Goal: Task Accomplishment & Management: Use online tool/utility

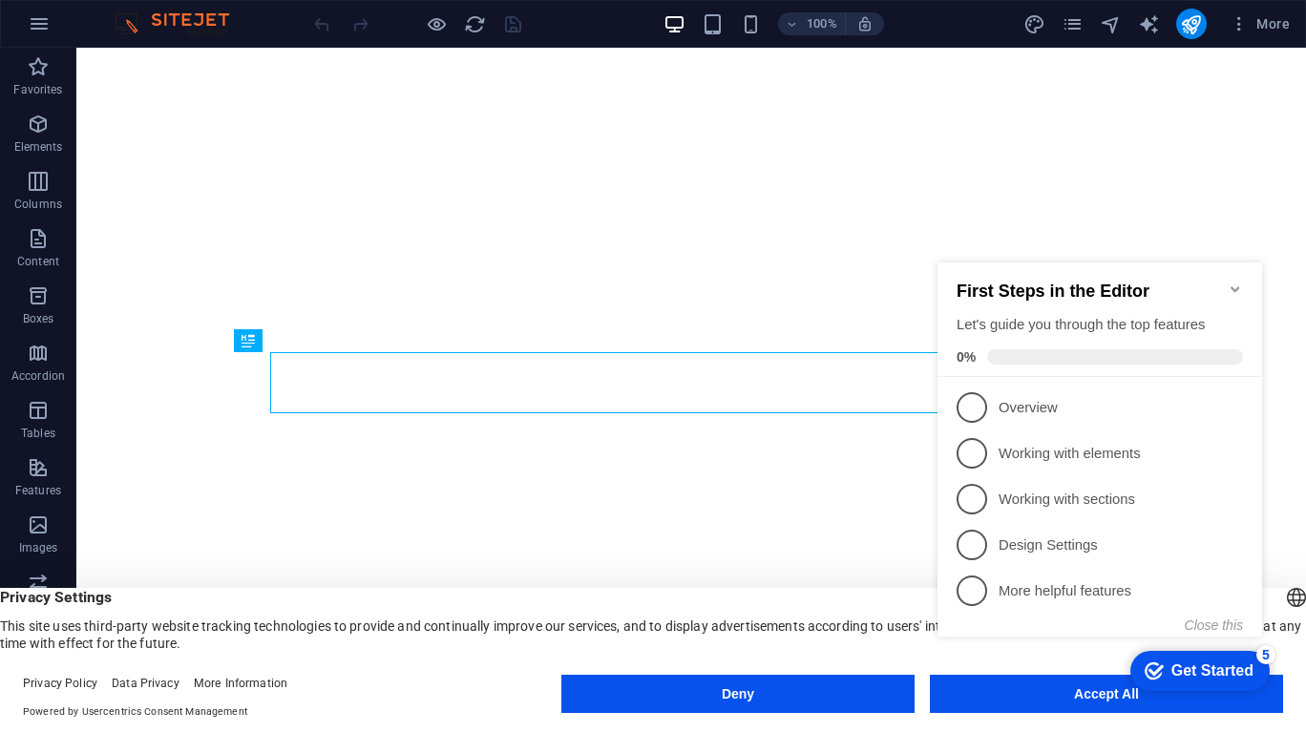
click at [1028, 690] on div "checkmark Get Started 5 First Steps in the Editor Let's guide you through the t…" at bounding box center [1103, 467] width 347 height 464
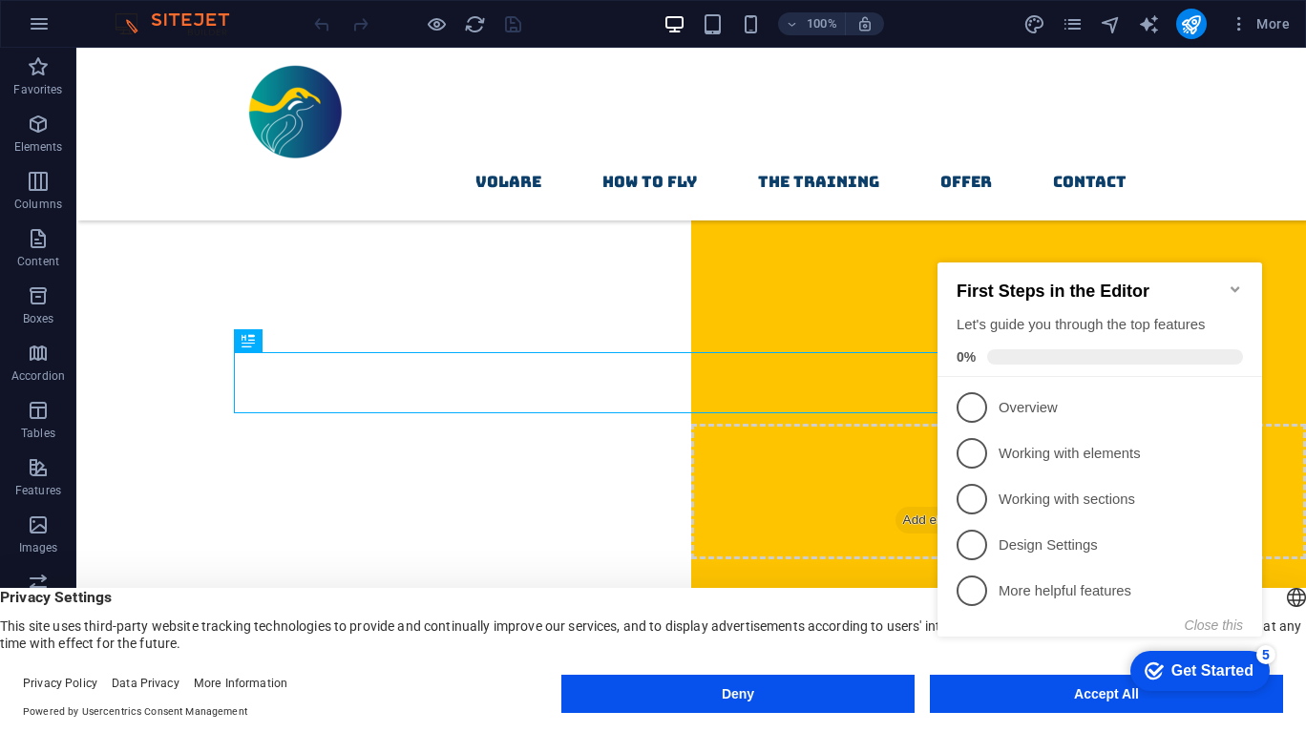
scroll to position [1016, 0]
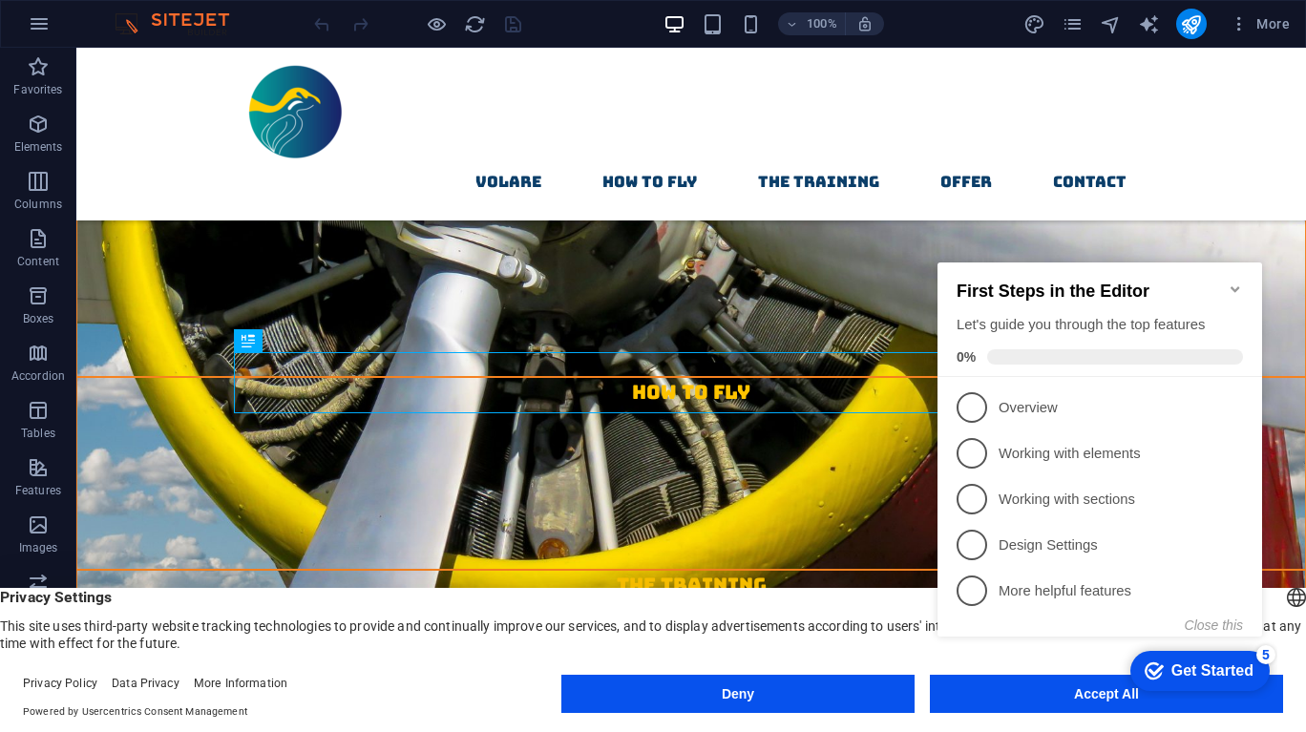
click at [1008, 687] on div "checkmark Get Started 5 First Steps in the Editor Let's guide you through the t…" at bounding box center [1103, 467] width 347 height 464
click at [1079, 694] on div "checkmark Get Started 5 First Steps in the Editor Let's guide you through the t…" at bounding box center [1103, 467] width 347 height 464
click at [1282, 703] on button "Accept All" at bounding box center [1106, 694] width 353 height 38
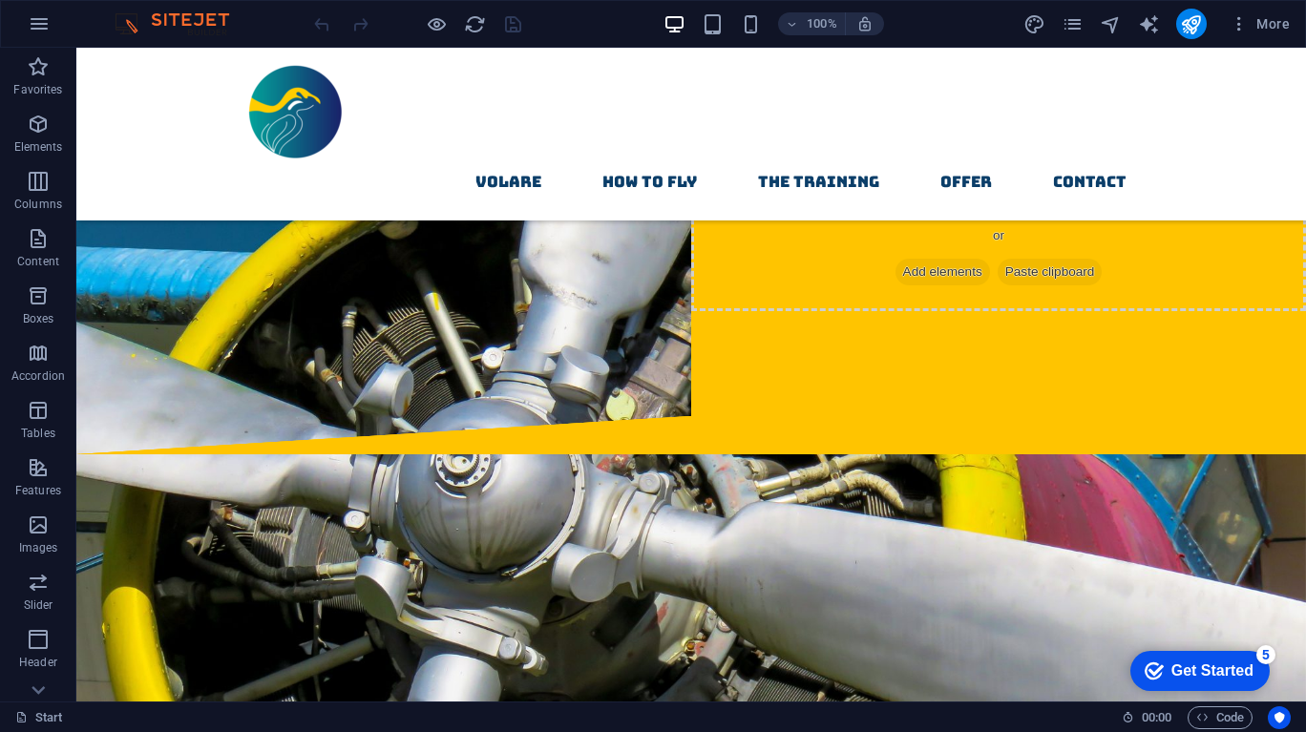
scroll to position [243, 0]
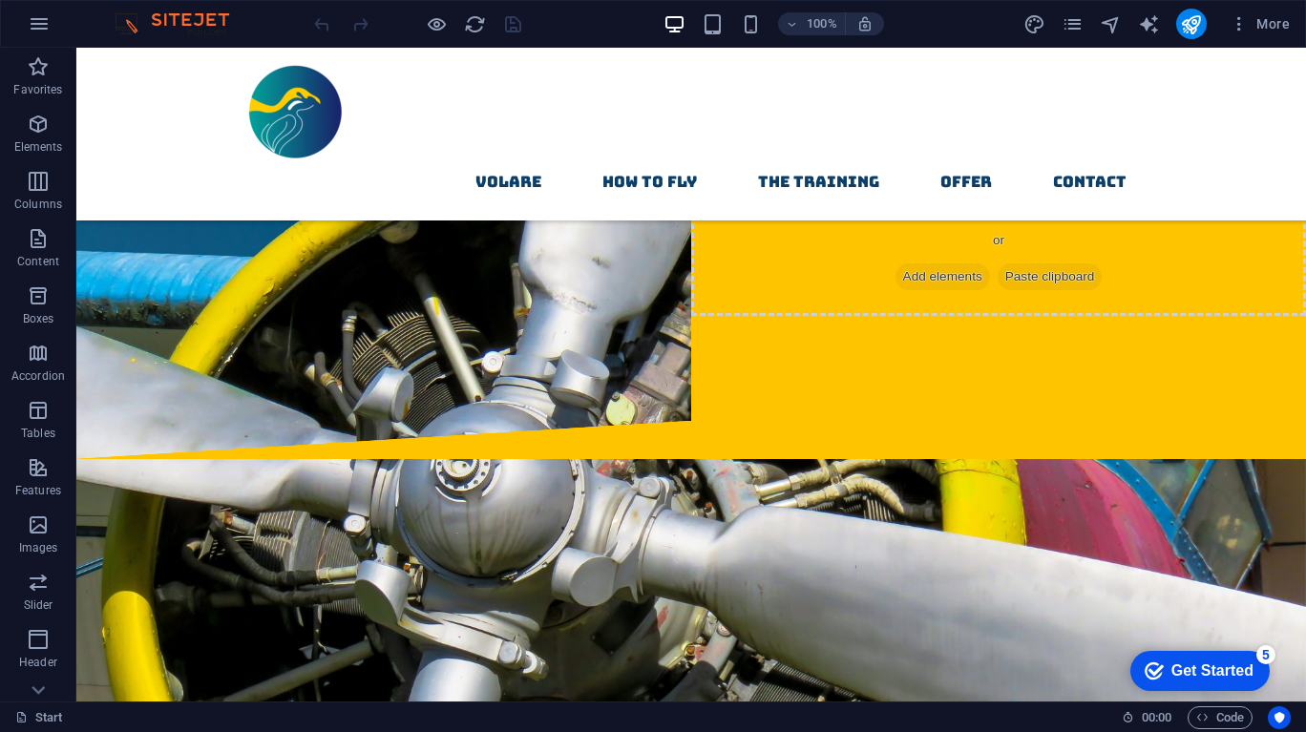
click at [41, 28] on icon "button" at bounding box center [39, 23] width 23 height 23
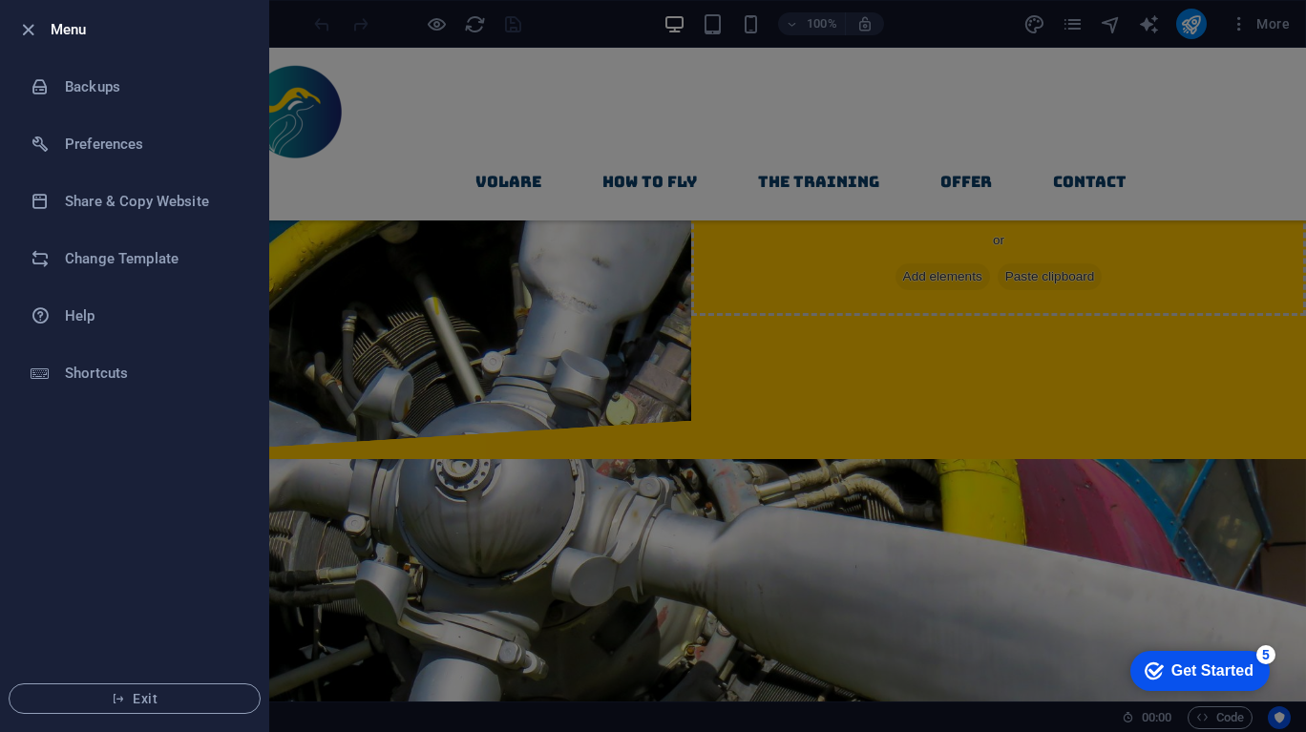
click at [88, 260] on h6 "Change Template" at bounding box center [153, 258] width 177 height 23
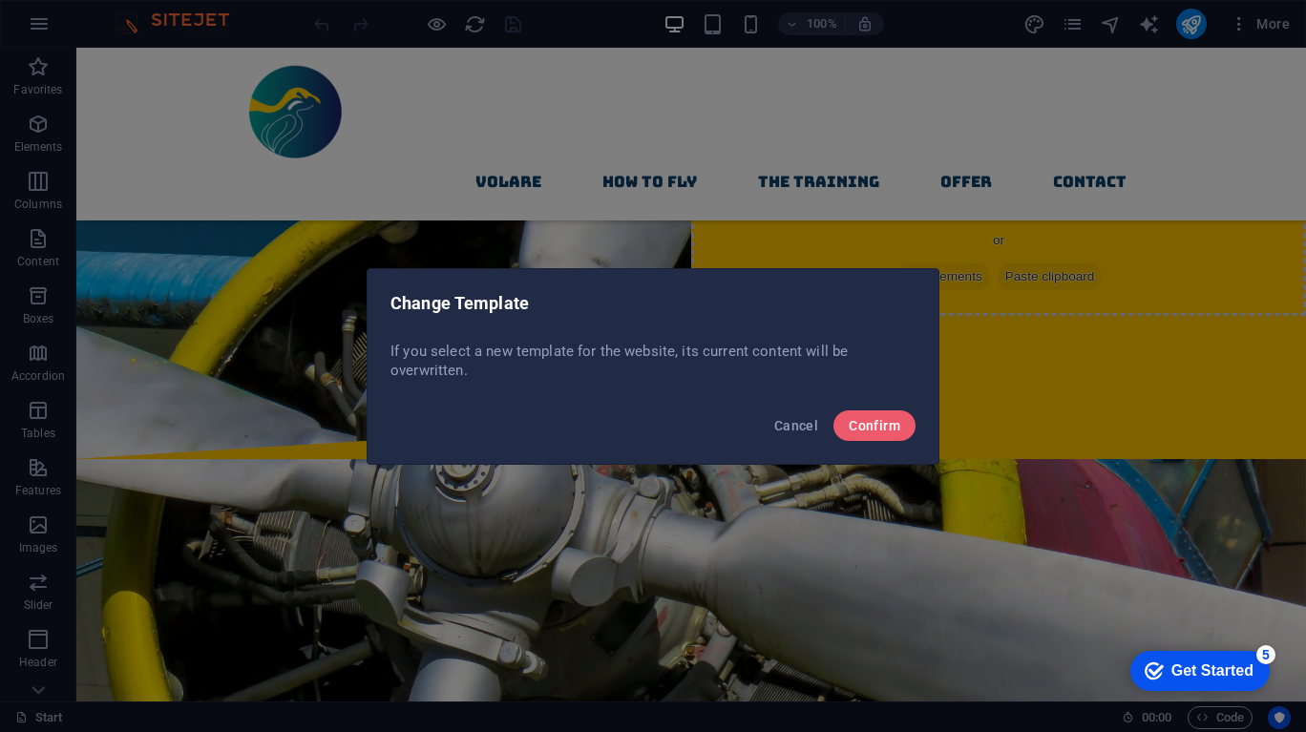
click at [871, 425] on span "Confirm" at bounding box center [875, 425] width 52 height 15
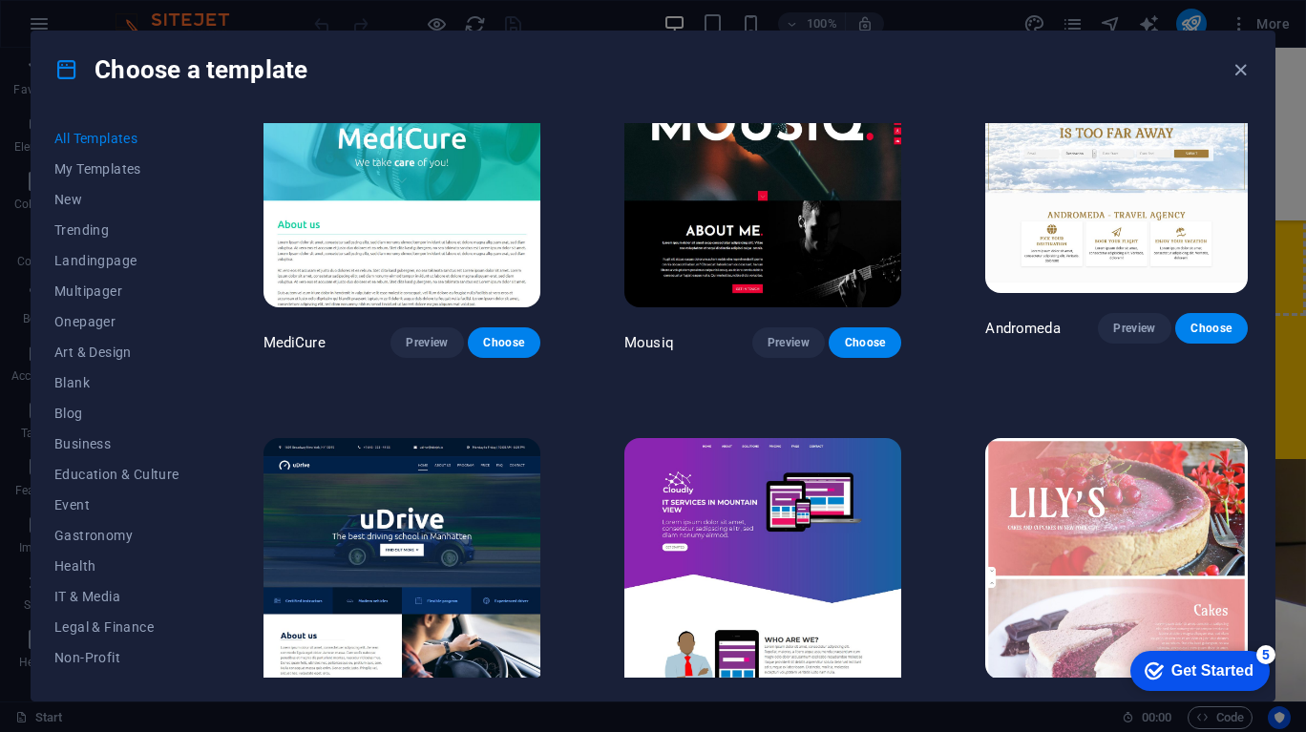
scroll to position [12440, 0]
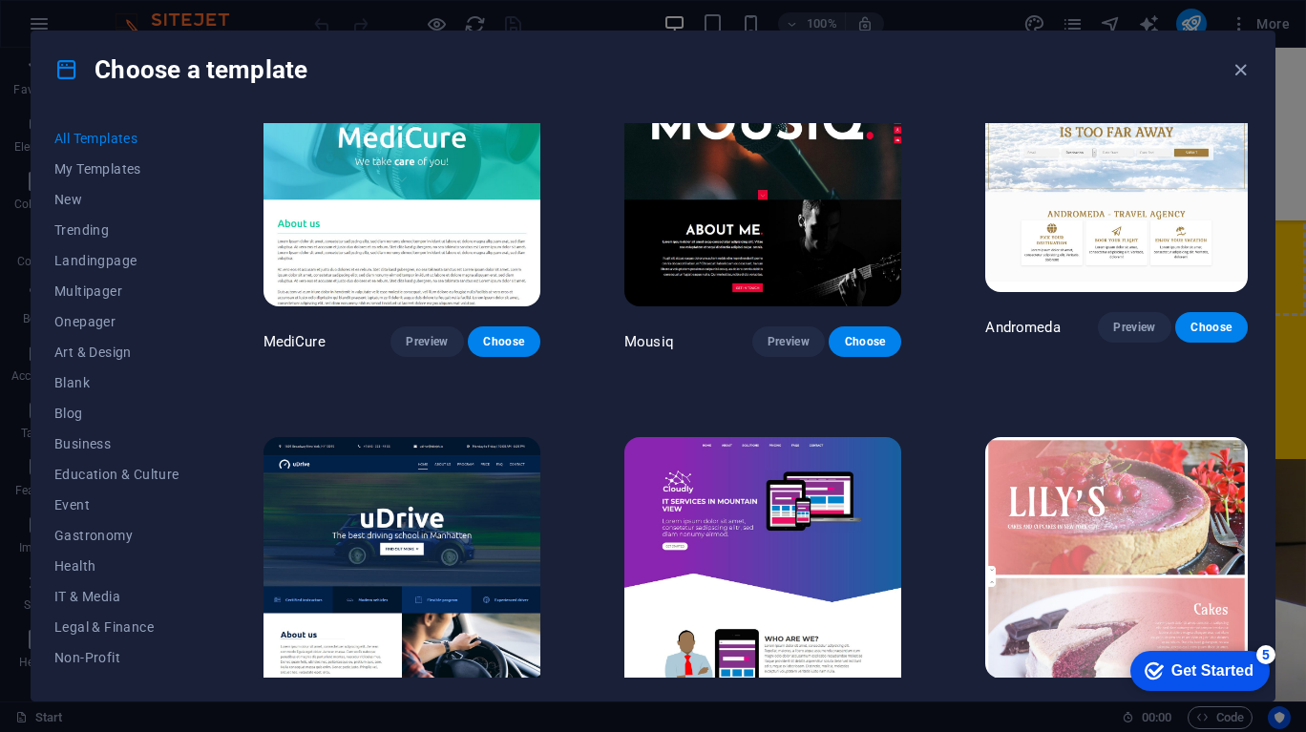
click at [451, 437] on img at bounding box center [401, 565] width 277 height 256
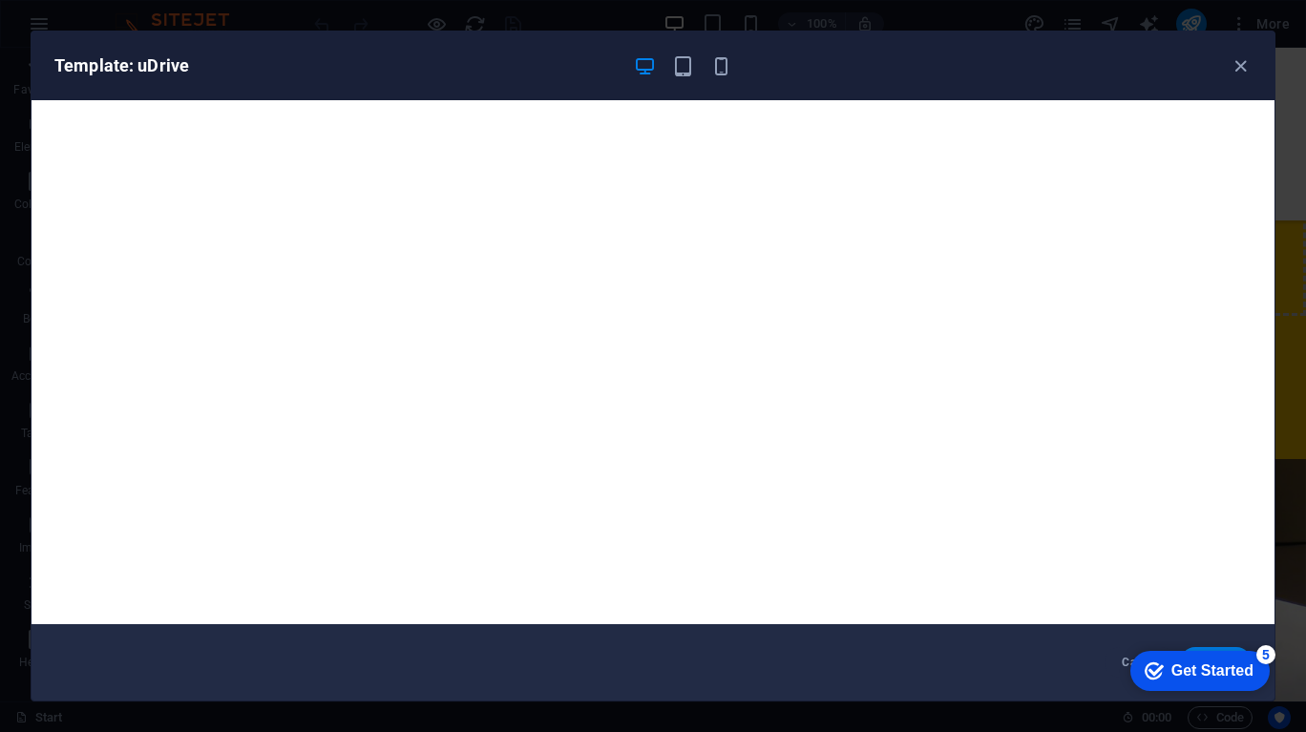
click at [1223, 674] on div "Get Started" at bounding box center [1212, 670] width 82 height 17
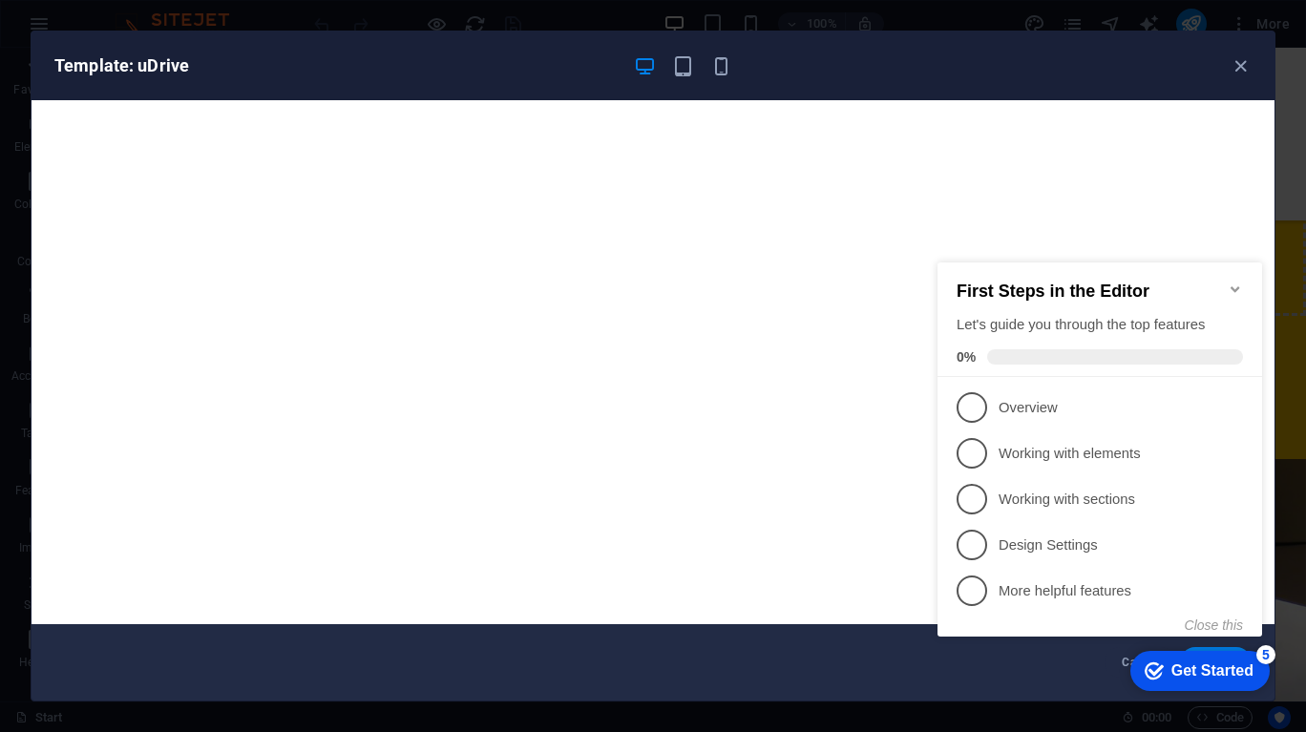
click at [1057, 446] on p "Working with elements - incomplete" at bounding box center [1112, 454] width 229 height 20
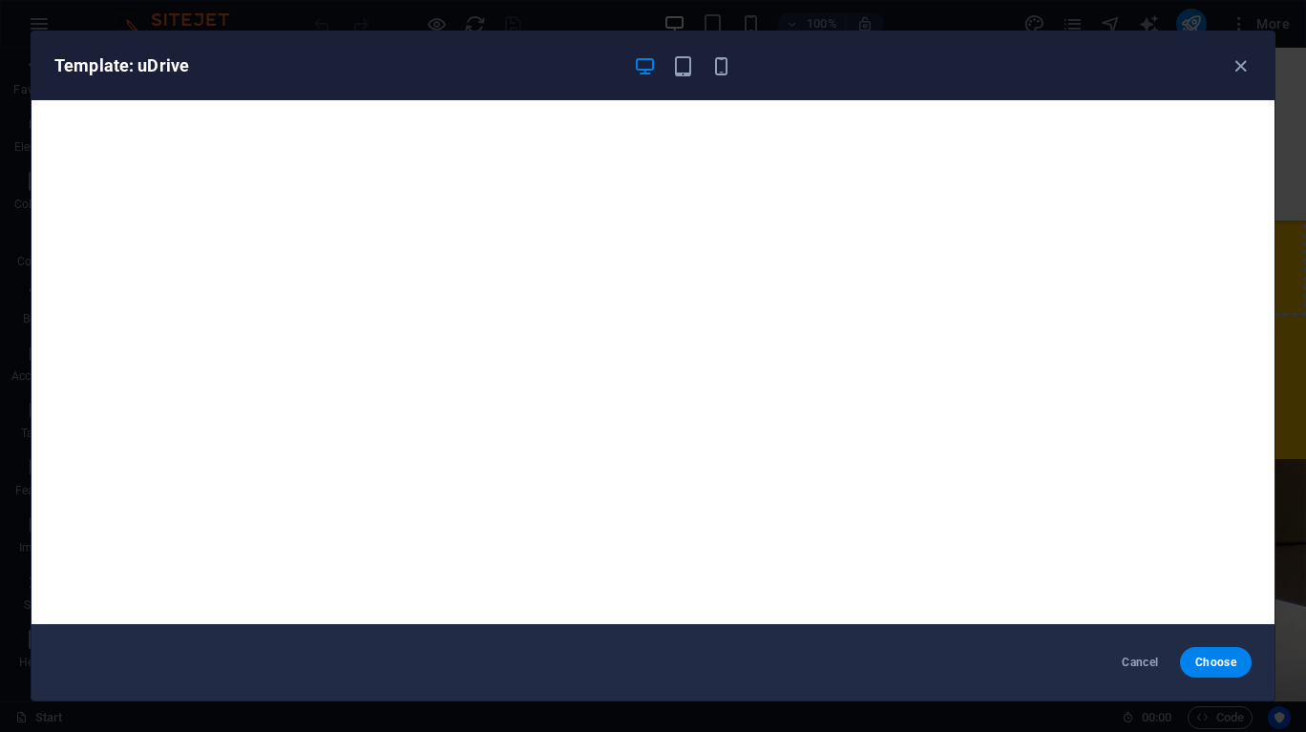
scroll to position [0, 0]
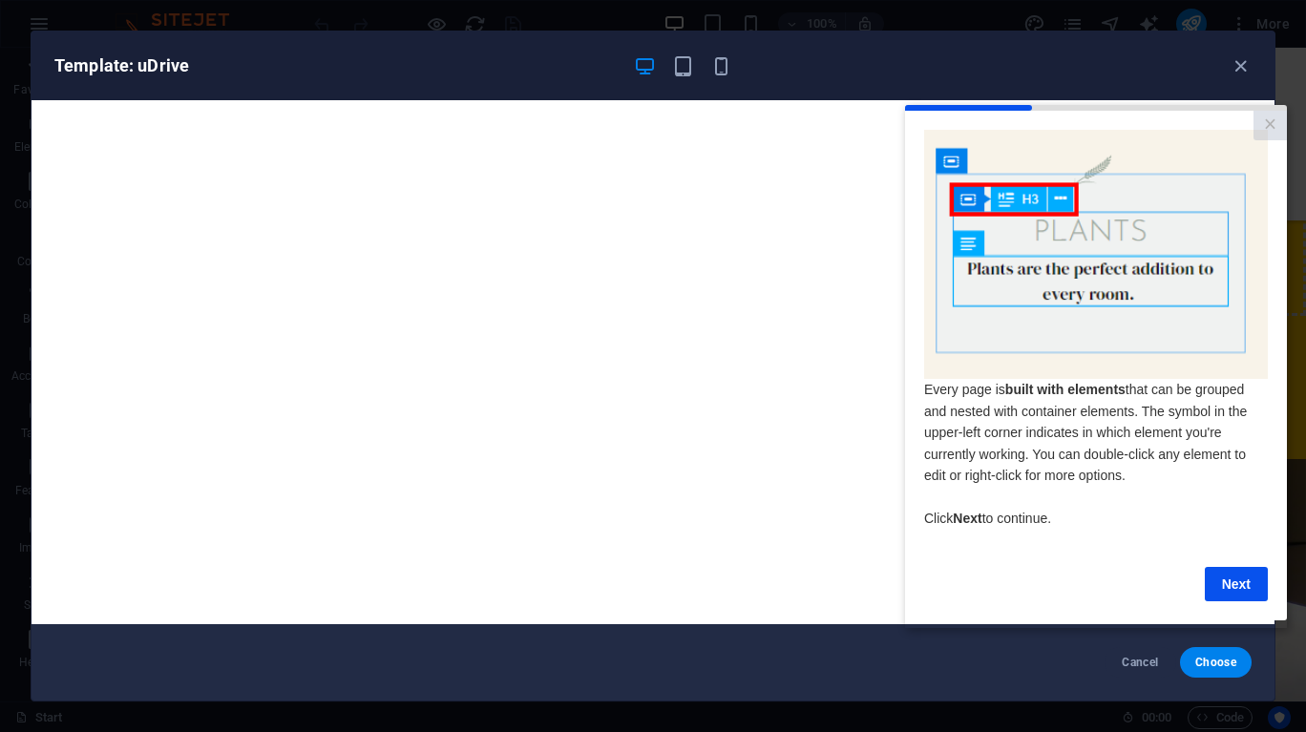
click at [1252, 598] on link "Next" at bounding box center [1236, 583] width 63 height 34
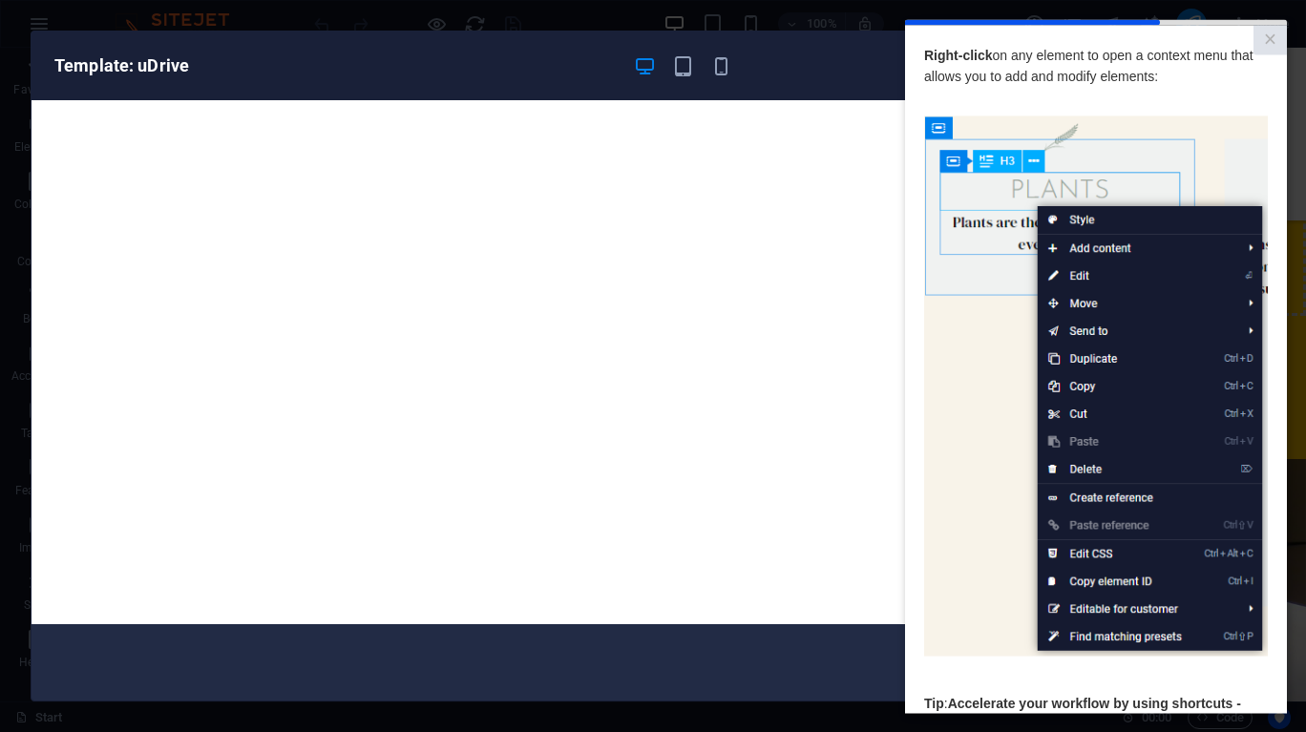
click at [1269, 38] on link "×" at bounding box center [1269, 40] width 33 height 30
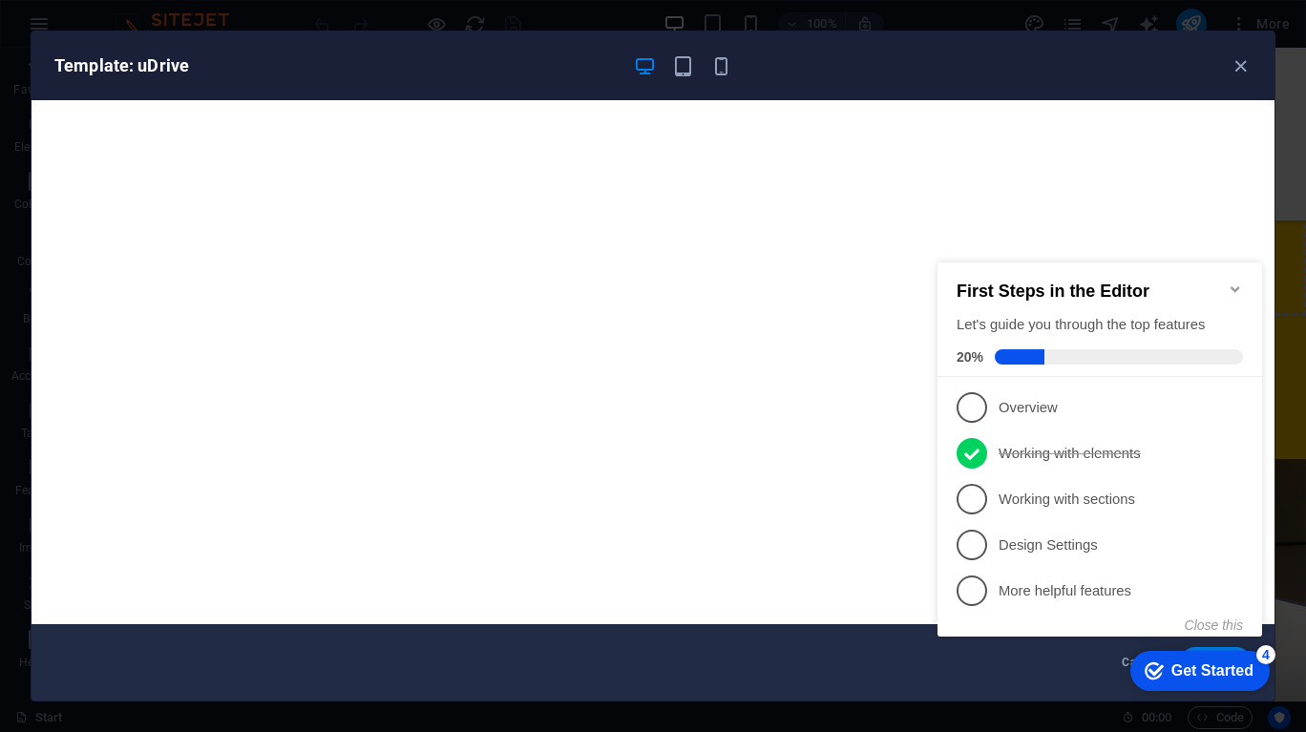
click at [976, 505] on span "3" at bounding box center [971, 499] width 31 height 31
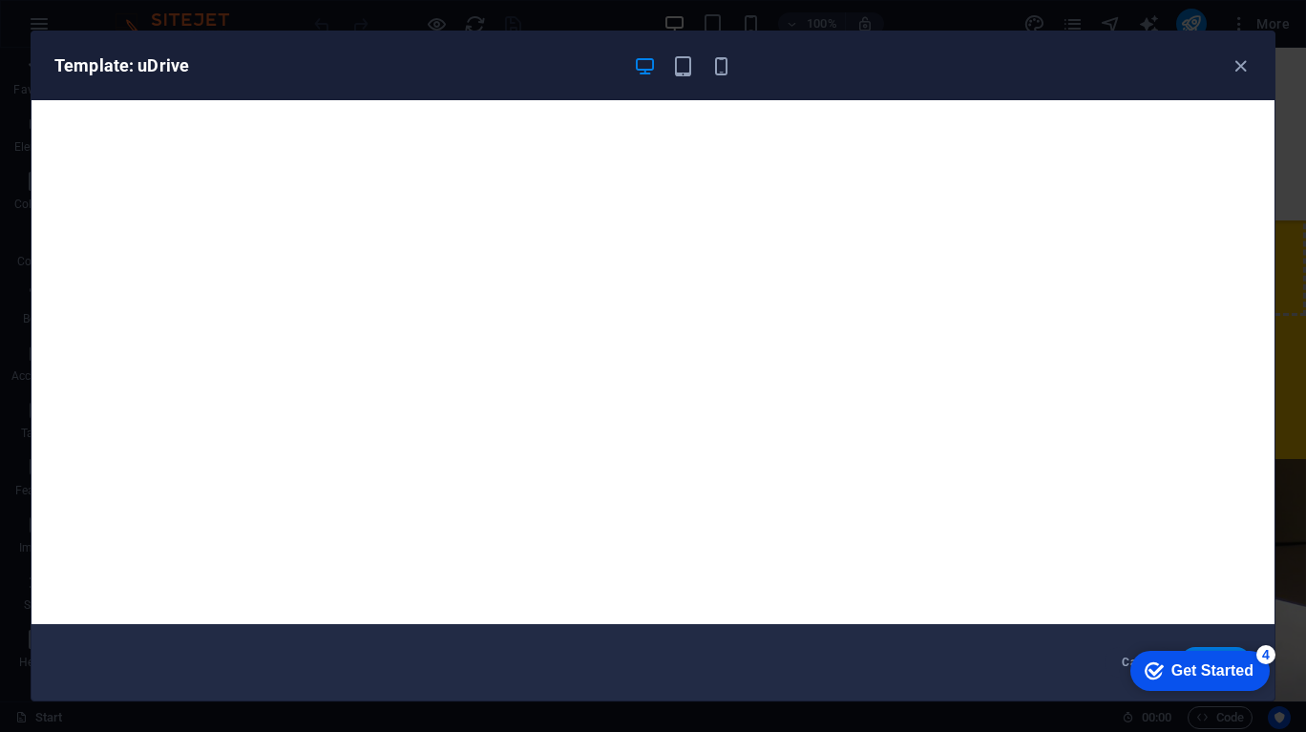
click at [686, 68] on icon "button" at bounding box center [683, 66] width 22 height 22
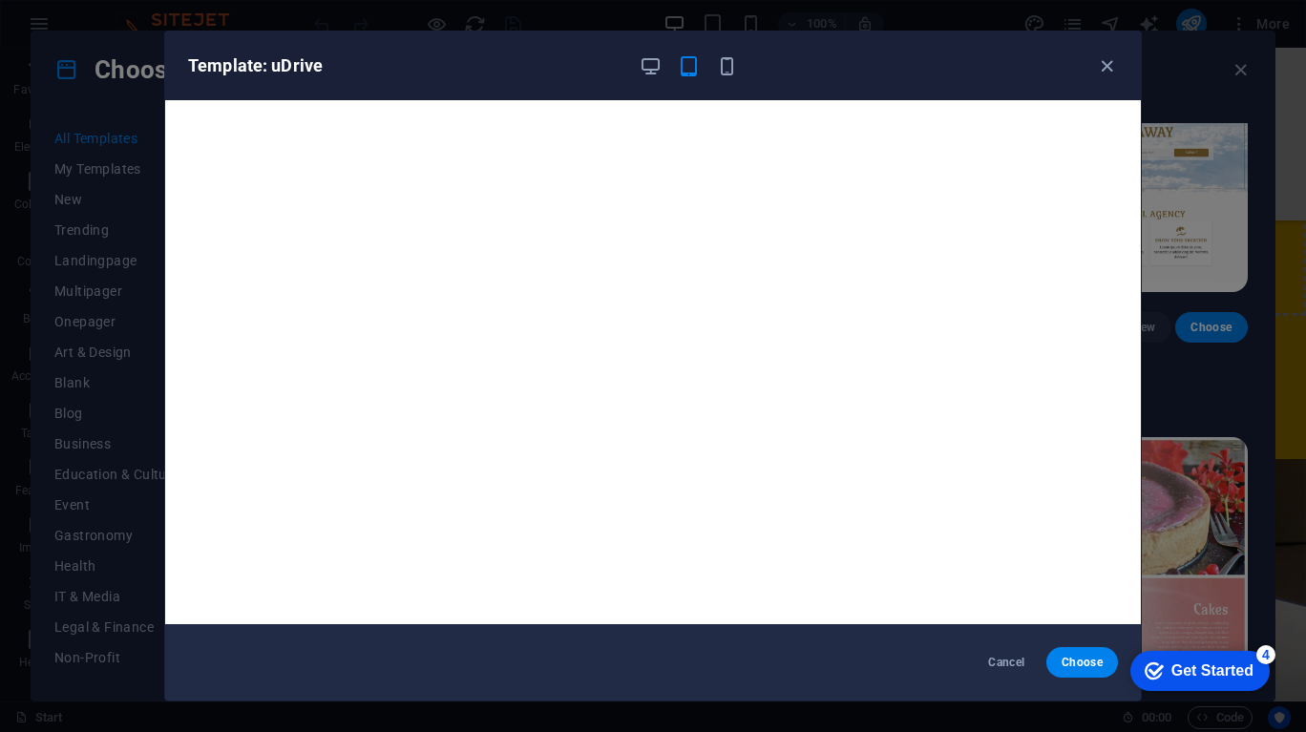
click at [726, 62] on icon "button" at bounding box center [727, 66] width 22 height 22
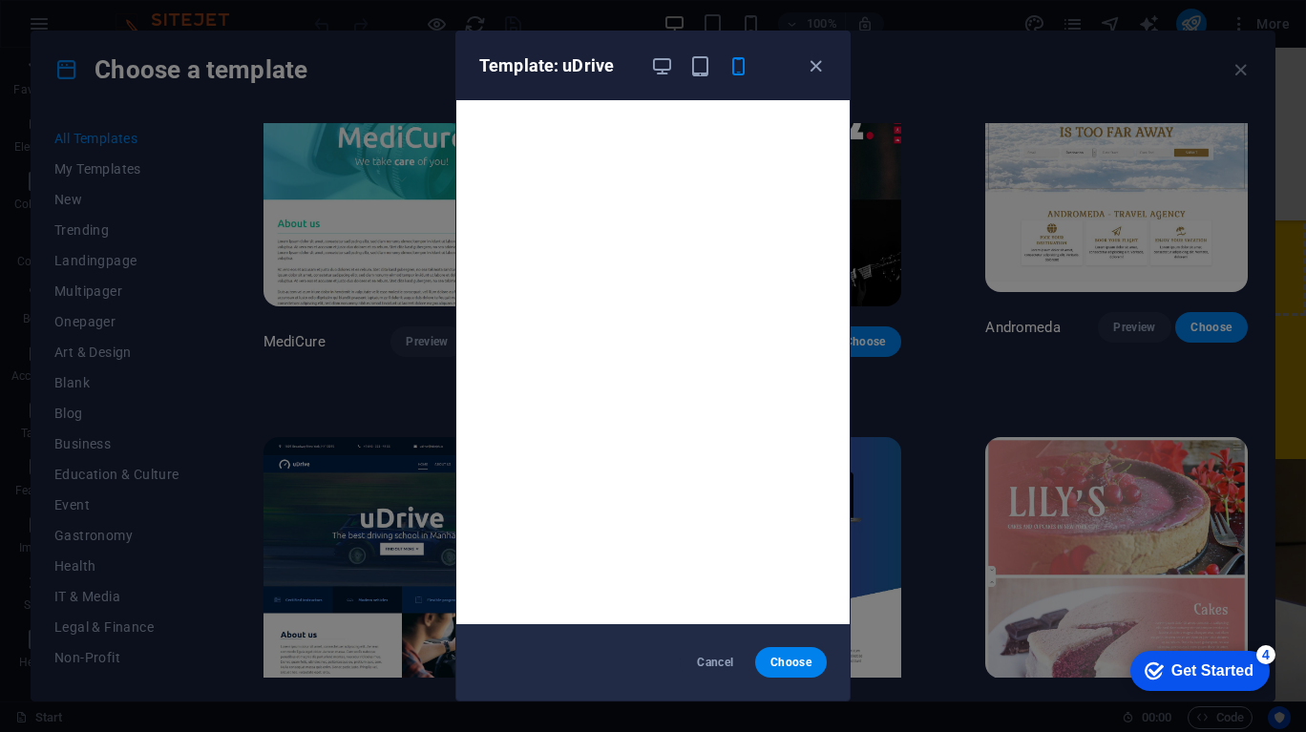
click at [661, 70] on icon "button" at bounding box center [662, 66] width 22 height 22
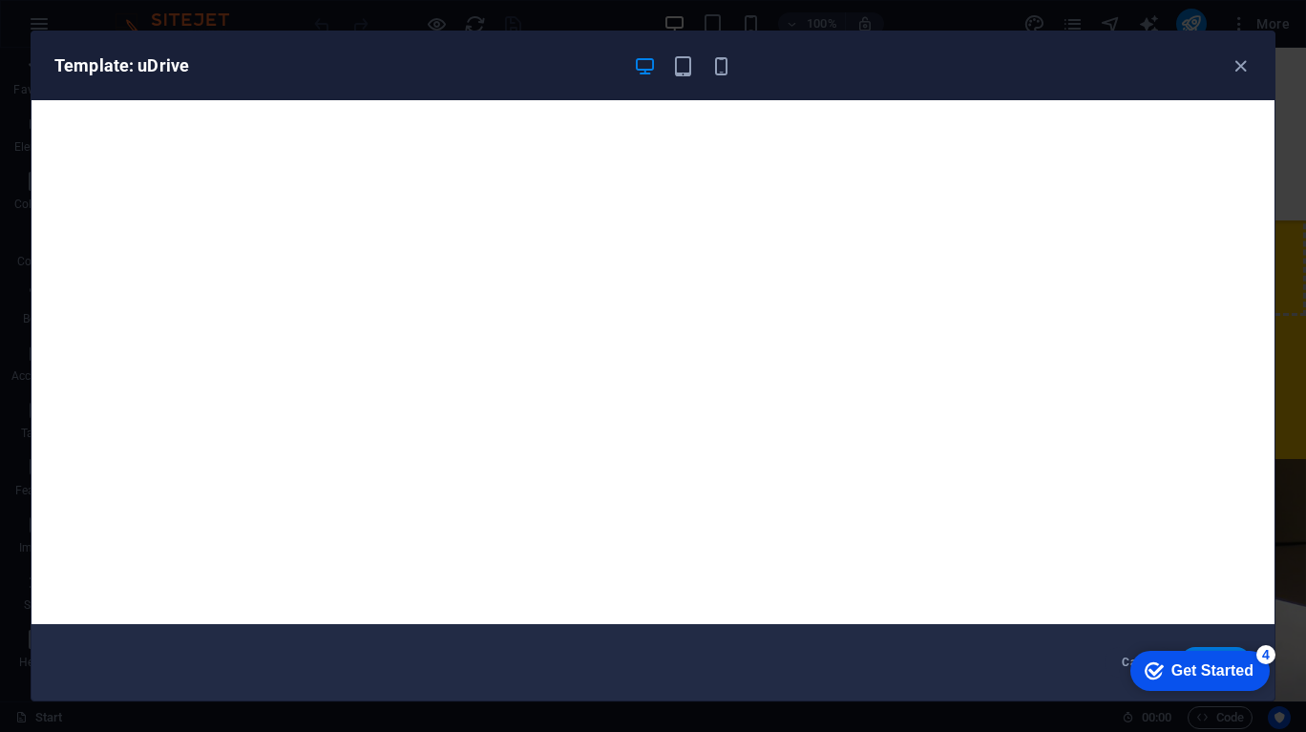
click at [1246, 70] on icon "button" at bounding box center [1240, 66] width 22 height 22
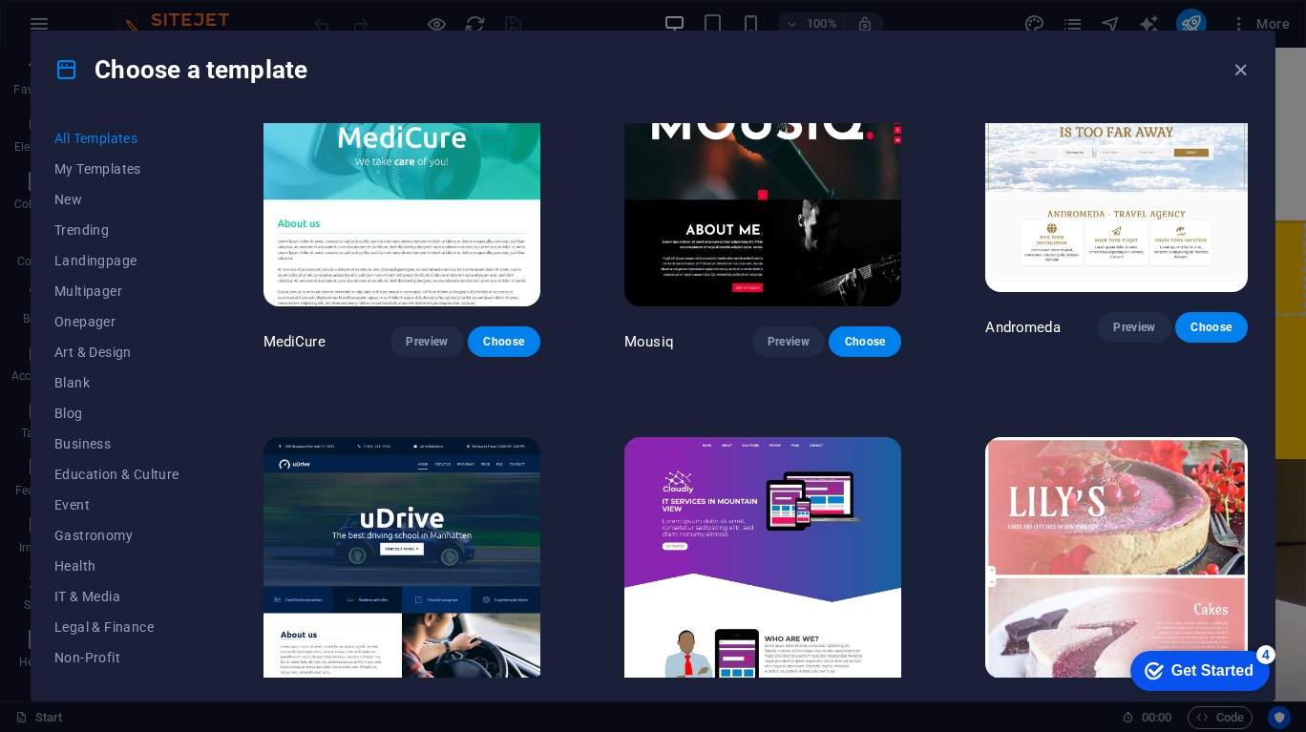
click at [507, 721] on span "Choose" at bounding box center [504, 728] width 42 height 15
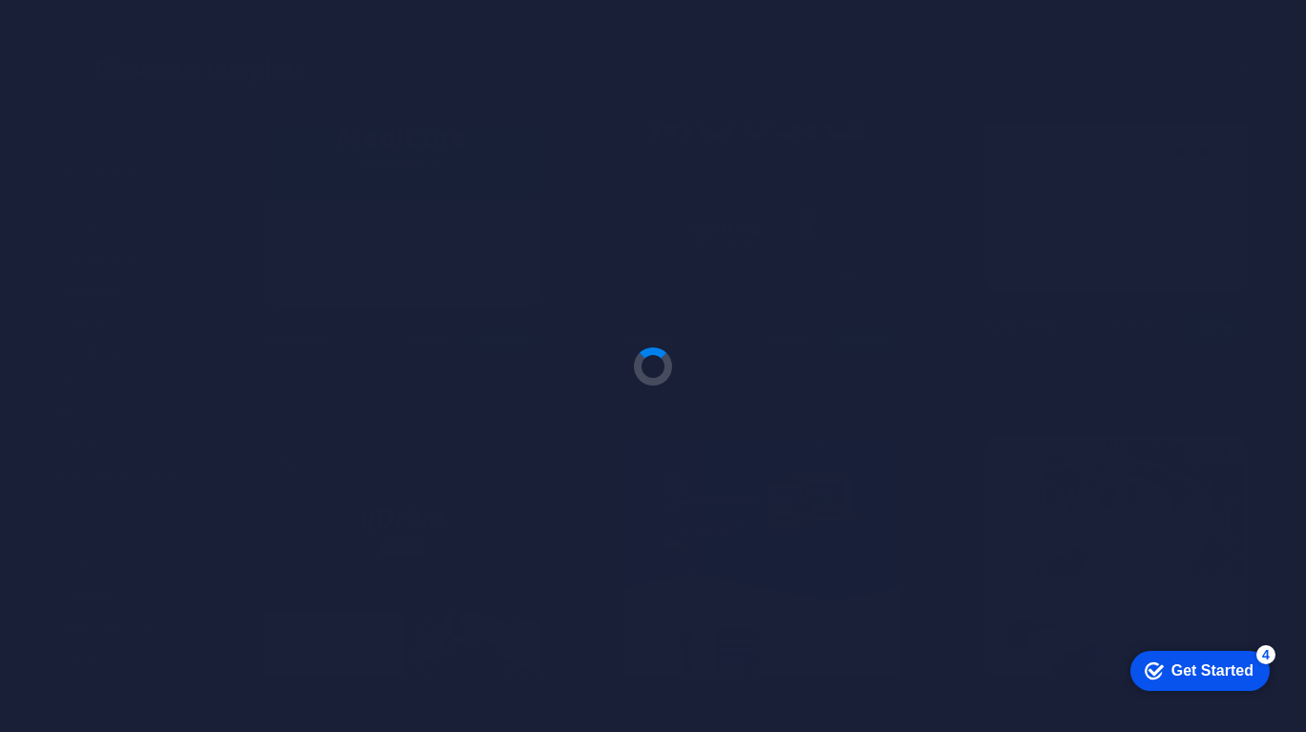
click at [506, 521] on div at bounding box center [653, 366] width 1306 height 732
click at [500, 505] on div at bounding box center [653, 366] width 1306 height 732
click at [508, 521] on div at bounding box center [653, 366] width 1306 height 732
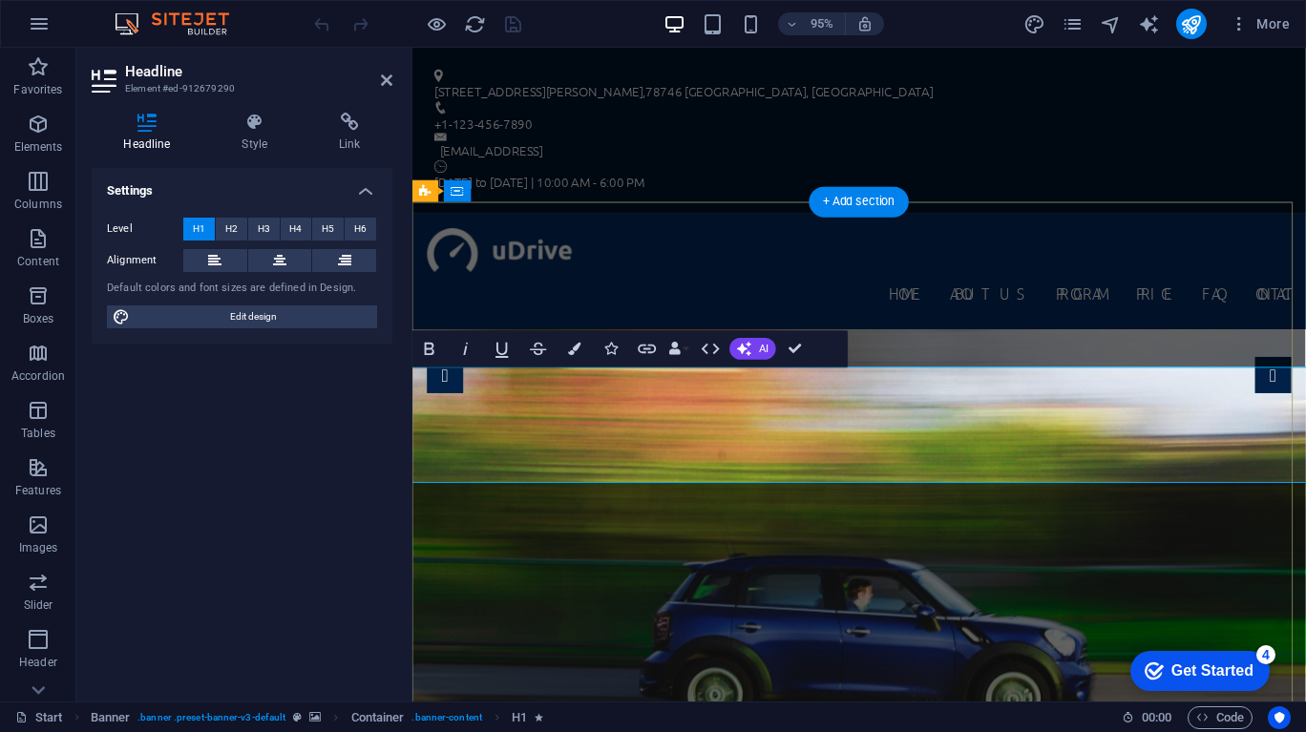
scroll to position [0, 134]
click at [386, 80] on icon at bounding box center [386, 80] width 11 height 15
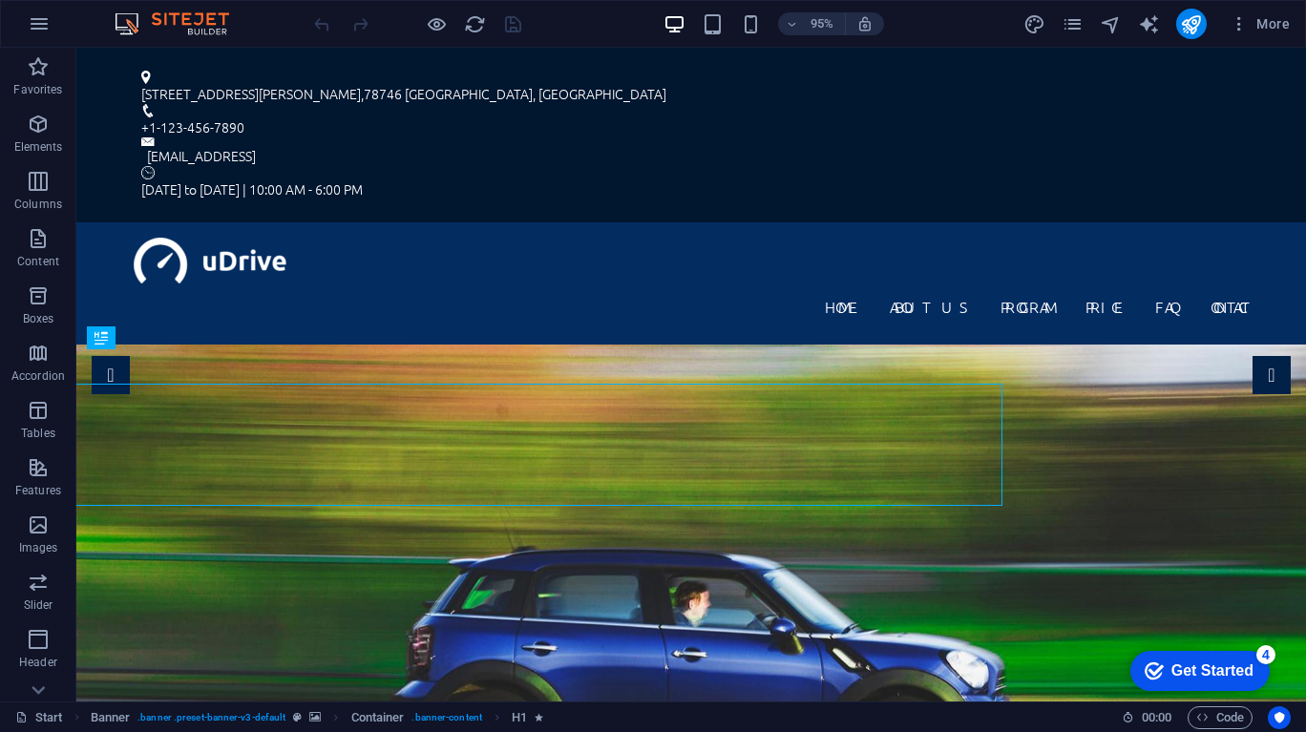
scroll to position [0, 0]
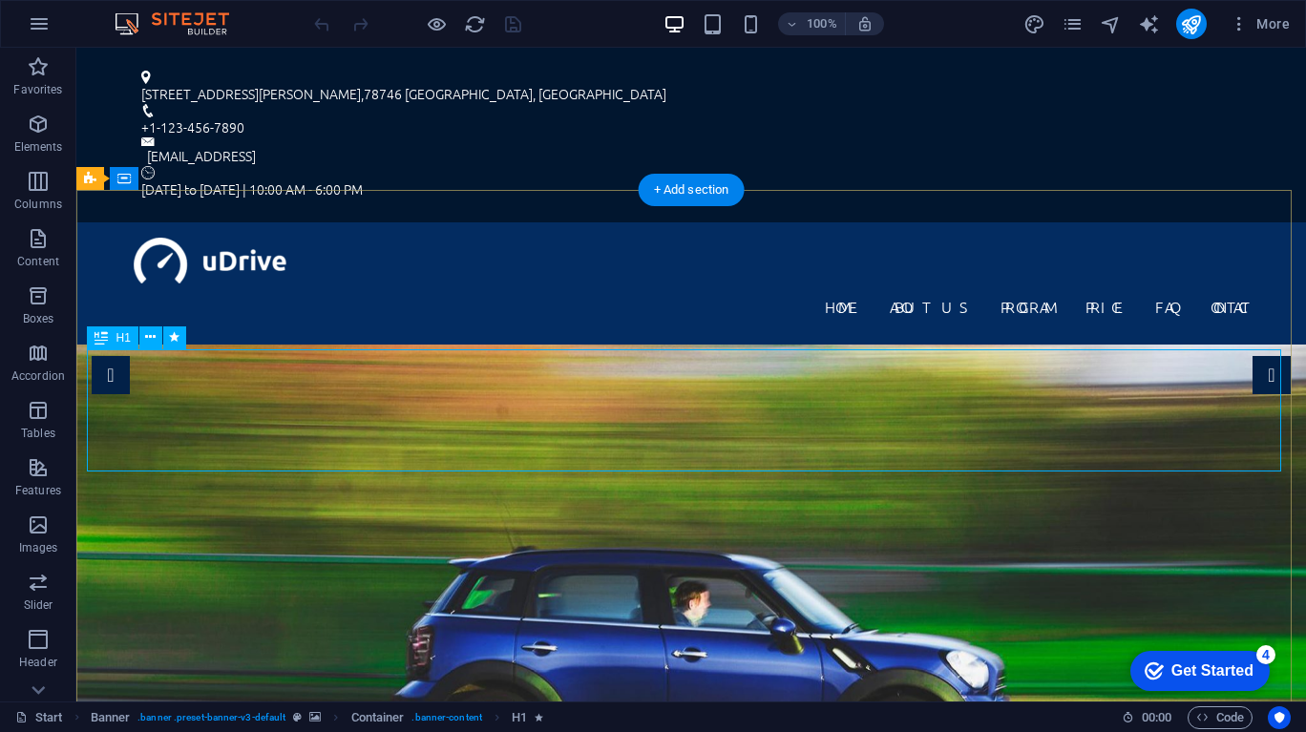
click at [1245, 31] on icon "button" at bounding box center [1238, 23] width 19 height 19
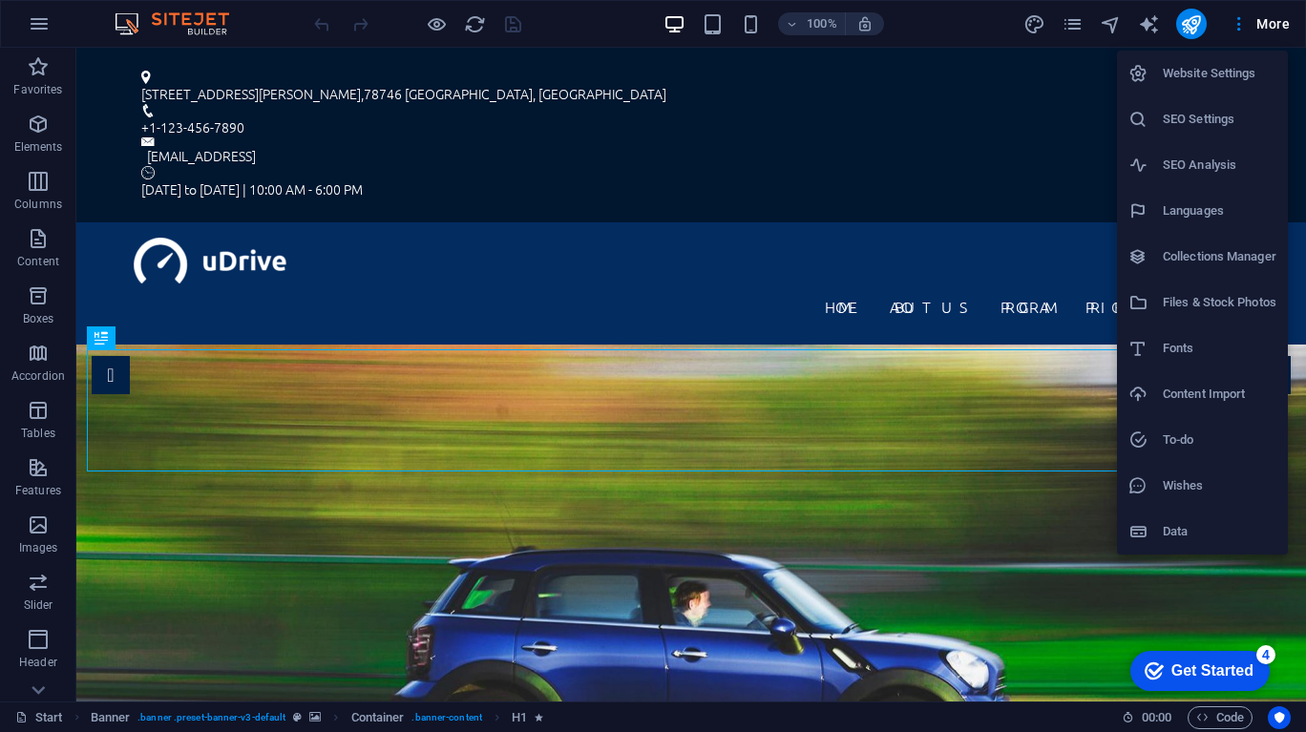
click at [1246, 81] on h6 "Website Settings" at bounding box center [1220, 73] width 114 height 23
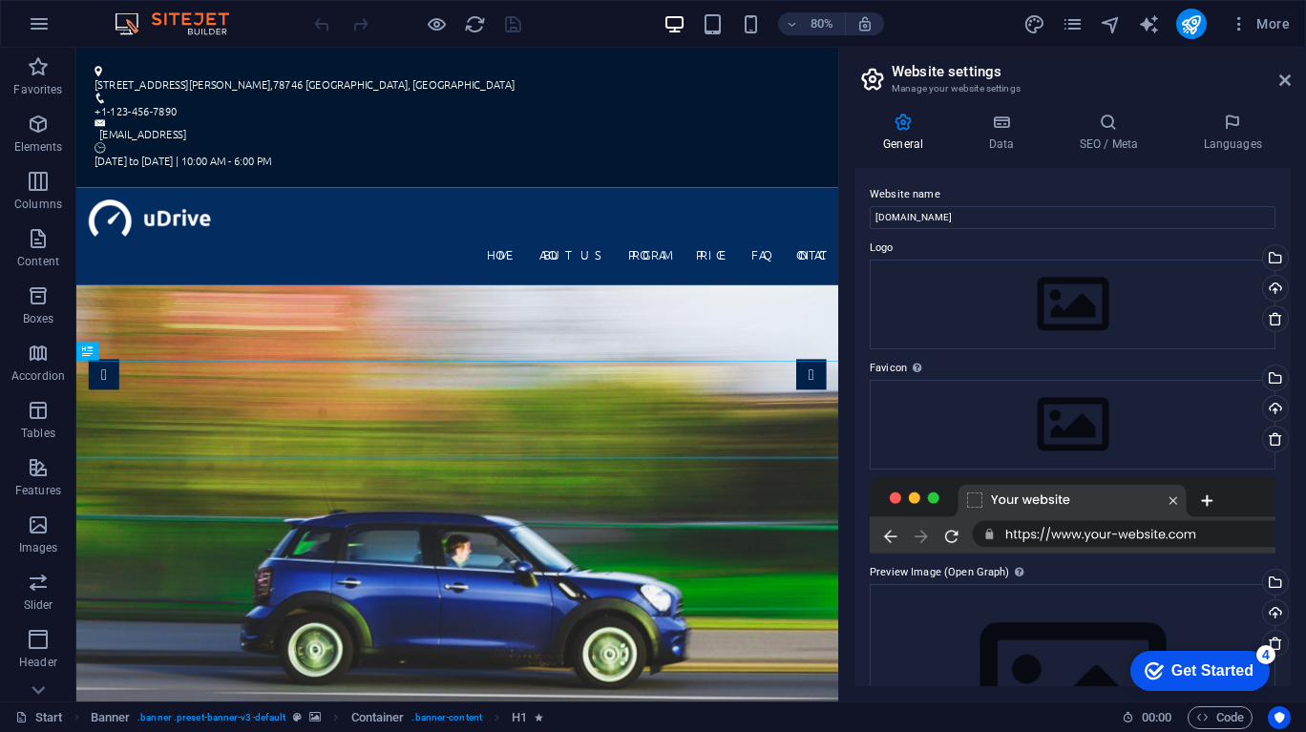
click at [1169, 534] on div at bounding box center [1073, 515] width 406 height 76
click at [1177, 511] on div at bounding box center [1073, 515] width 406 height 76
click at [1284, 80] on icon at bounding box center [1284, 80] width 11 height 15
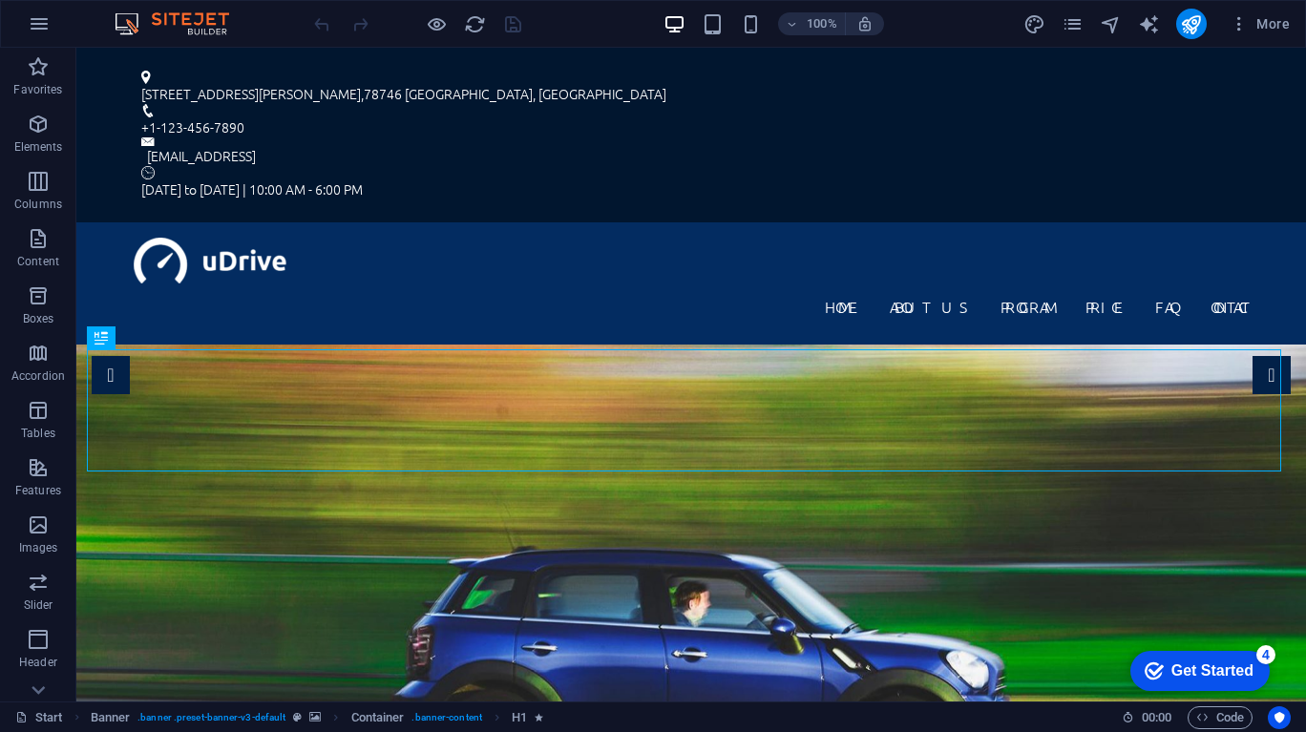
click at [33, 36] on button "button" at bounding box center [39, 24] width 46 height 46
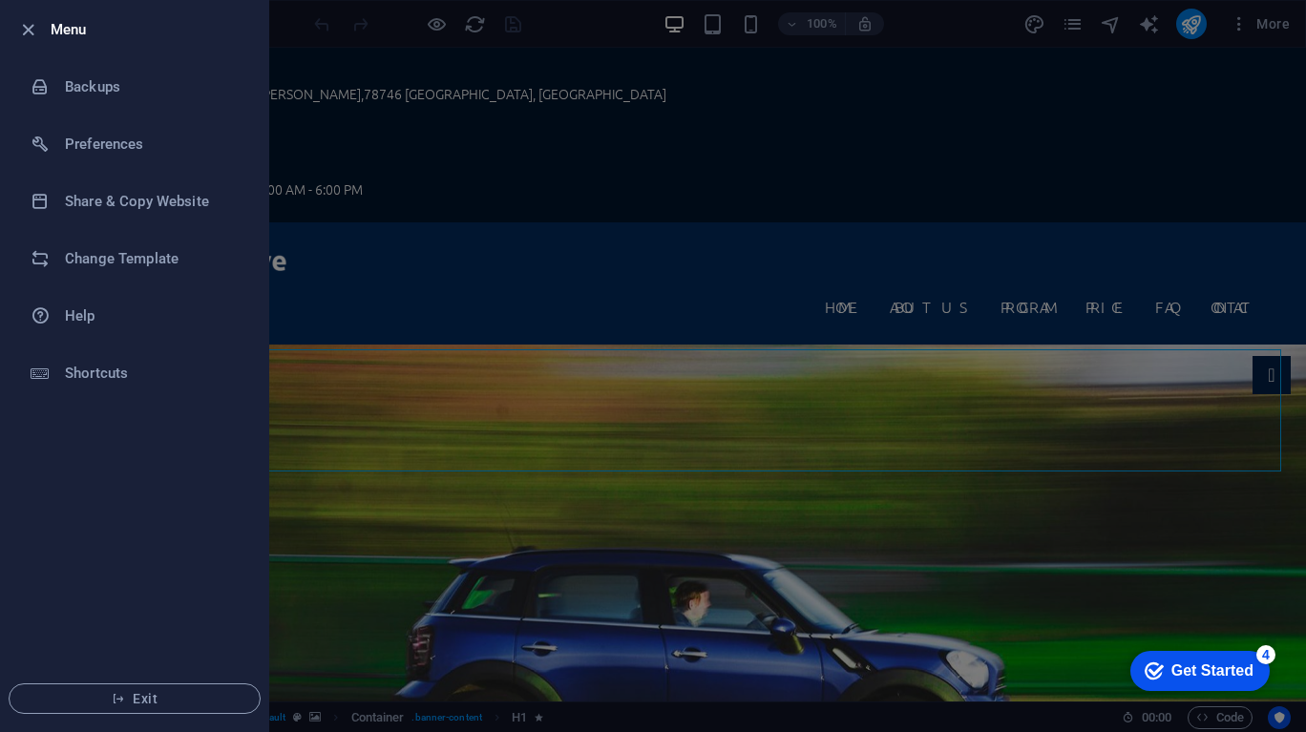
click at [368, 287] on div at bounding box center [653, 366] width 1306 height 732
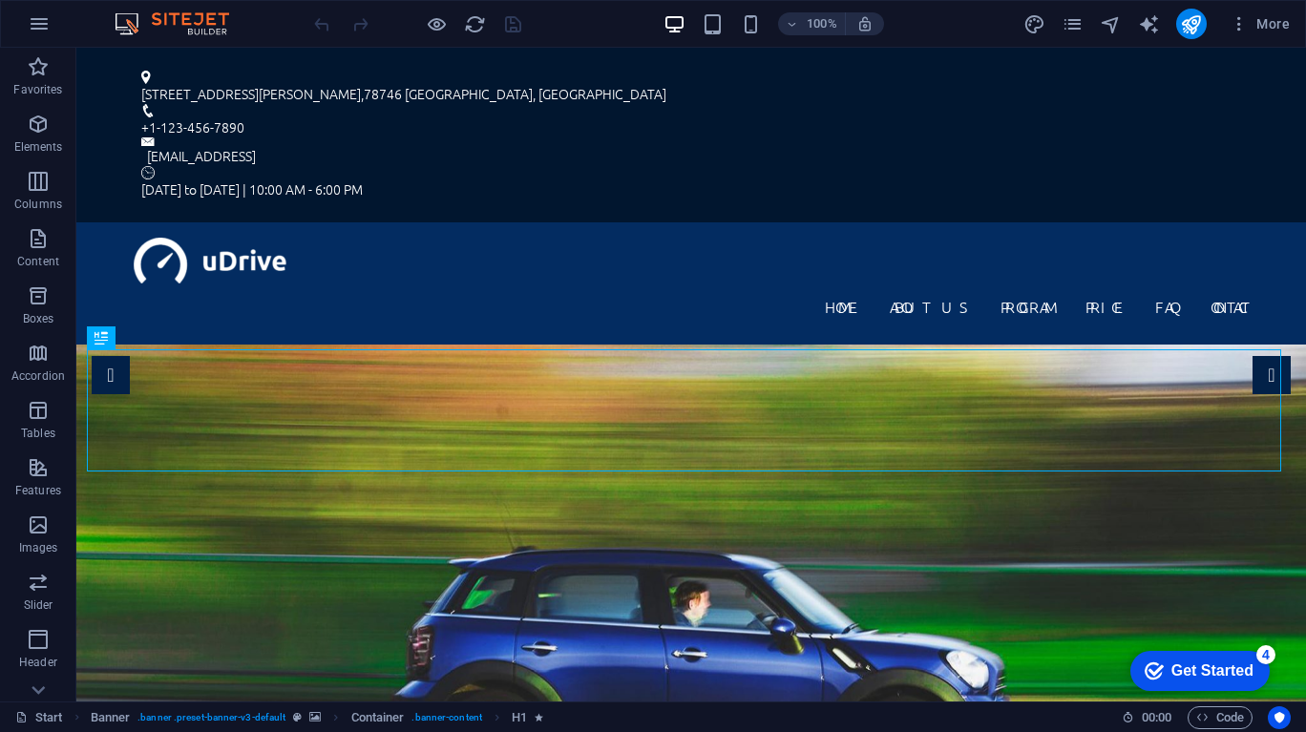
click at [1116, 24] on icon "navigator" at bounding box center [1111, 24] width 22 height 22
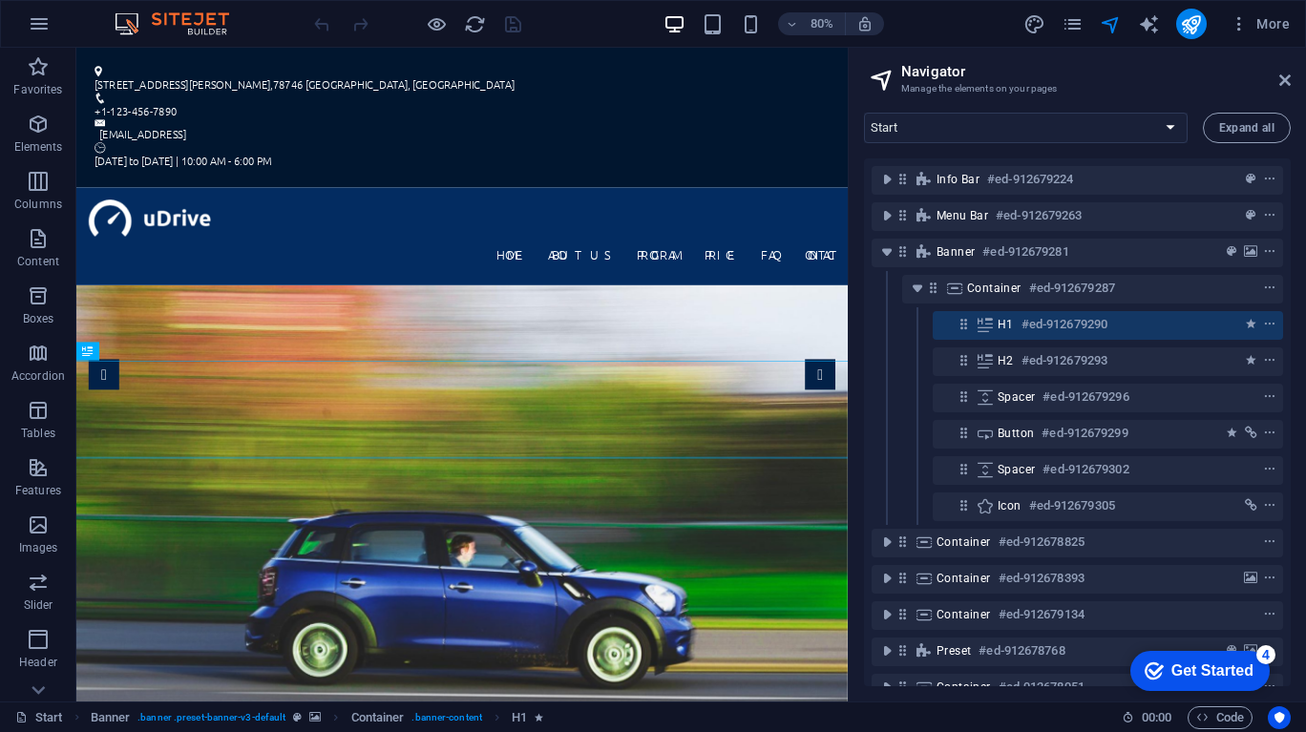
click at [1284, 80] on icon at bounding box center [1284, 80] width 11 height 15
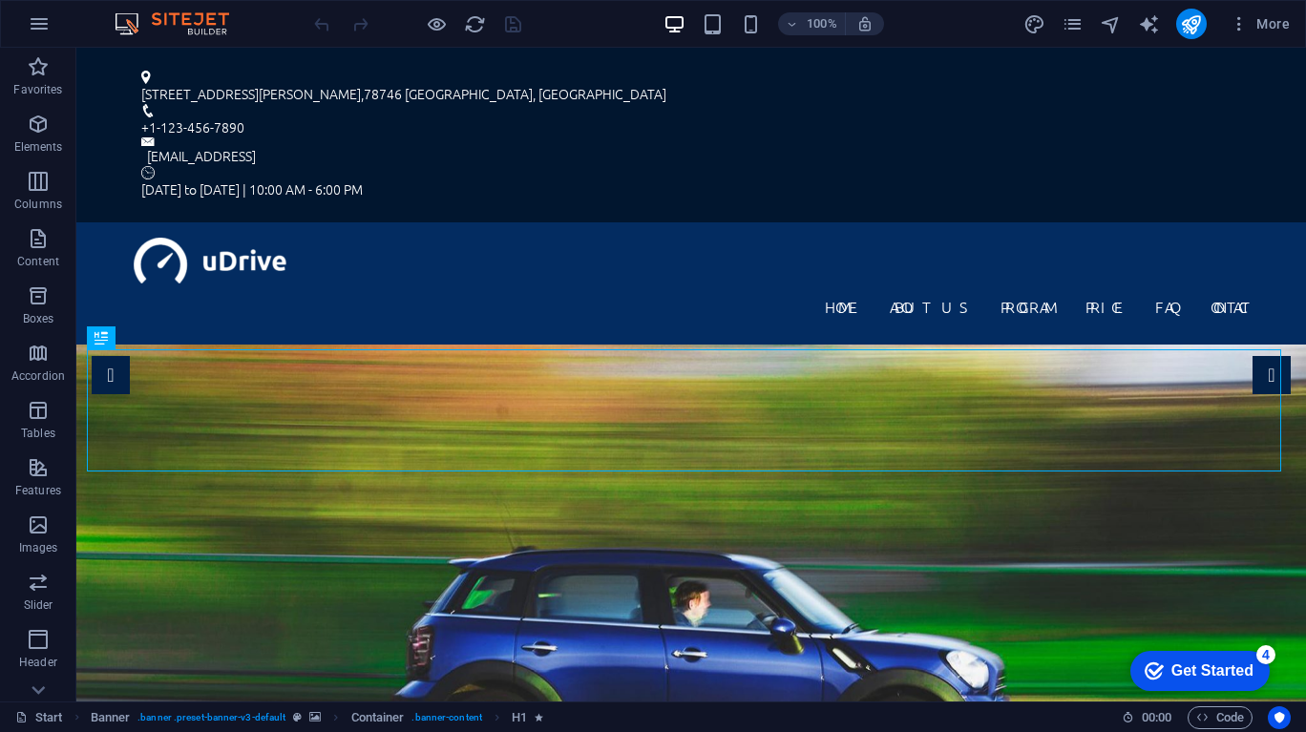
click at [1038, 22] on icon "design" at bounding box center [1034, 24] width 22 height 22
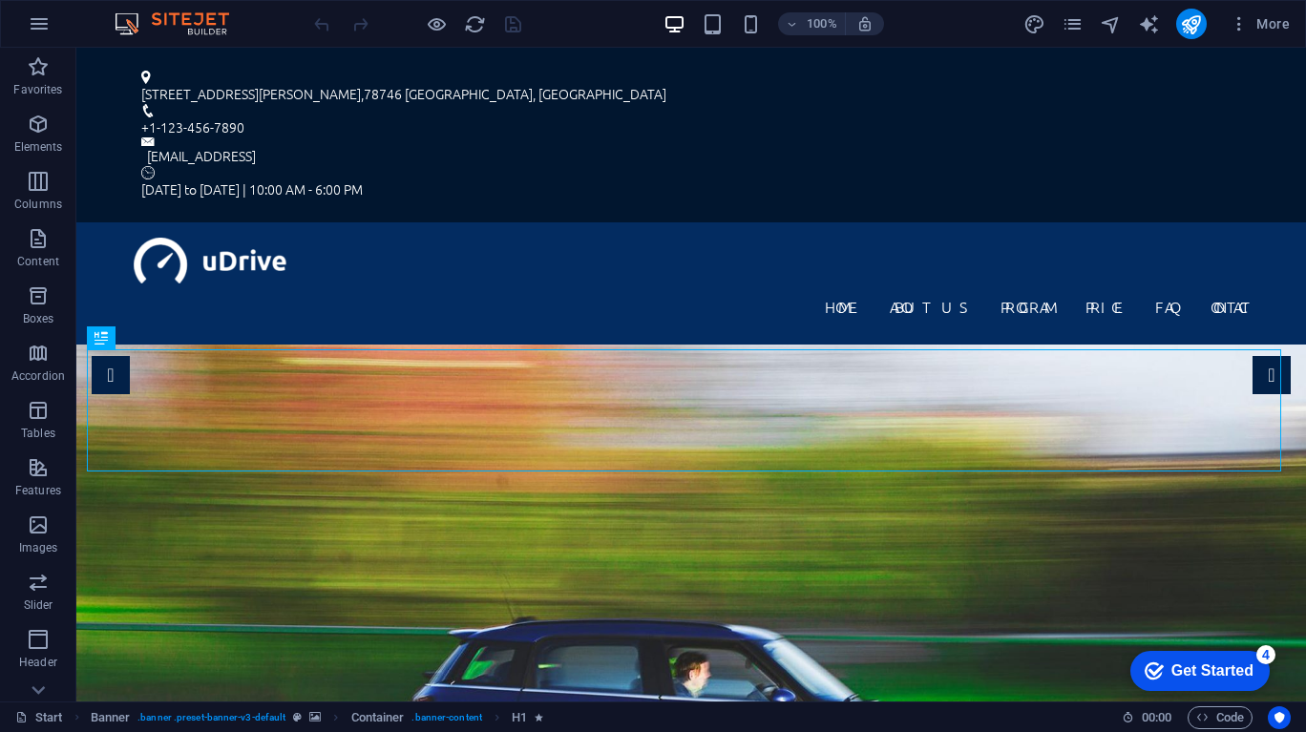
select select "px"
select select "300"
select select "px"
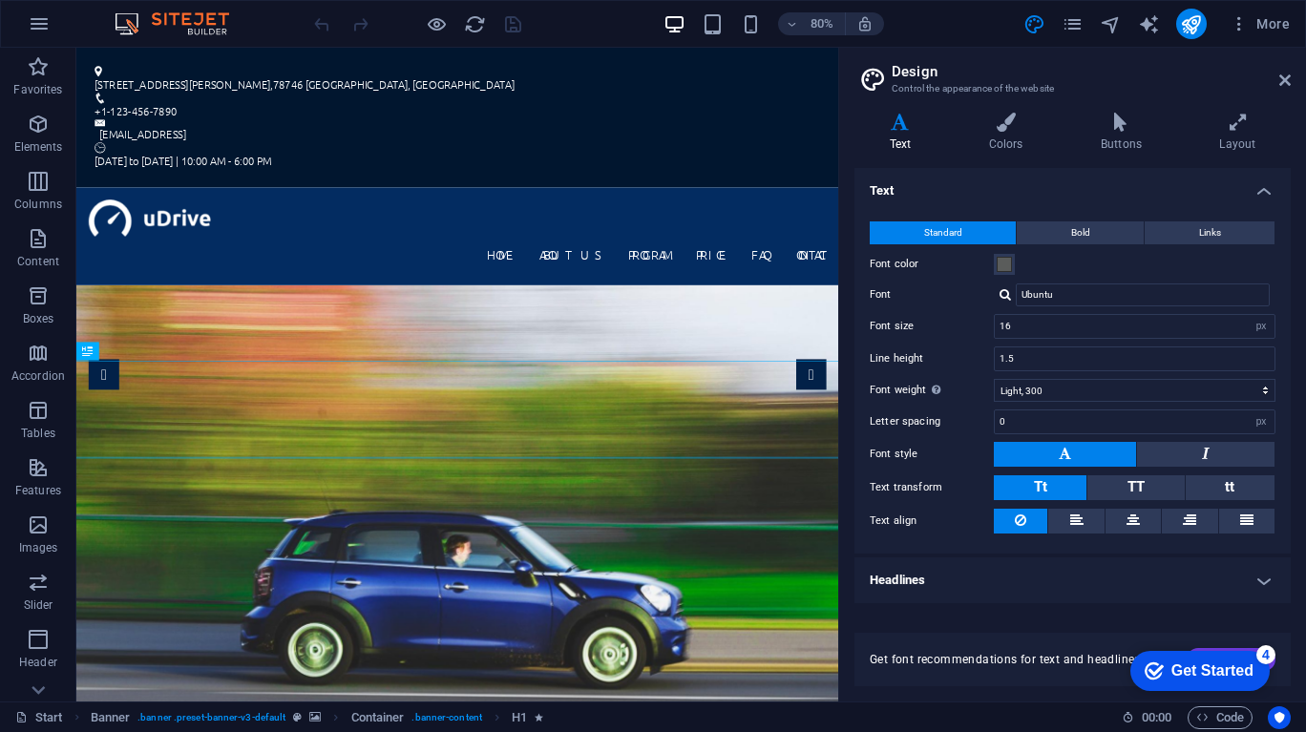
click at [1289, 85] on icon at bounding box center [1284, 80] width 11 height 15
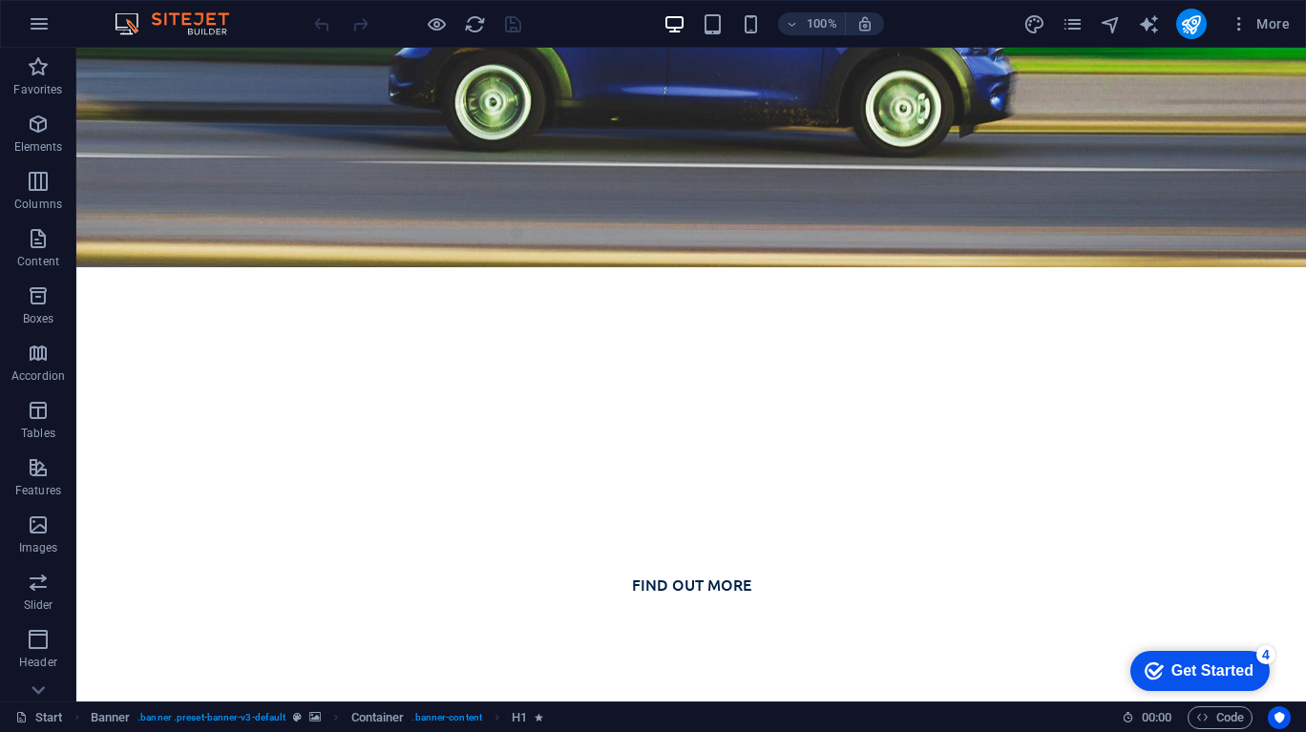
scroll to position [646, 0]
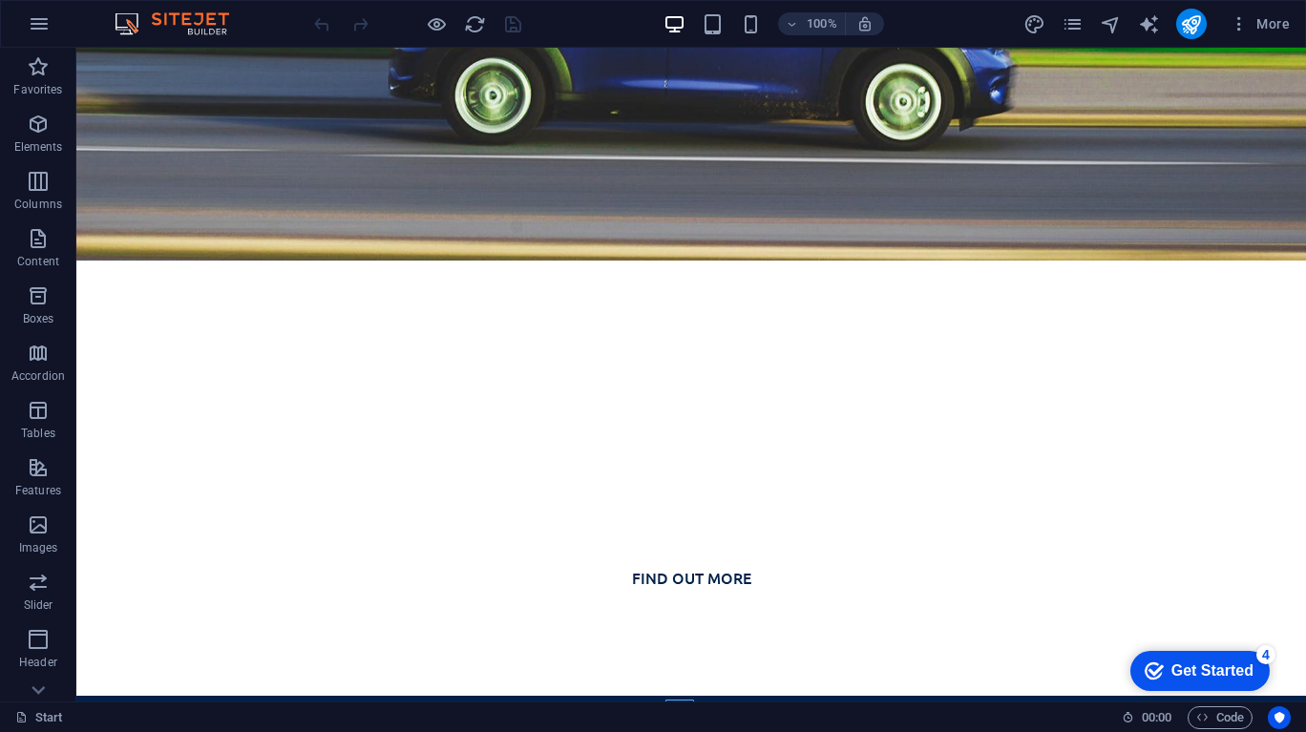
click at [42, 727] on link "Start" at bounding box center [39, 717] width 48 height 23
click at [32, 688] on icon at bounding box center [37, 690] width 13 height 9
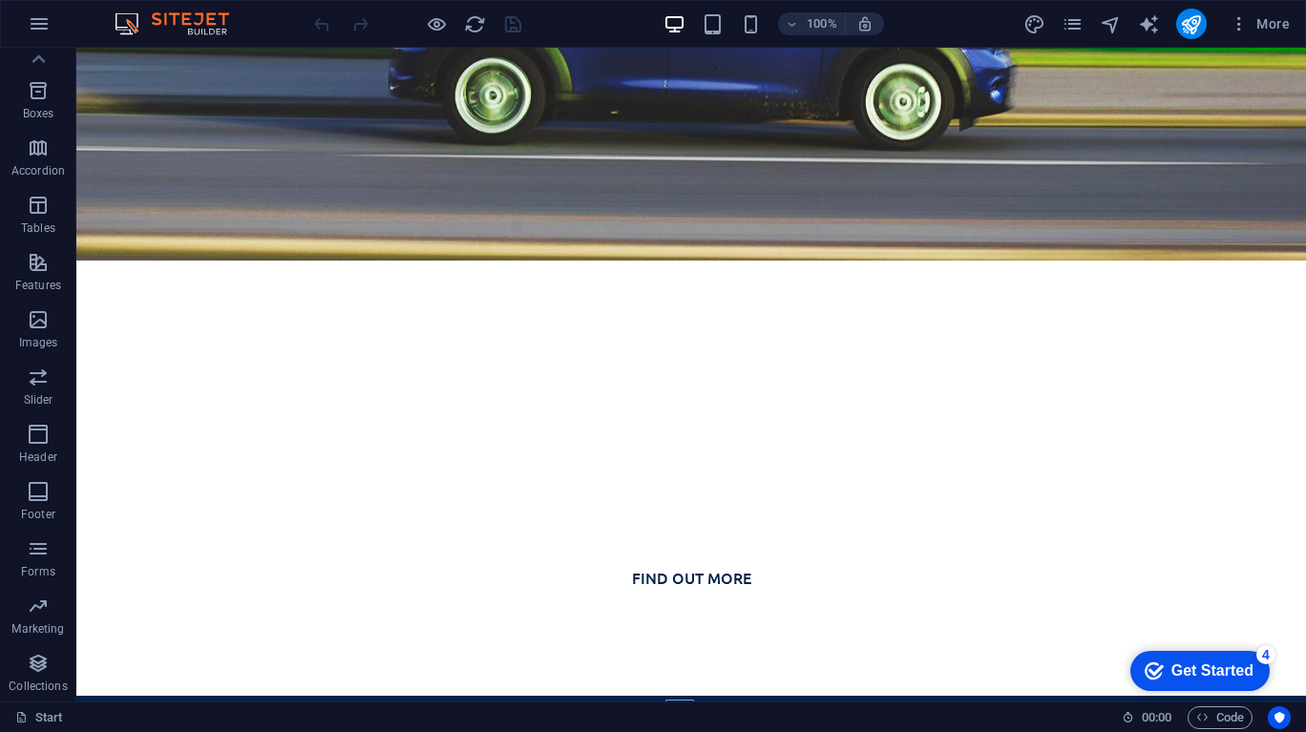
scroll to position [0, 0]
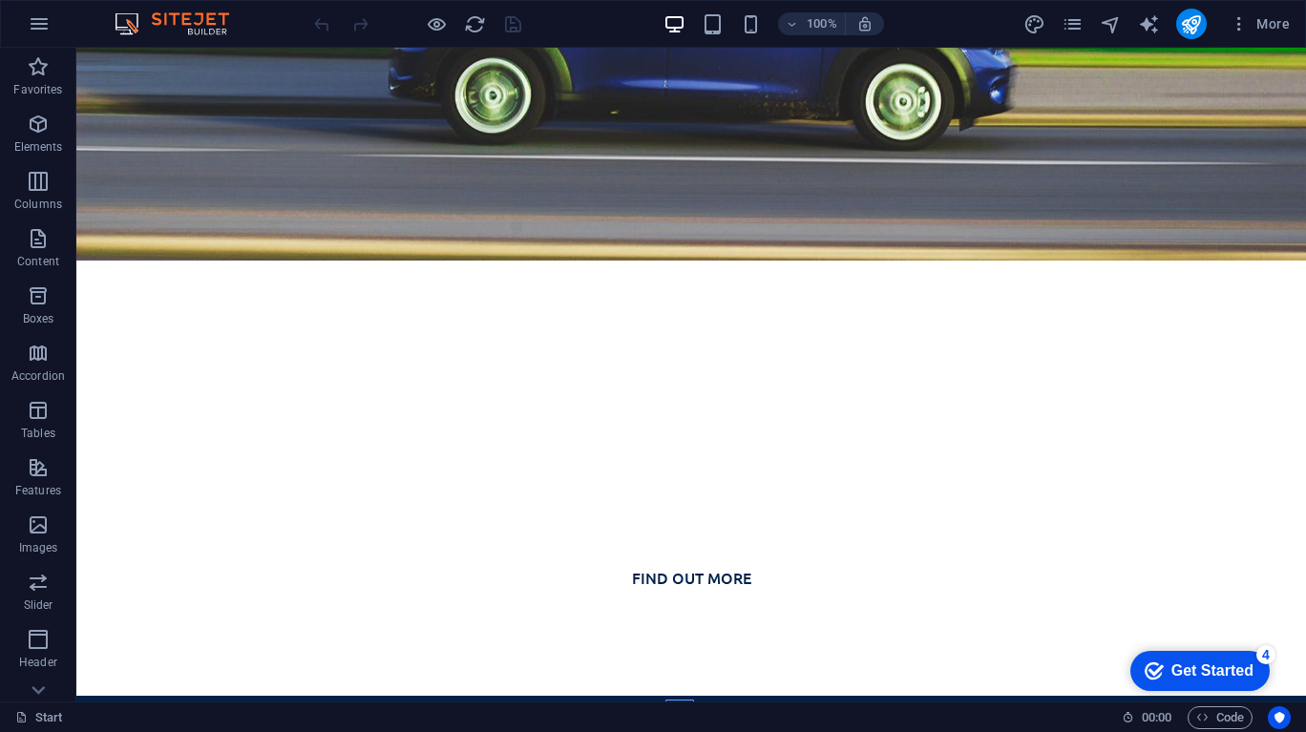
click at [22, 717] on icon at bounding box center [21, 717] width 12 height 12
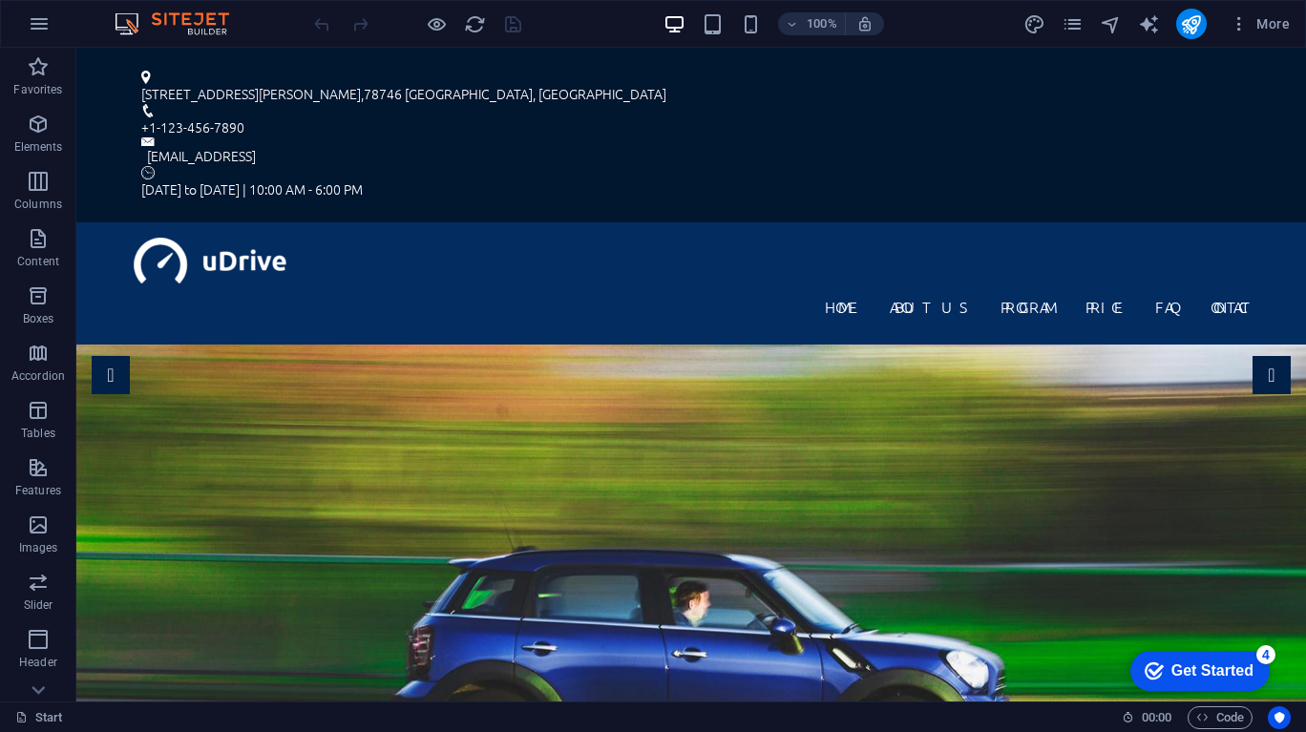
click at [1271, 31] on span "More" at bounding box center [1259, 23] width 60 height 19
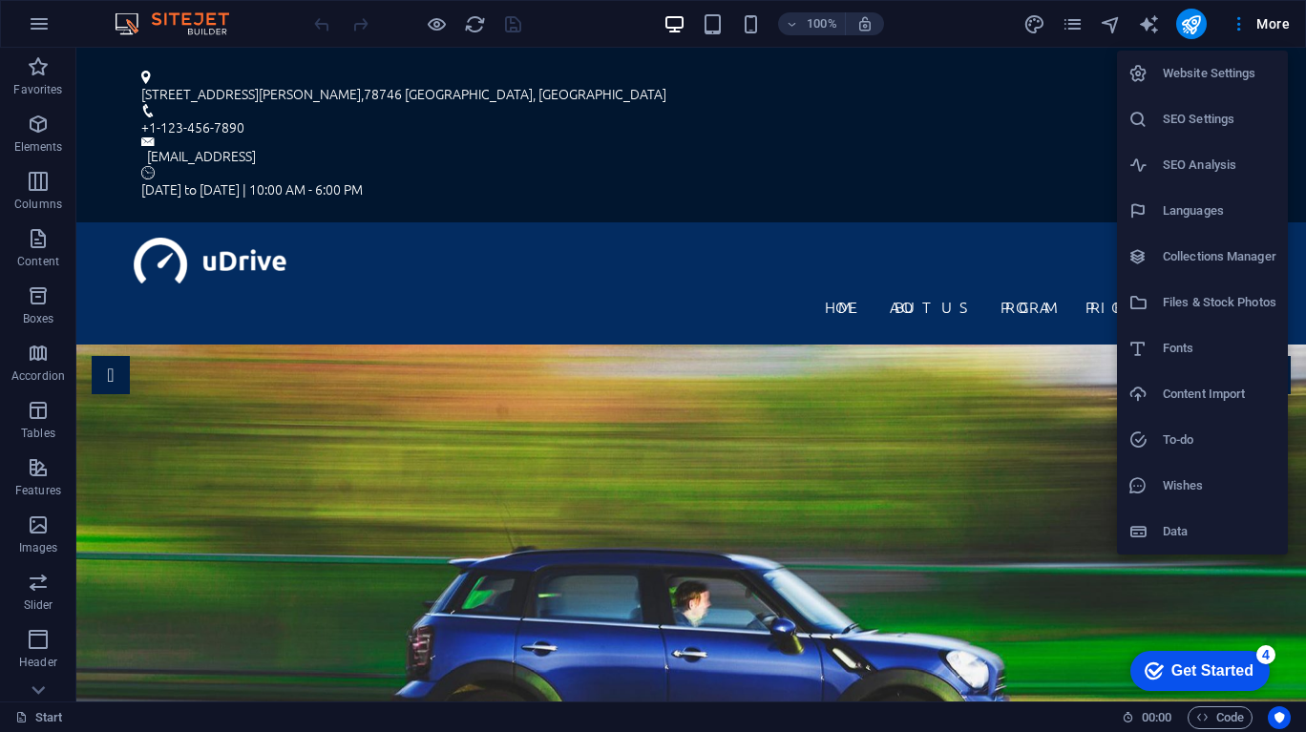
click at [1236, 679] on div "Get Started" at bounding box center [1212, 670] width 82 height 17
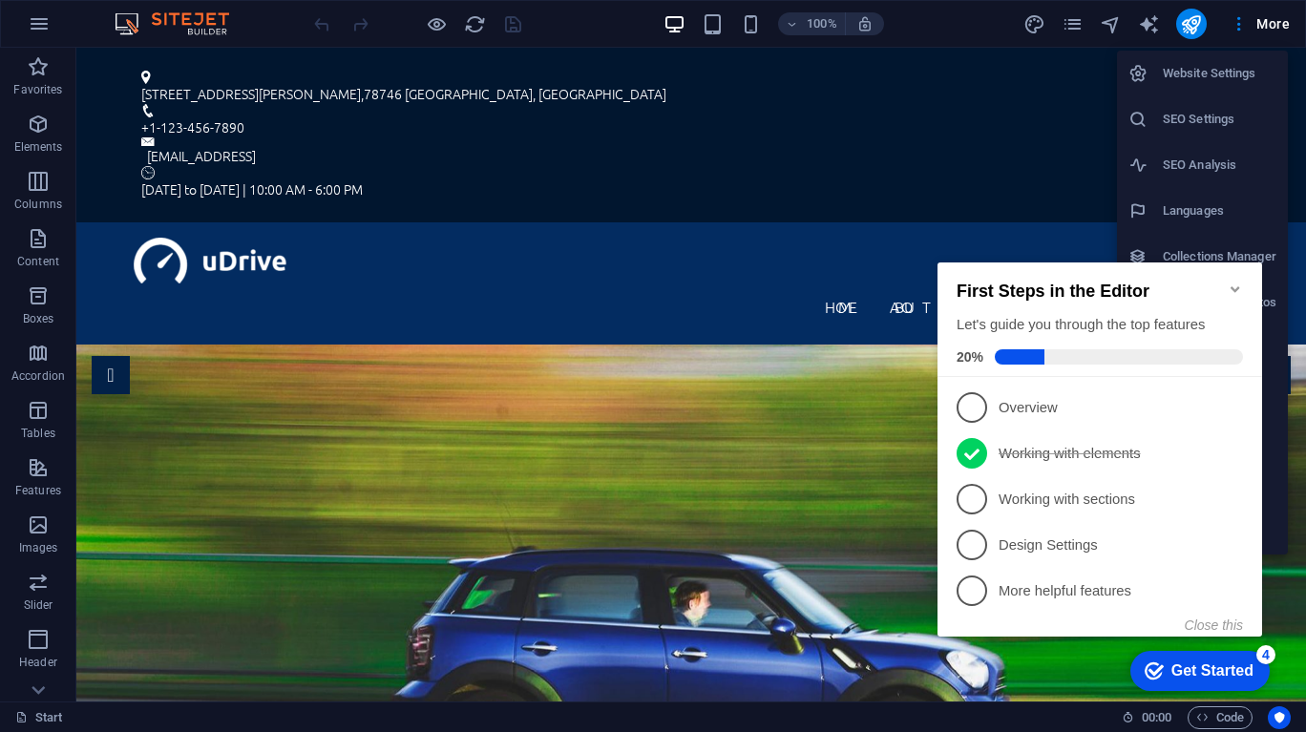
click at [1033, 399] on p "Overview - incomplete" at bounding box center [1112, 408] width 229 height 20
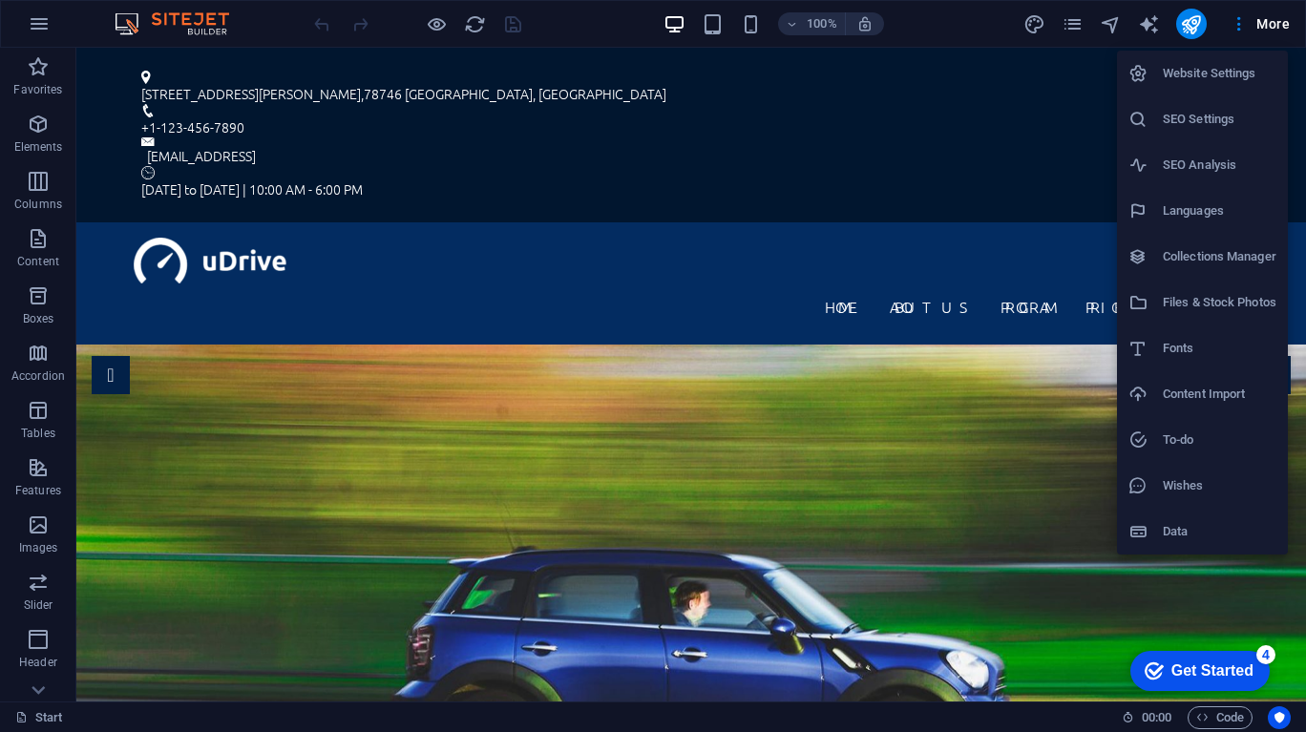
click at [1236, 676] on div "Get Started" at bounding box center [1212, 670] width 82 height 17
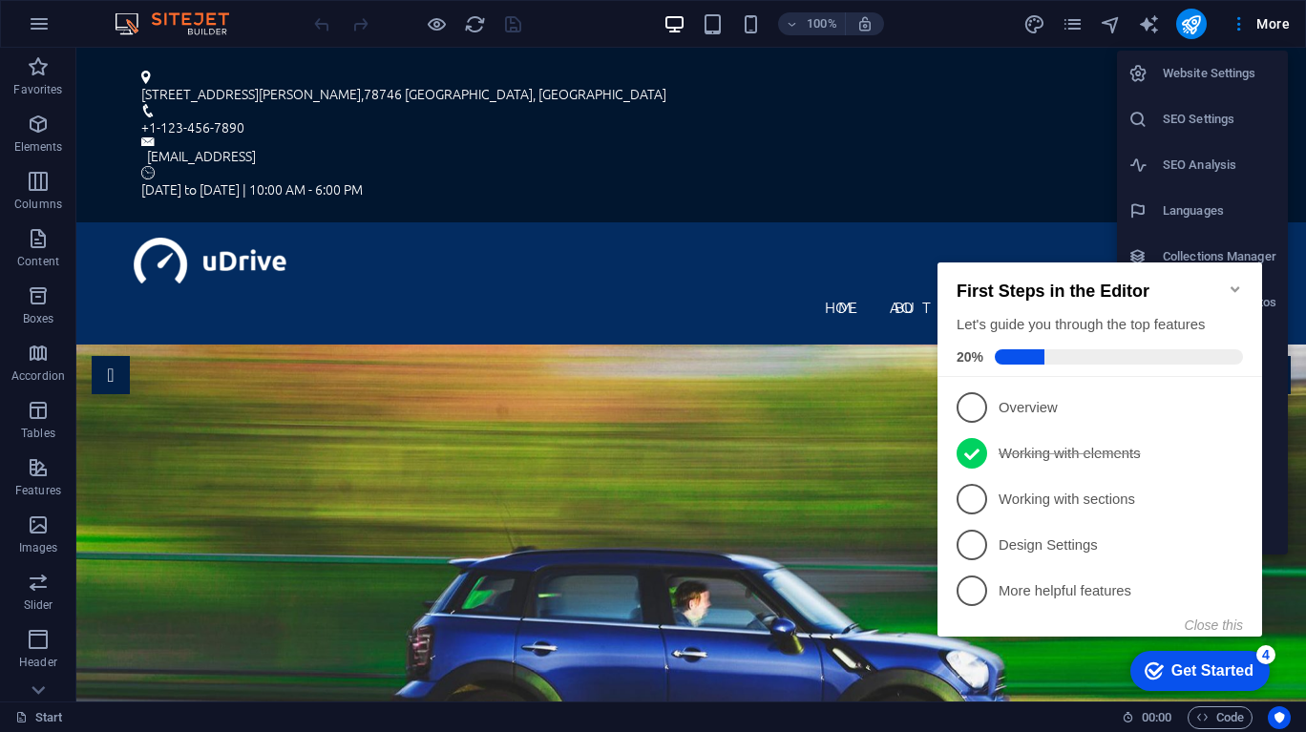
click at [980, 410] on span "1" at bounding box center [971, 407] width 31 height 31
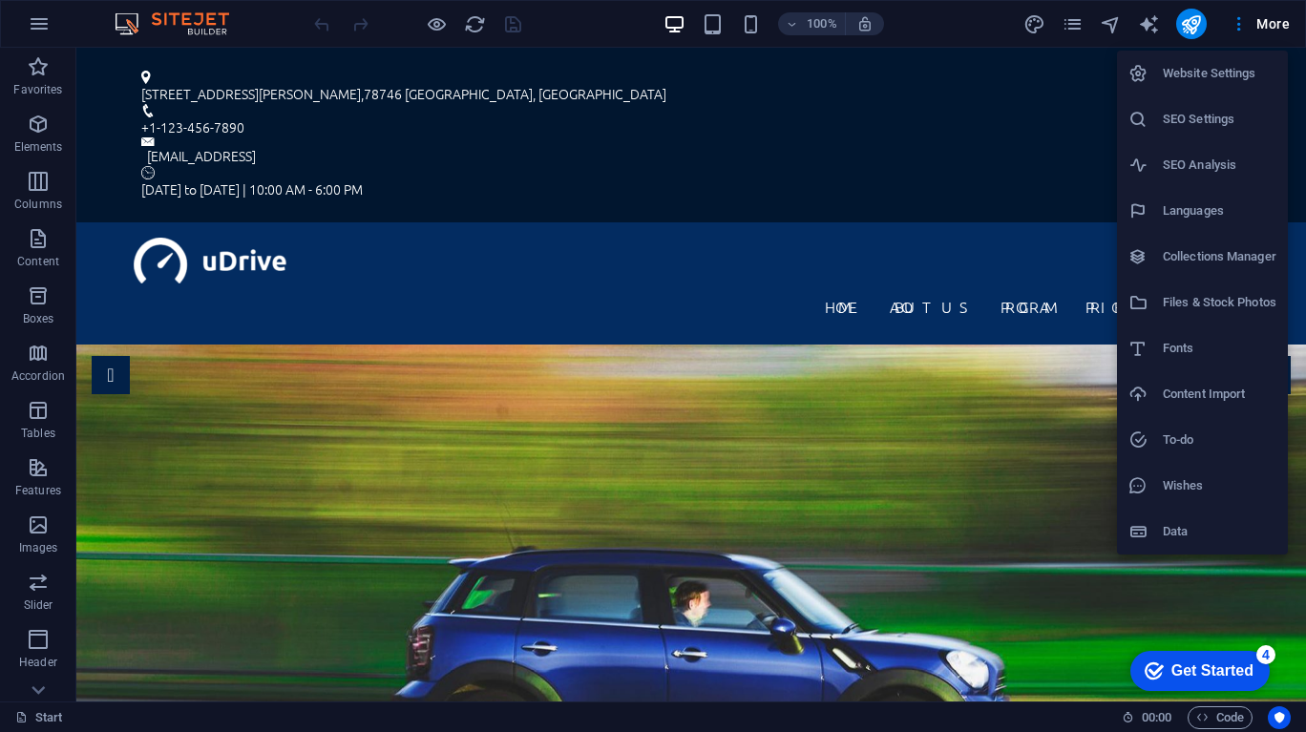
click at [1242, 677] on div "Get Started" at bounding box center [1212, 670] width 82 height 17
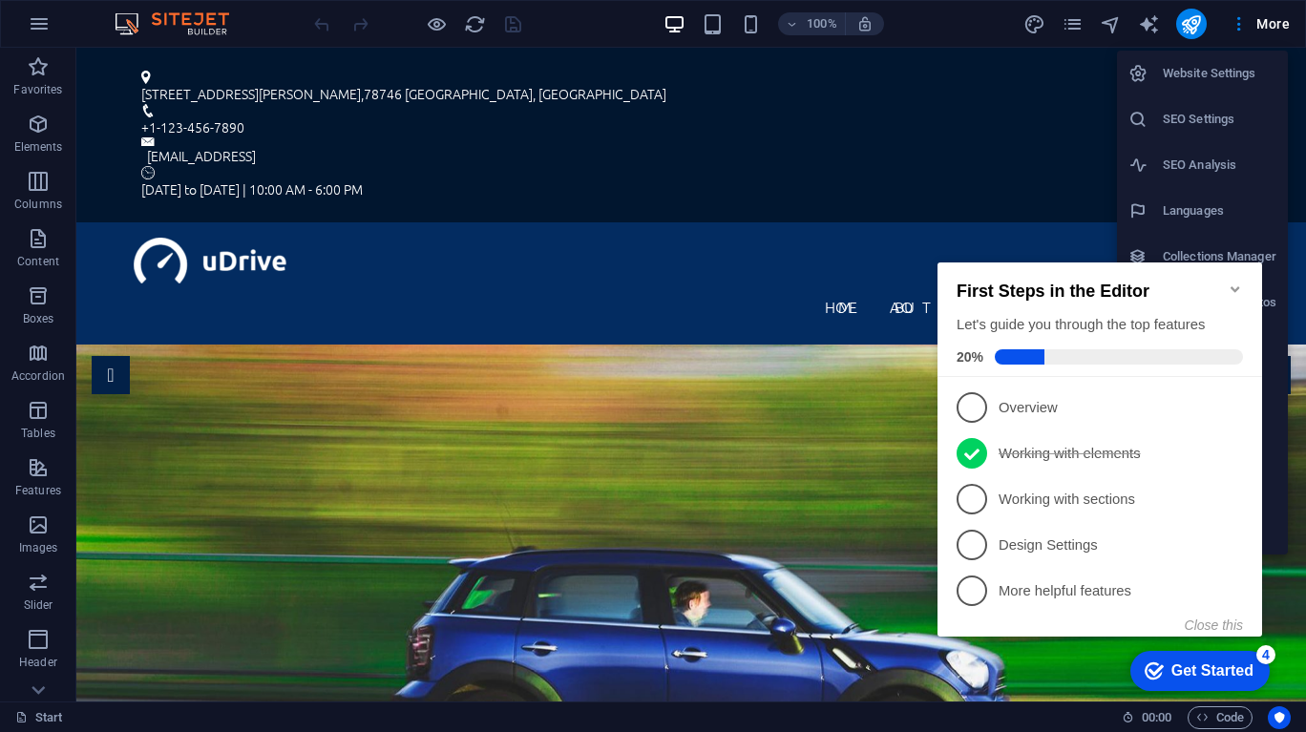
click at [975, 403] on span "1" at bounding box center [971, 407] width 31 height 31
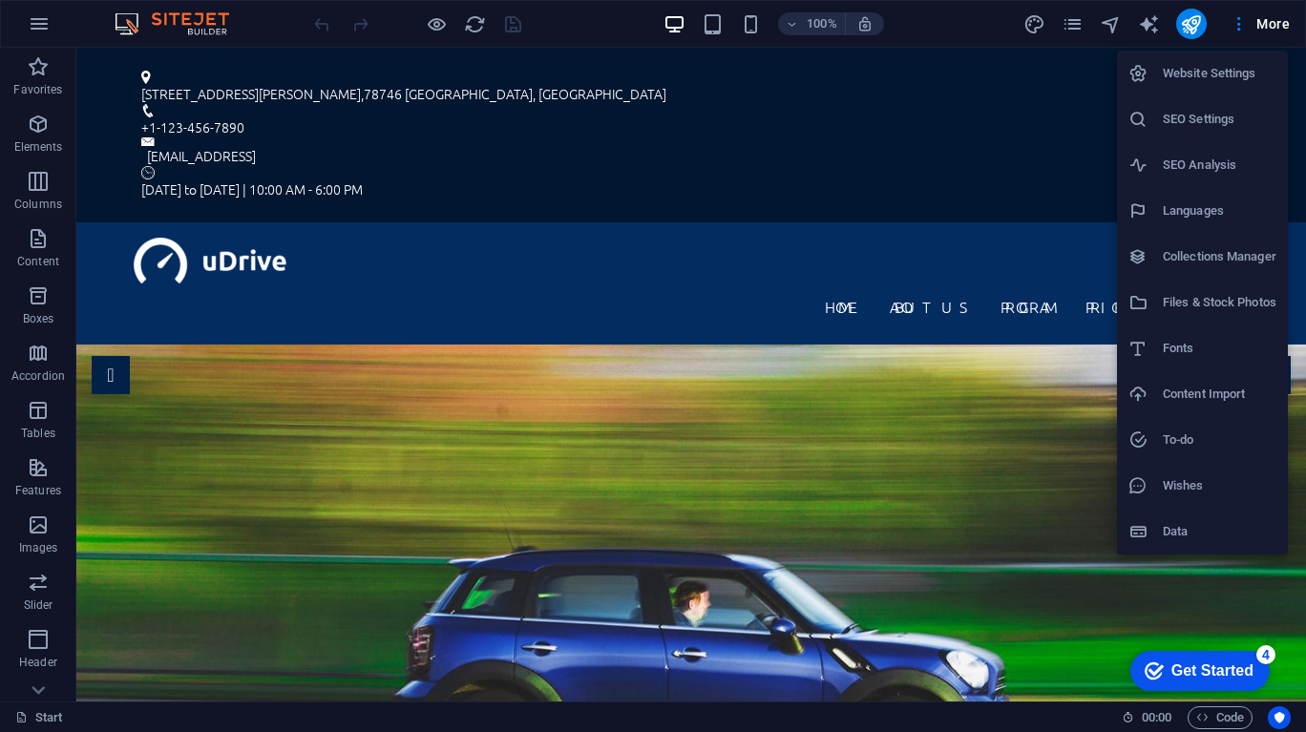
click at [1198, 688] on div "checkmark Get Started 4" at bounding box center [1199, 671] width 139 height 40
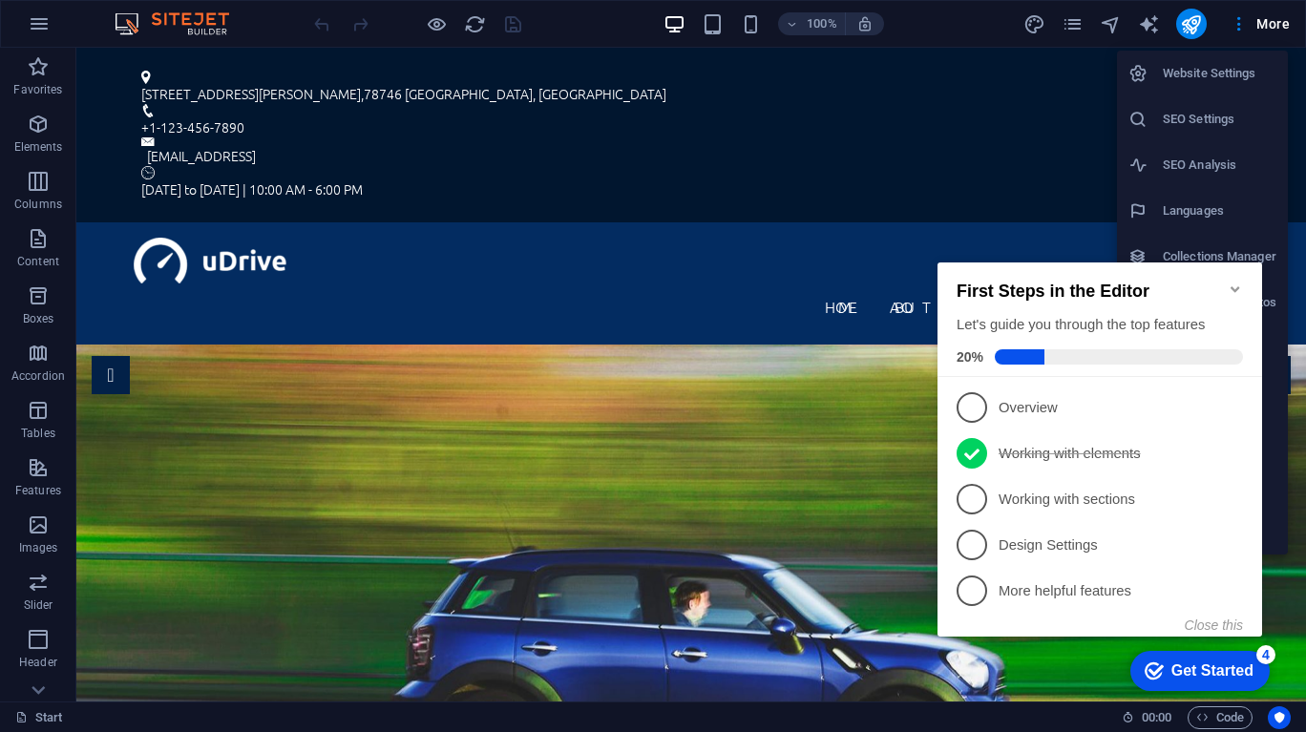
click at [1080, 451] on p "Working with elements - completed" at bounding box center [1112, 454] width 229 height 20
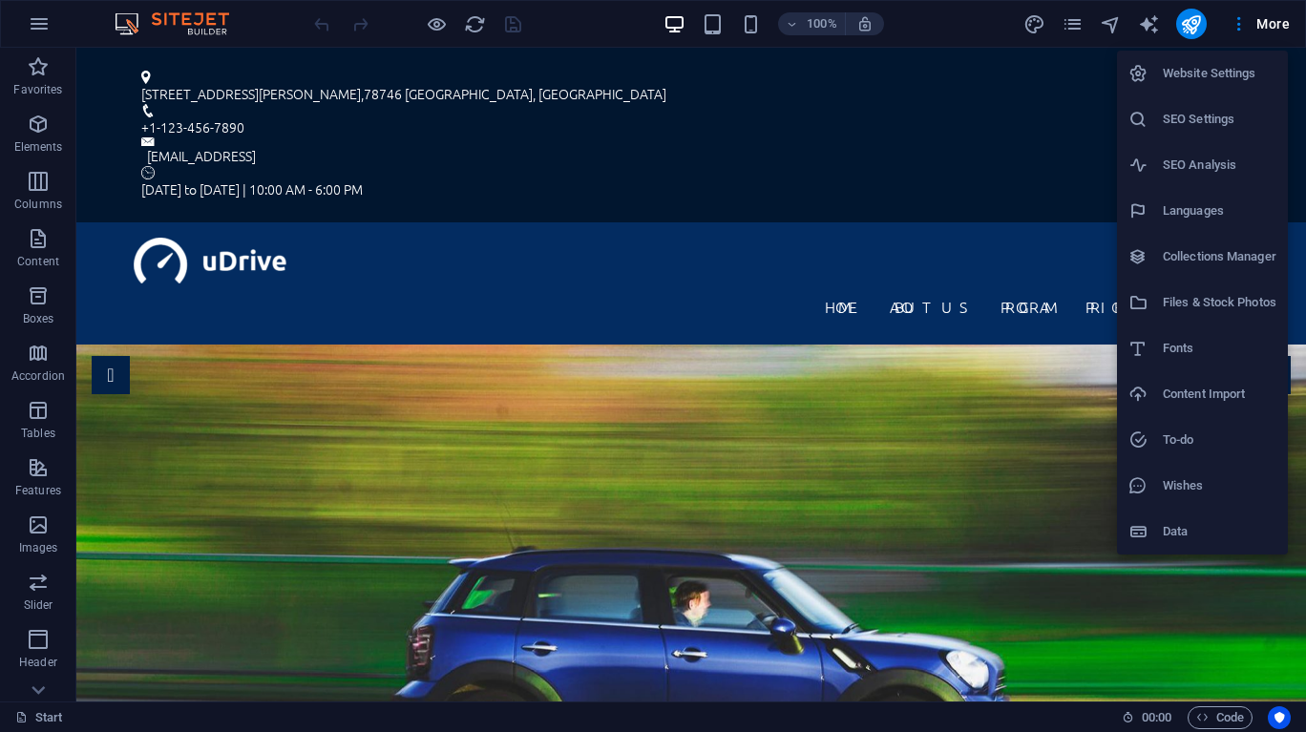
click at [1209, 677] on div at bounding box center [653, 366] width 1306 height 732
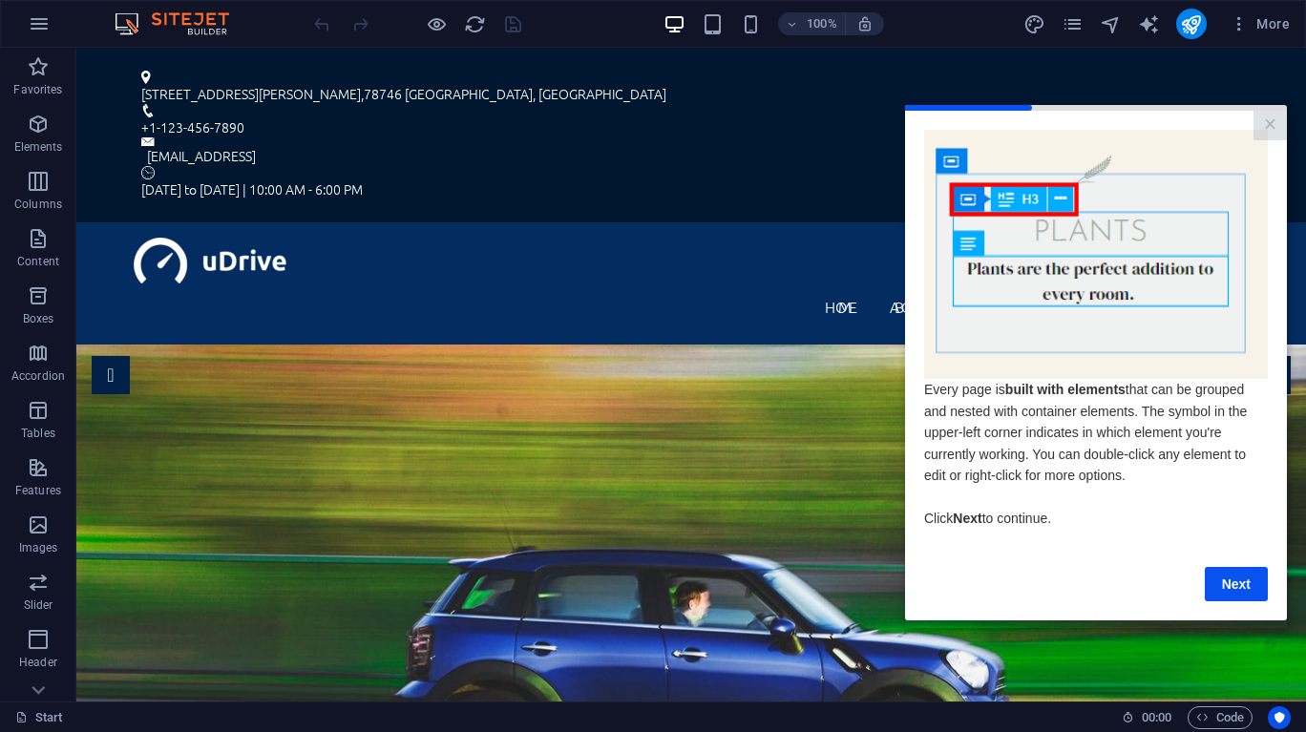
click at [1248, 597] on link "Next" at bounding box center [1236, 583] width 63 height 34
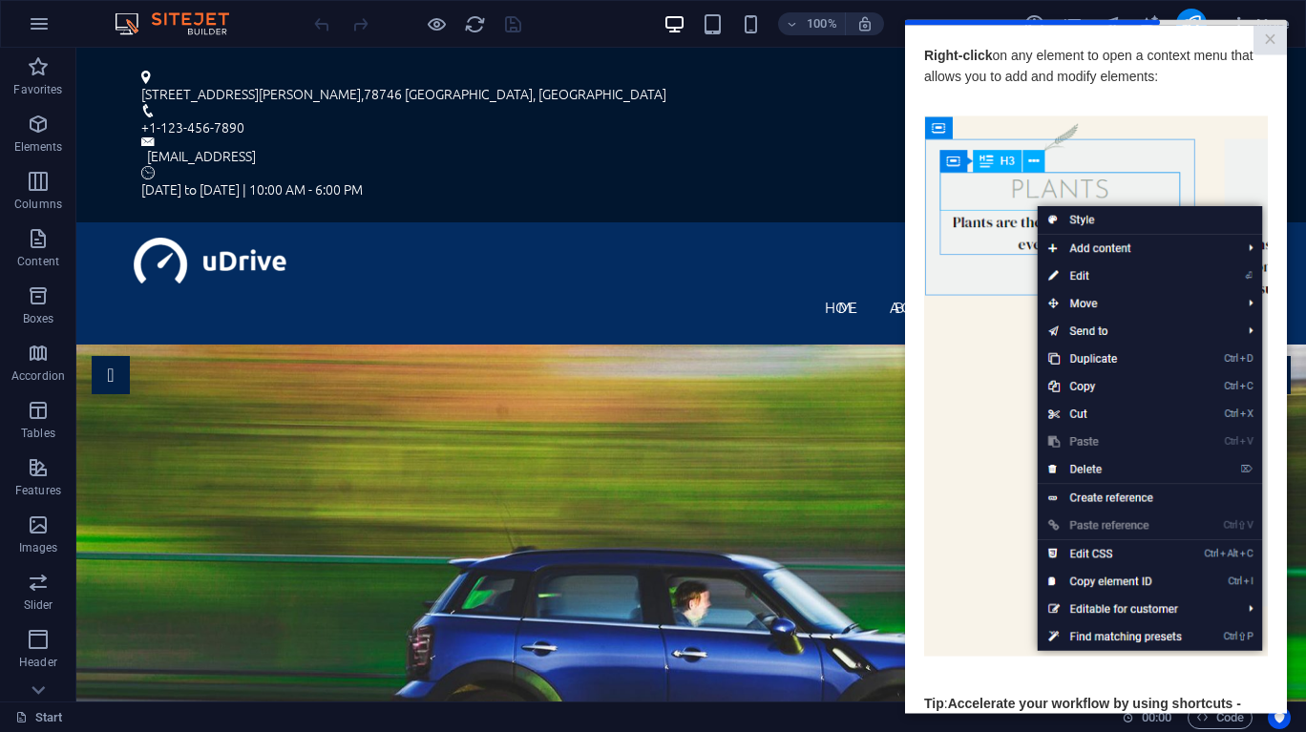
click at [1266, 38] on link "×" at bounding box center [1269, 40] width 33 height 30
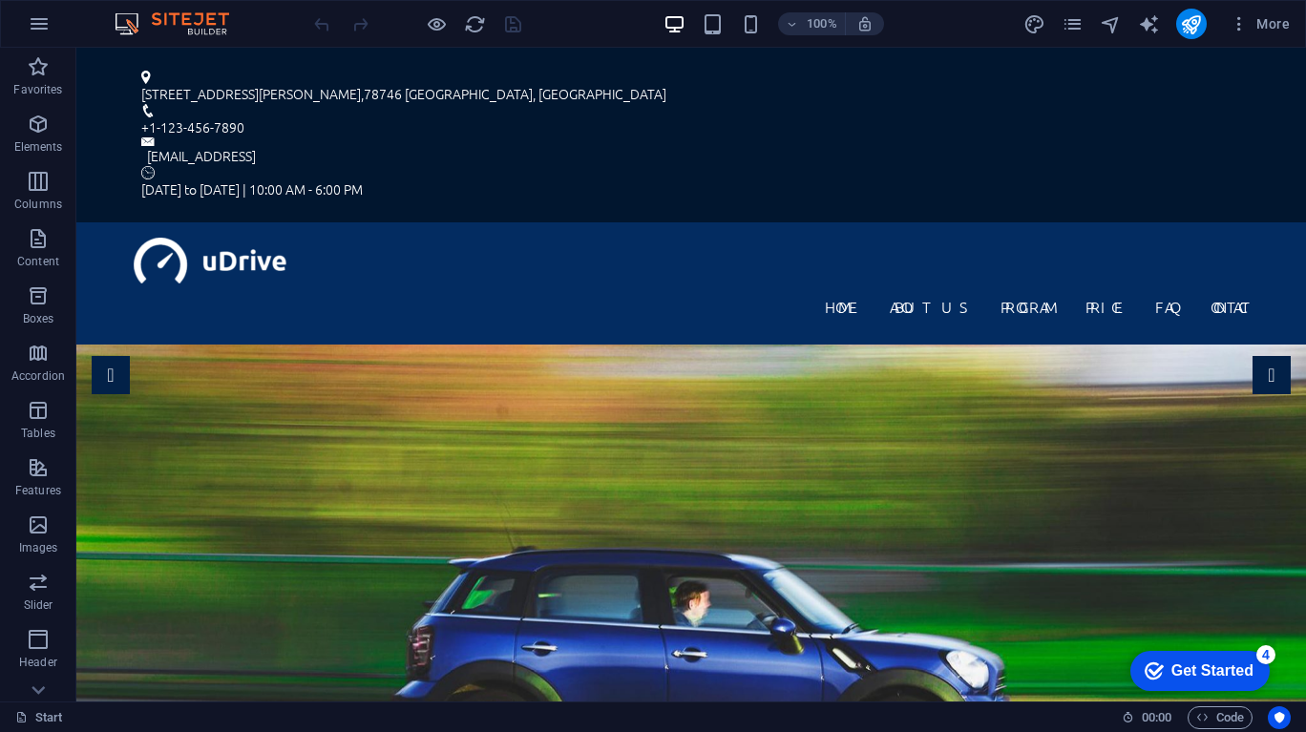
click at [1227, 724] on span "Code" at bounding box center [1220, 717] width 48 height 23
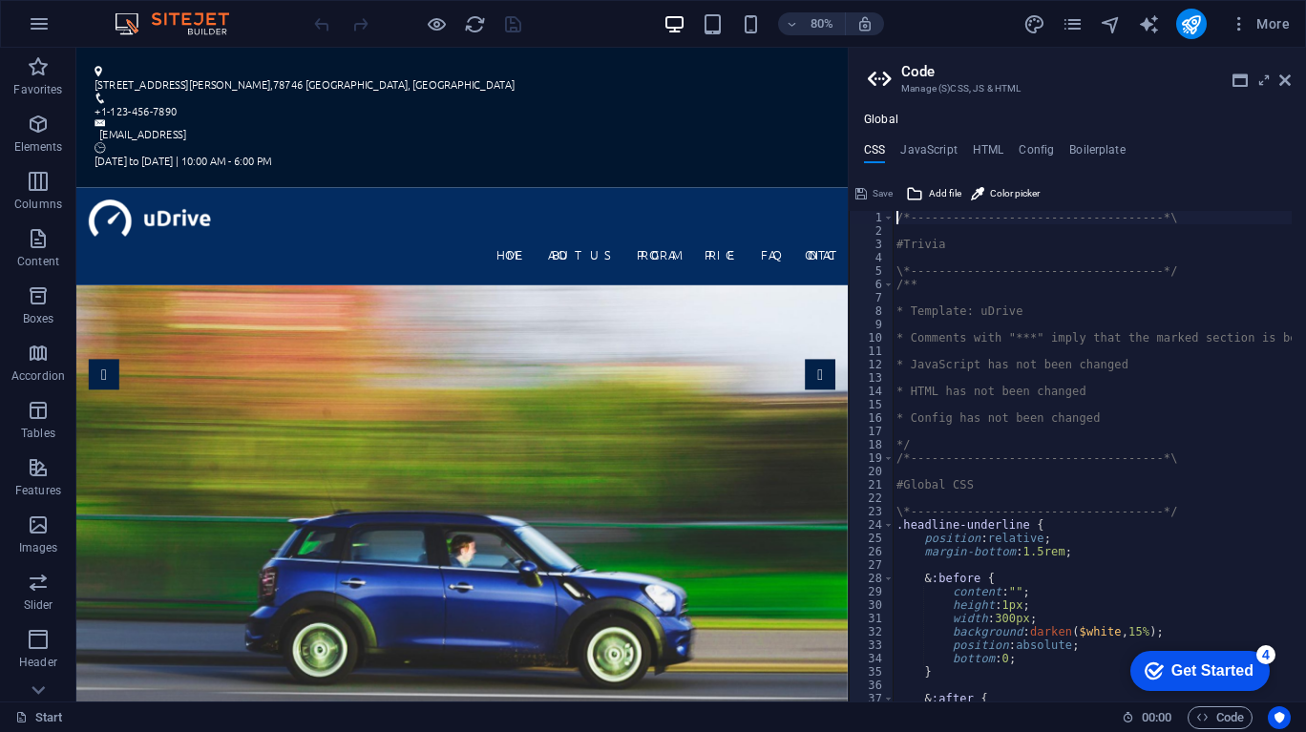
click at [1288, 76] on icon at bounding box center [1284, 80] width 11 height 15
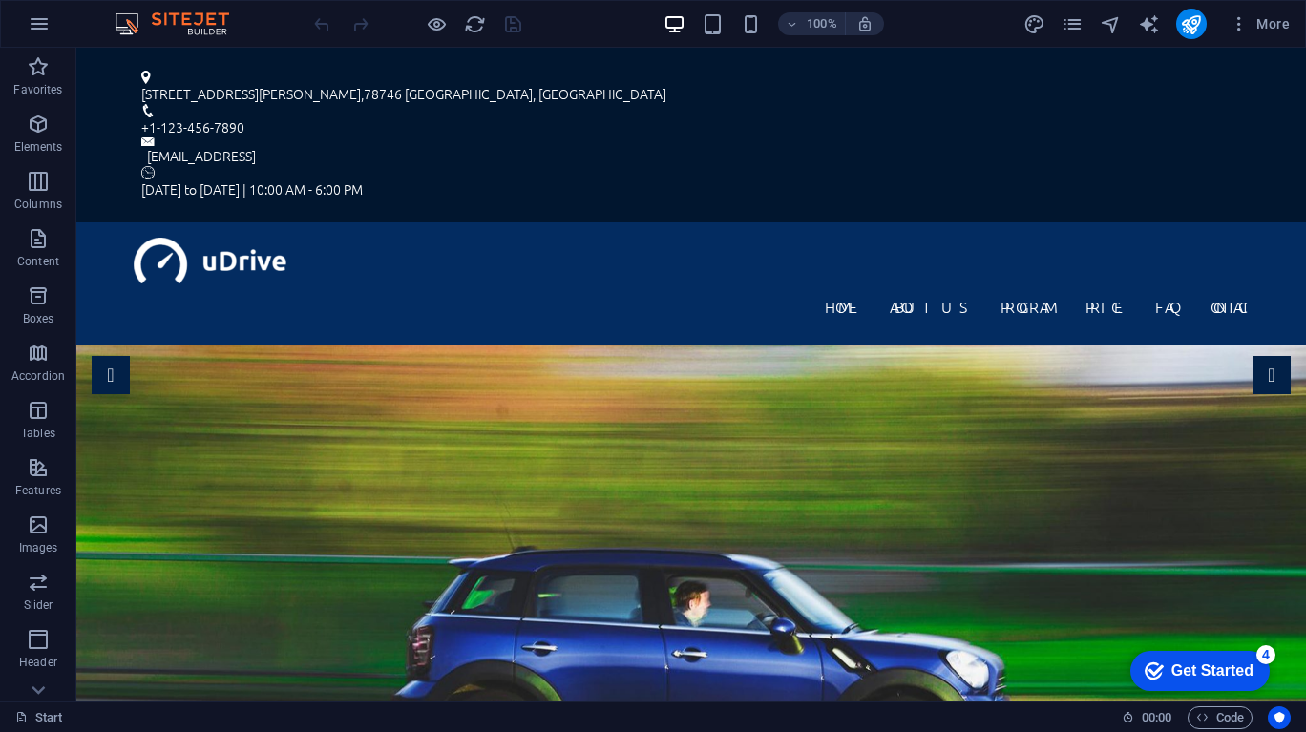
click at [1074, 26] on icon "pages" at bounding box center [1072, 24] width 22 height 22
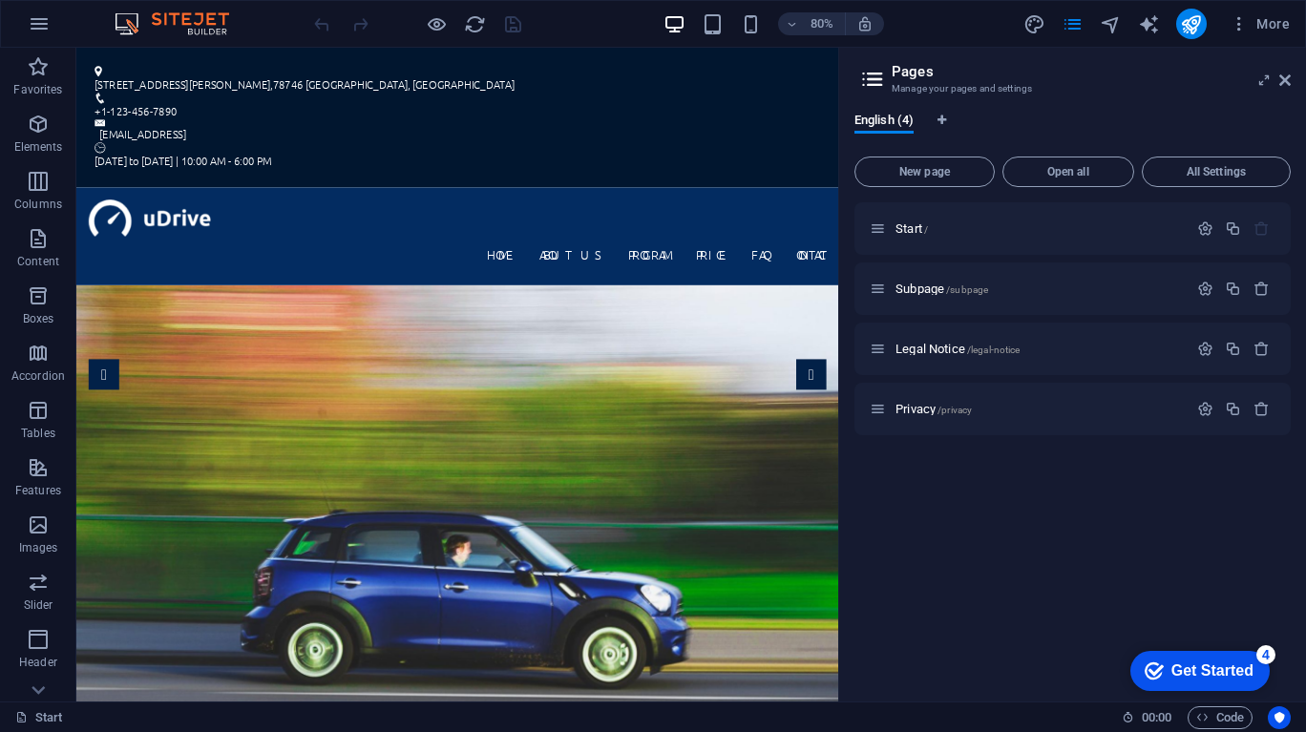
click at [1288, 73] on icon at bounding box center [1284, 80] width 11 height 15
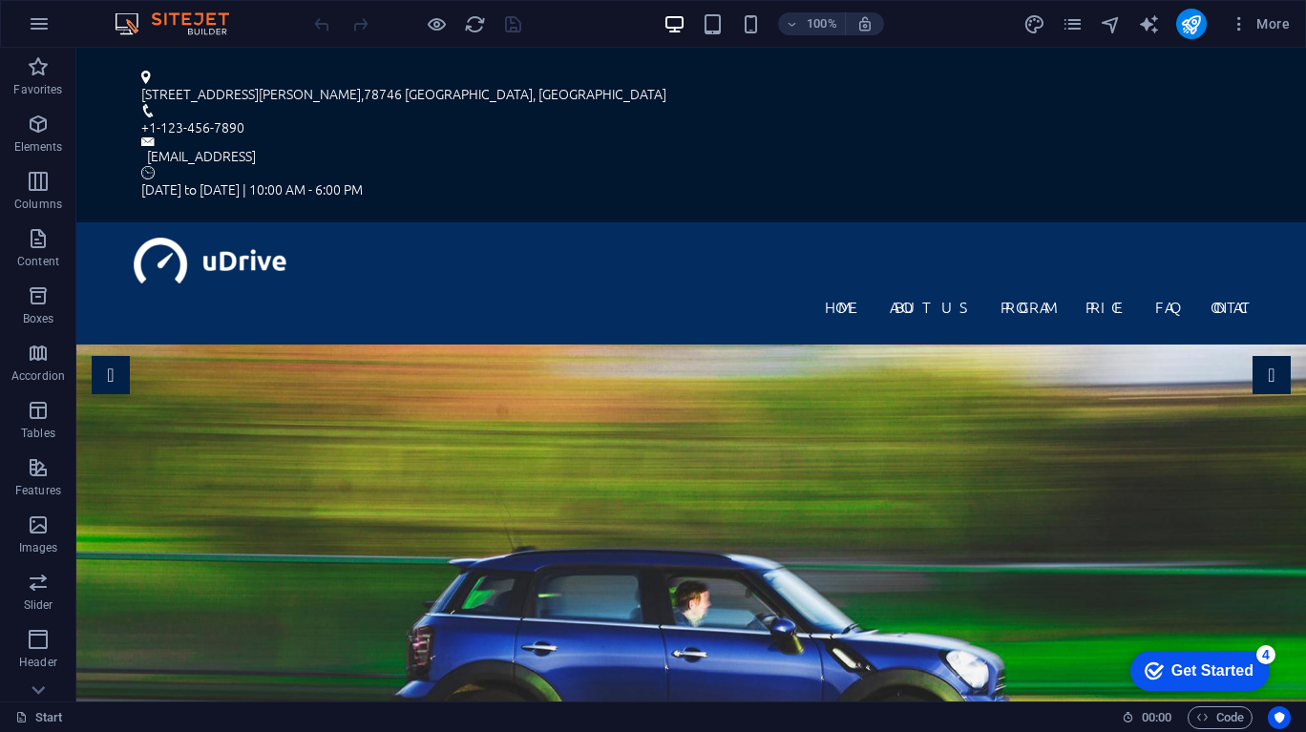
click at [526, 19] on div "100% More" at bounding box center [803, 24] width 987 height 31
click at [478, 18] on icon "reload" at bounding box center [475, 24] width 22 height 22
click at [471, 13] on icon "reload" at bounding box center [475, 24] width 22 height 22
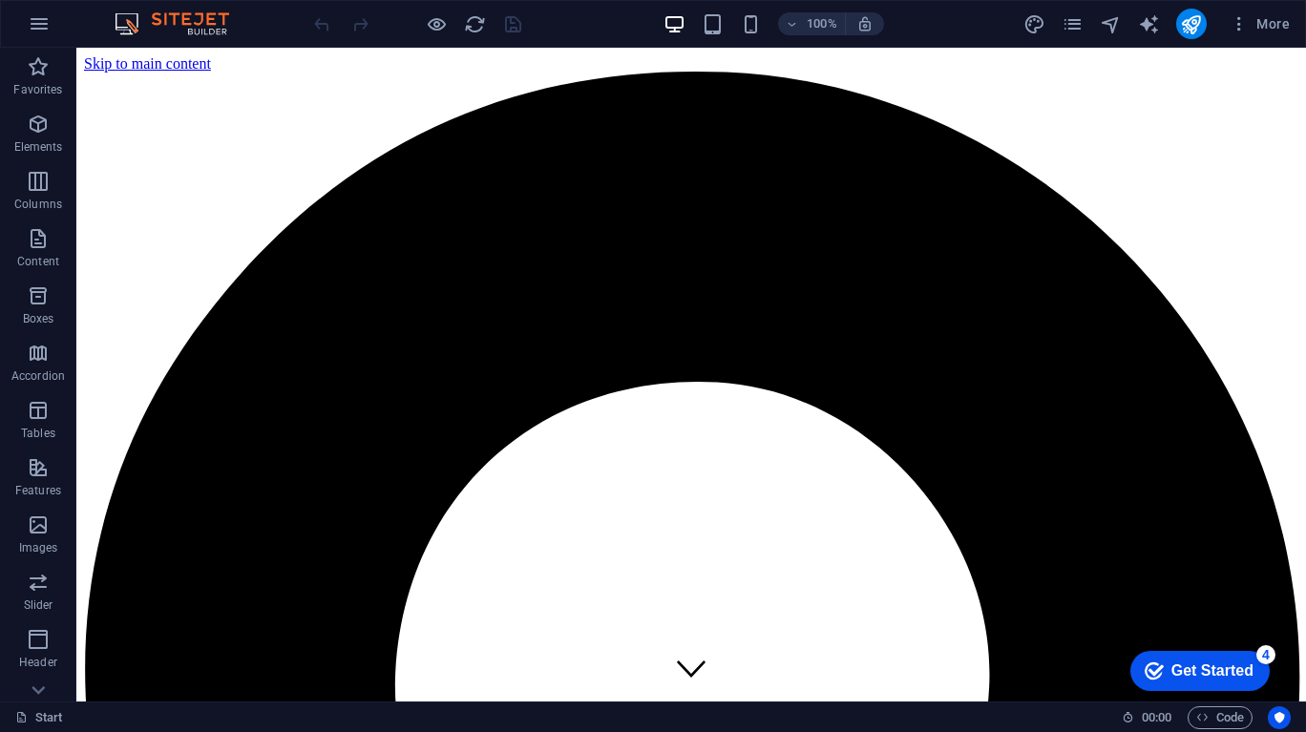
click at [440, 20] on icon "button" at bounding box center [437, 24] width 22 height 22
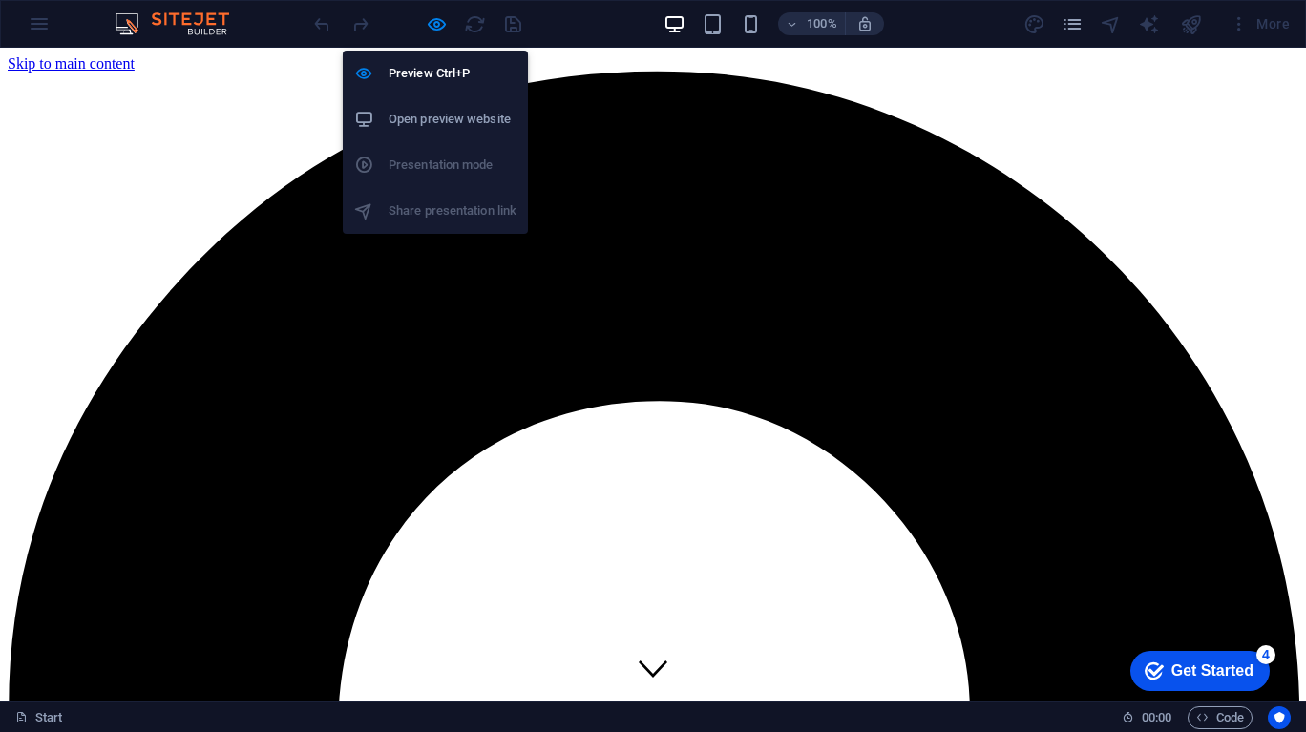
click at [436, 119] on h6 "Open preview website" at bounding box center [452, 119] width 128 height 23
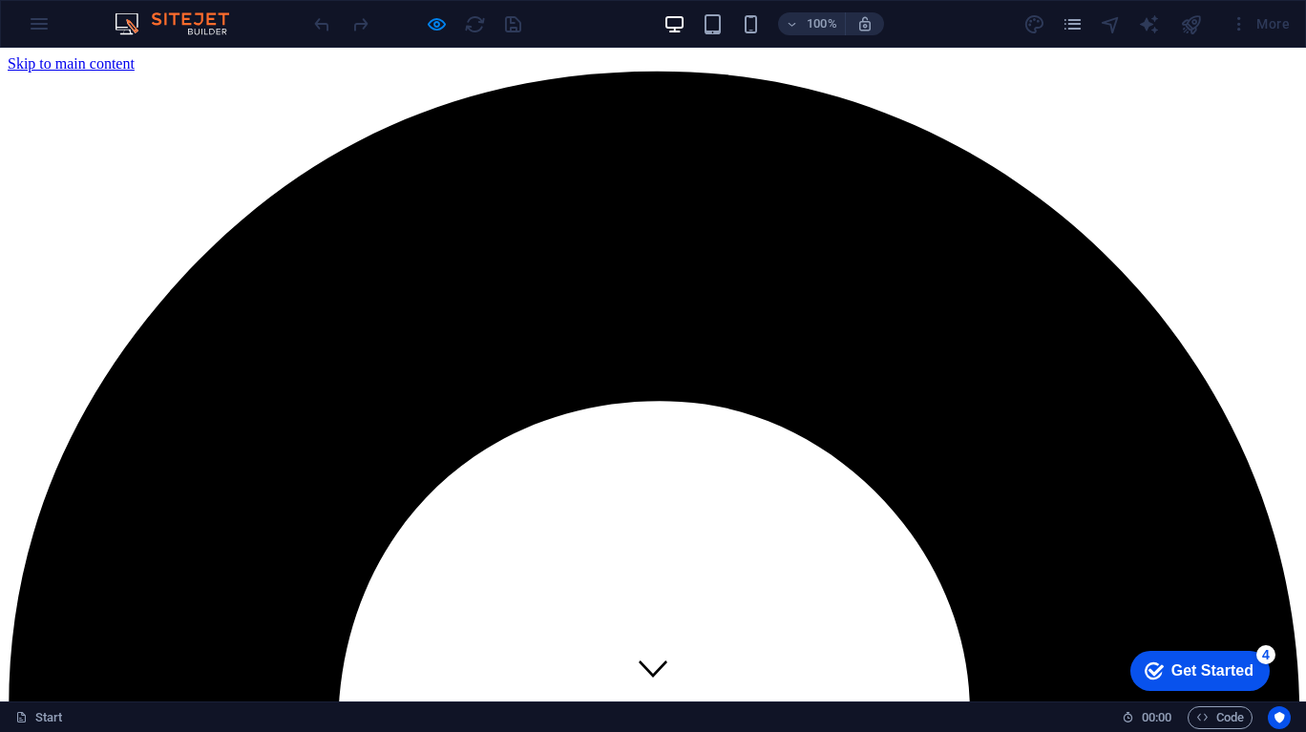
click at [44, 22] on div "100% More" at bounding box center [653, 24] width 1304 height 46
click at [436, 19] on icon "button" at bounding box center [437, 24] width 22 height 22
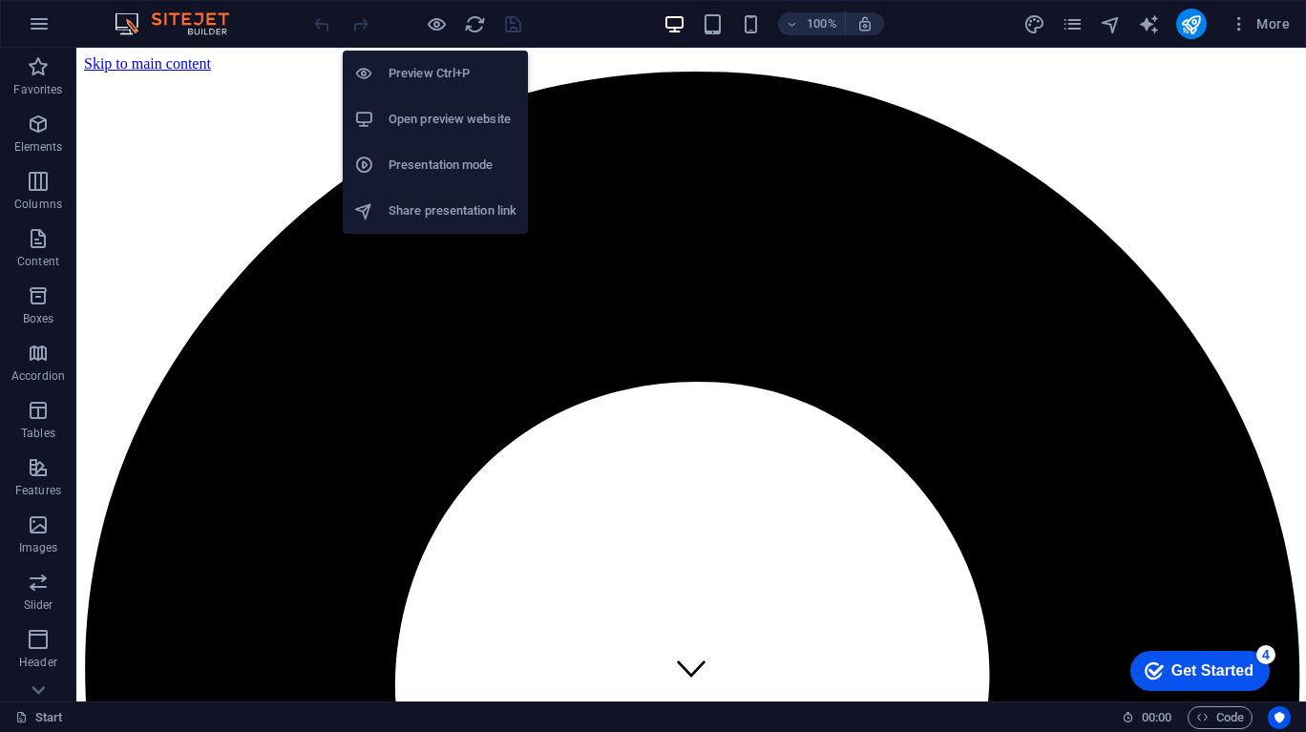
click at [428, 72] on h6 "Preview Ctrl+P" at bounding box center [452, 73] width 128 height 23
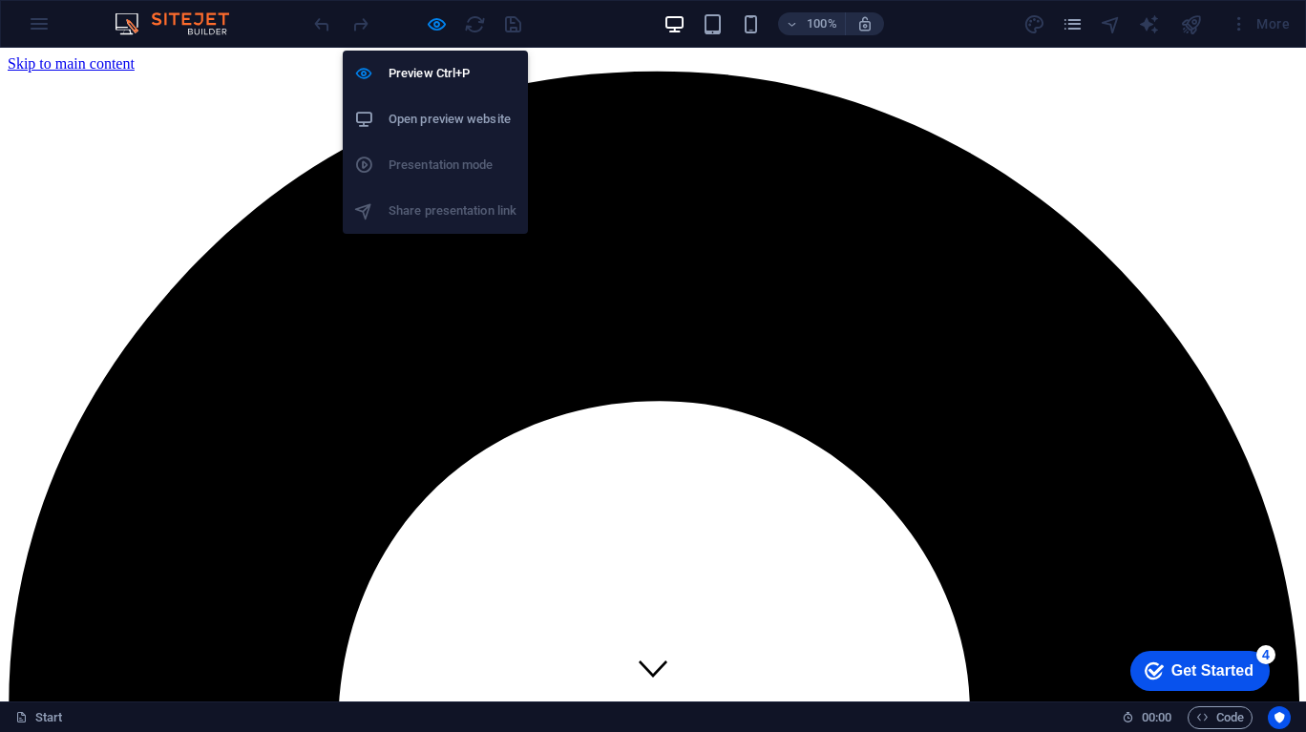
click at [424, 65] on h6 "Preview Ctrl+P" at bounding box center [452, 73] width 128 height 23
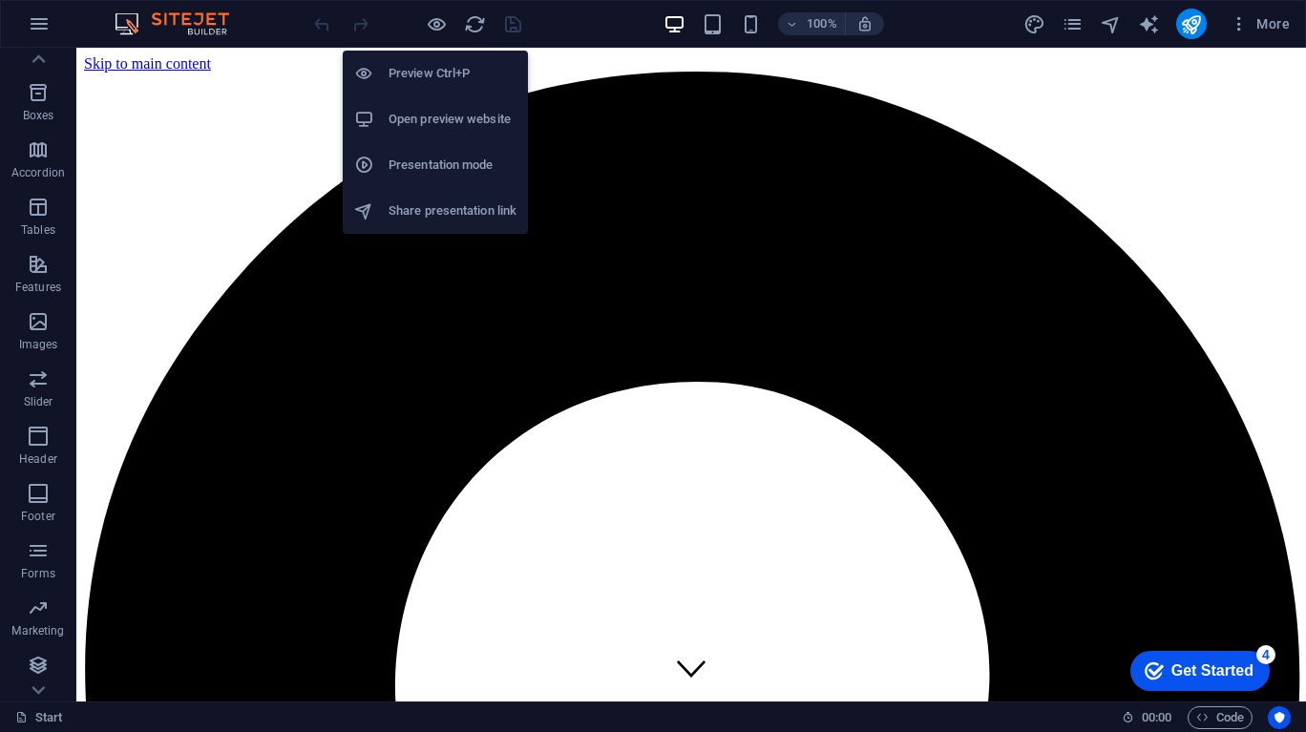
scroll to position [205, 0]
click at [35, 711] on link "Start" at bounding box center [39, 717] width 48 height 23
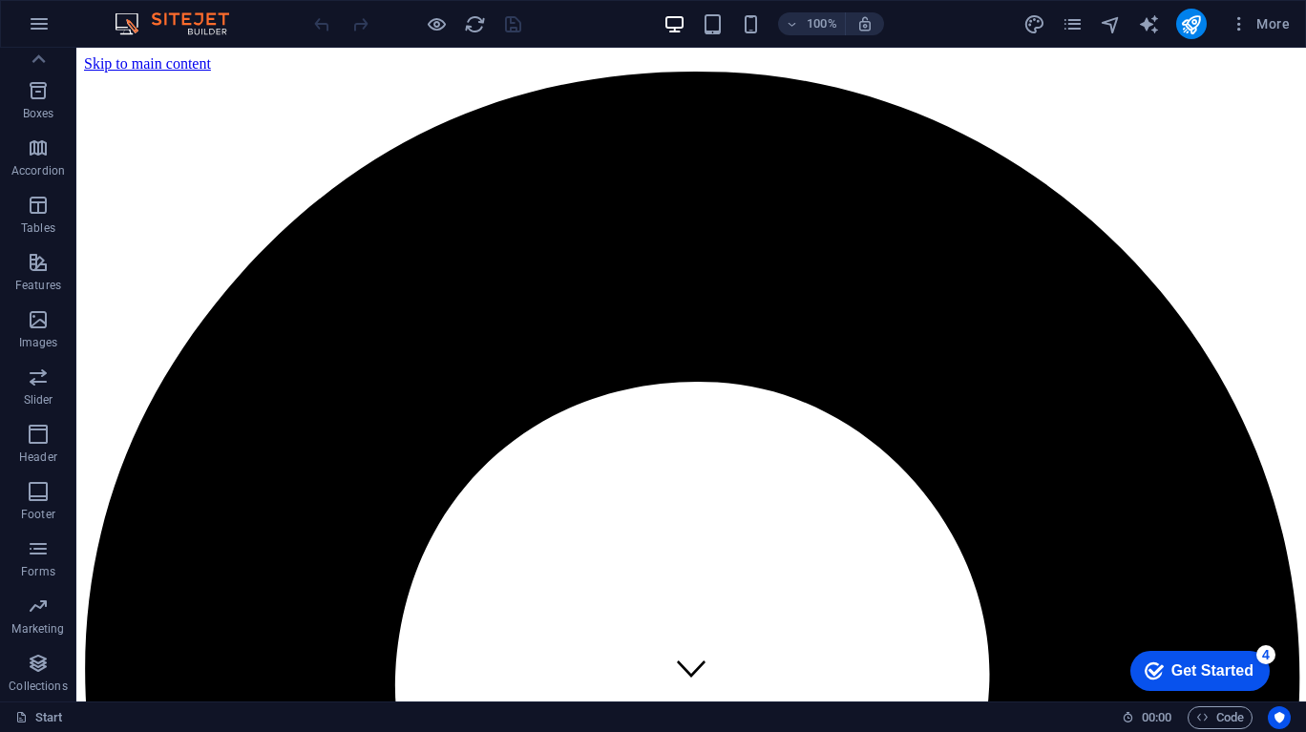
click at [51, 711] on link "Start" at bounding box center [39, 717] width 48 height 23
click at [1262, 15] on span "More" at bounding box center [1259, 23] width 60 height 19
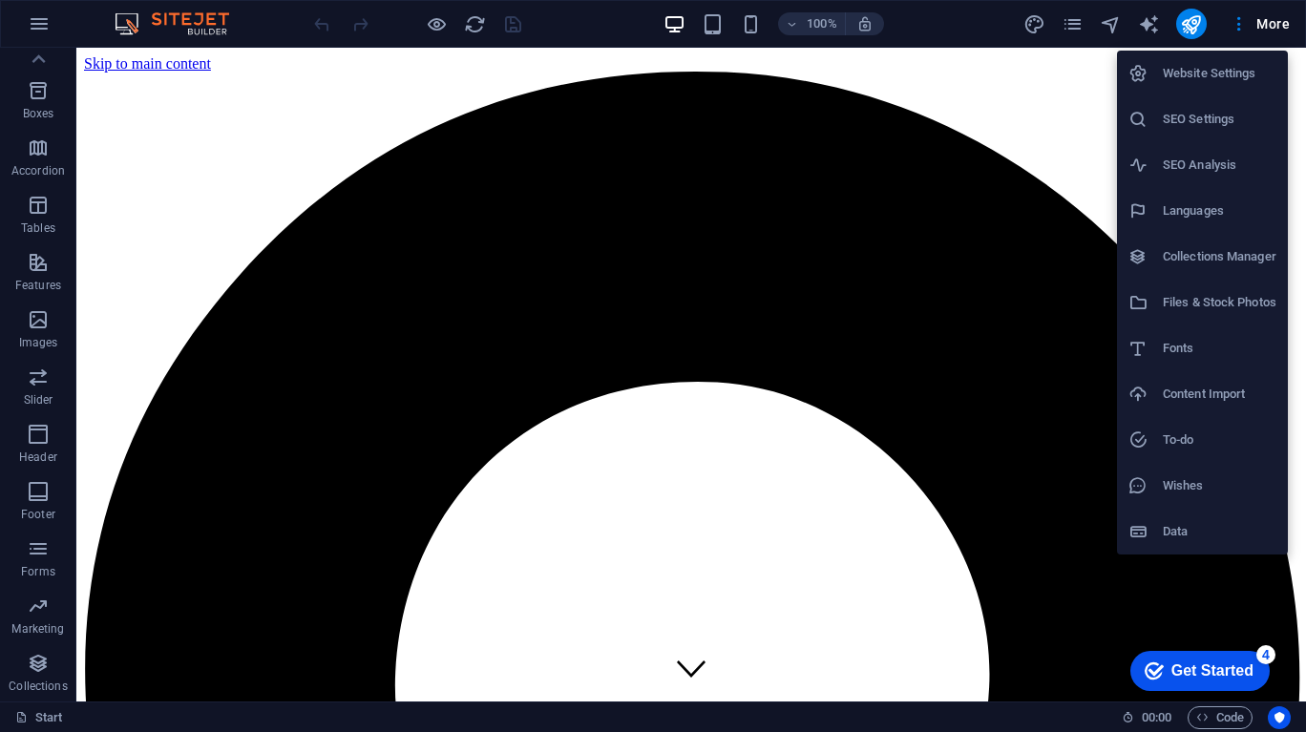
click at [1218, 80] on h6 "Website Settings" at bounding box center [1220, 73] width 114 height 23
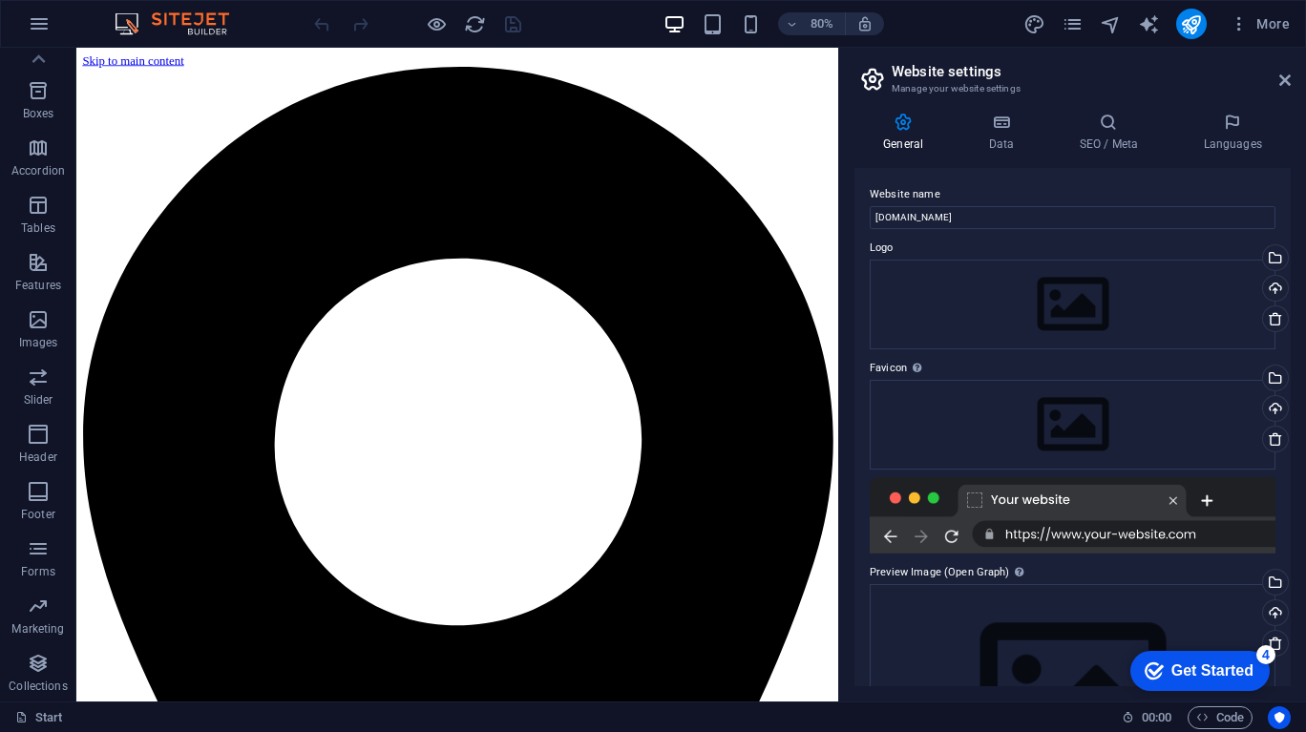
click at [1169, 540] on div at bounding box center [1073, 515] width 406 height 76
click at [1173, 539] on div at bounding box center [1073, 515] width 406 height 76
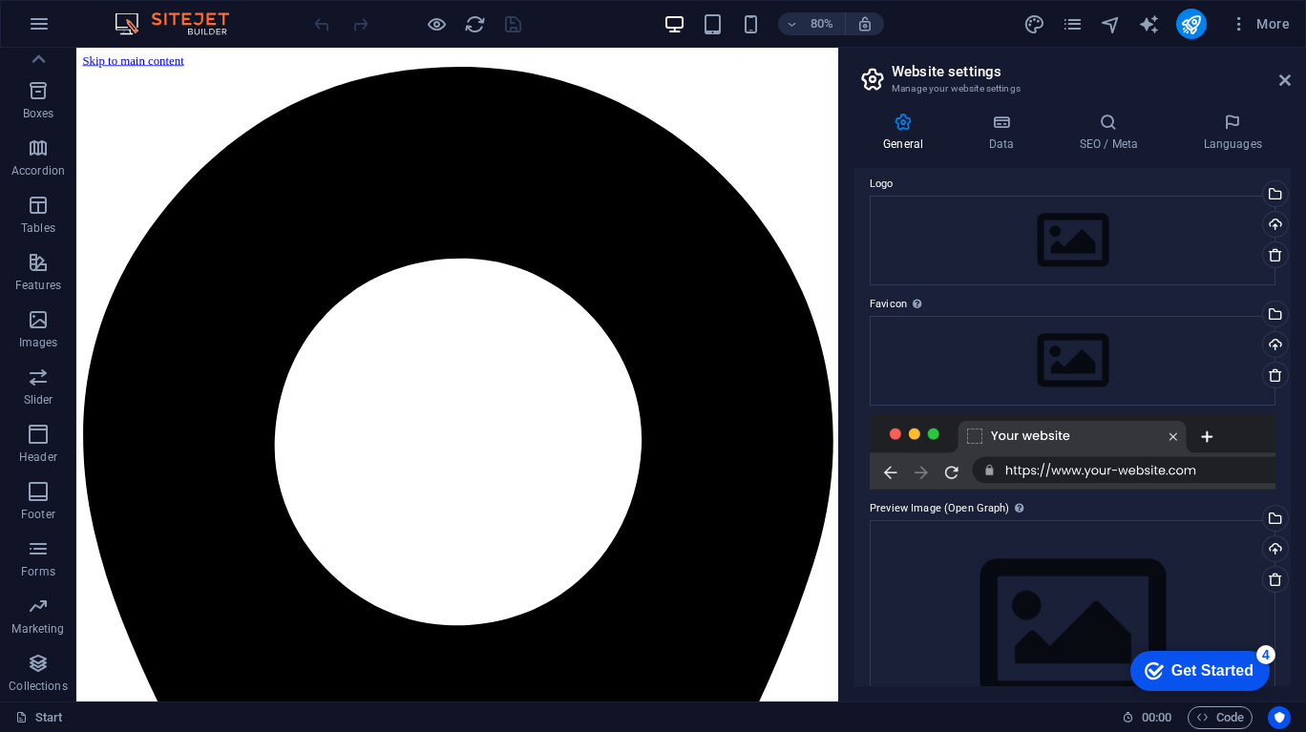
scroll to position [132, 0]
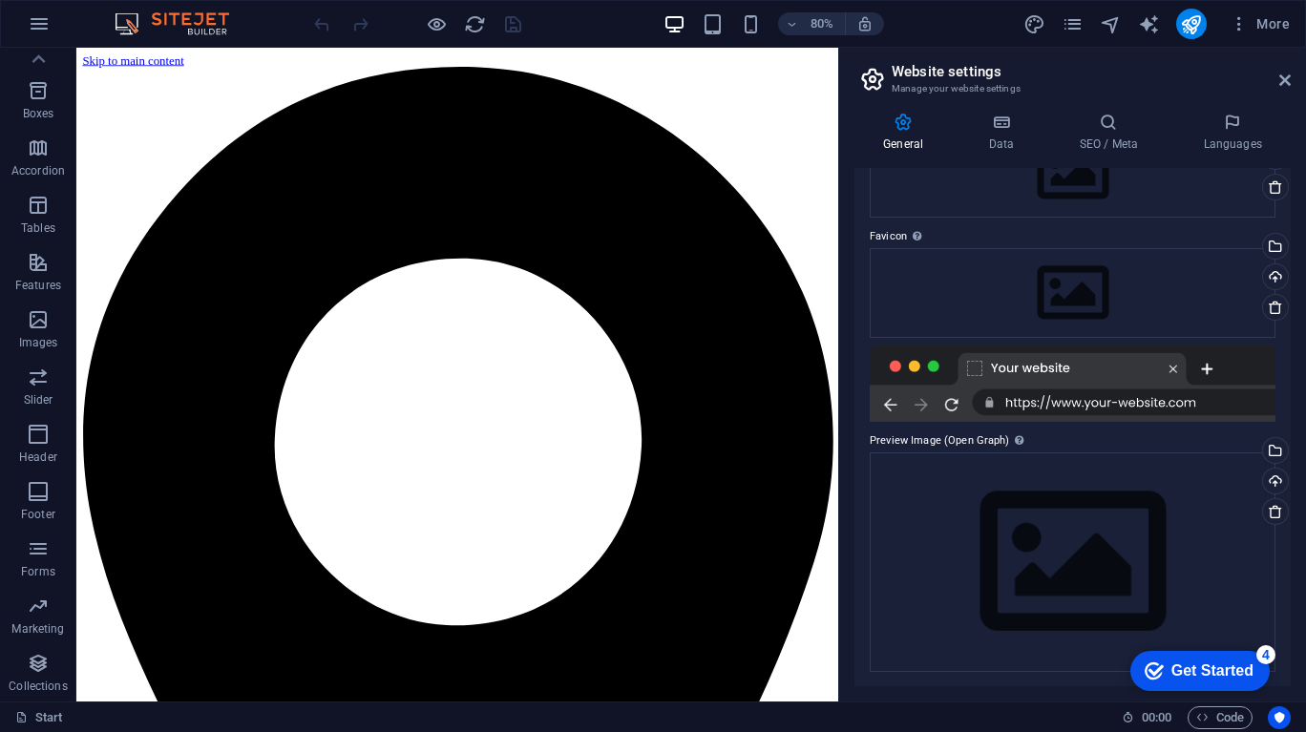
click at [1137, 409] on div at bounding box center [1073, 384] width 406 height 76
click at [1192, 409] on div at bounding box center [1073, 384] width 406 height 76
click at [1216, 411] on div at bounding box center [1073, 384] width 406 height 76
click at [1232, 388] on div at bounding box center [1073, 384] width 406 height 76
click at [1207, 368] on div at bounding box center [1073, 384] width 406 height 76
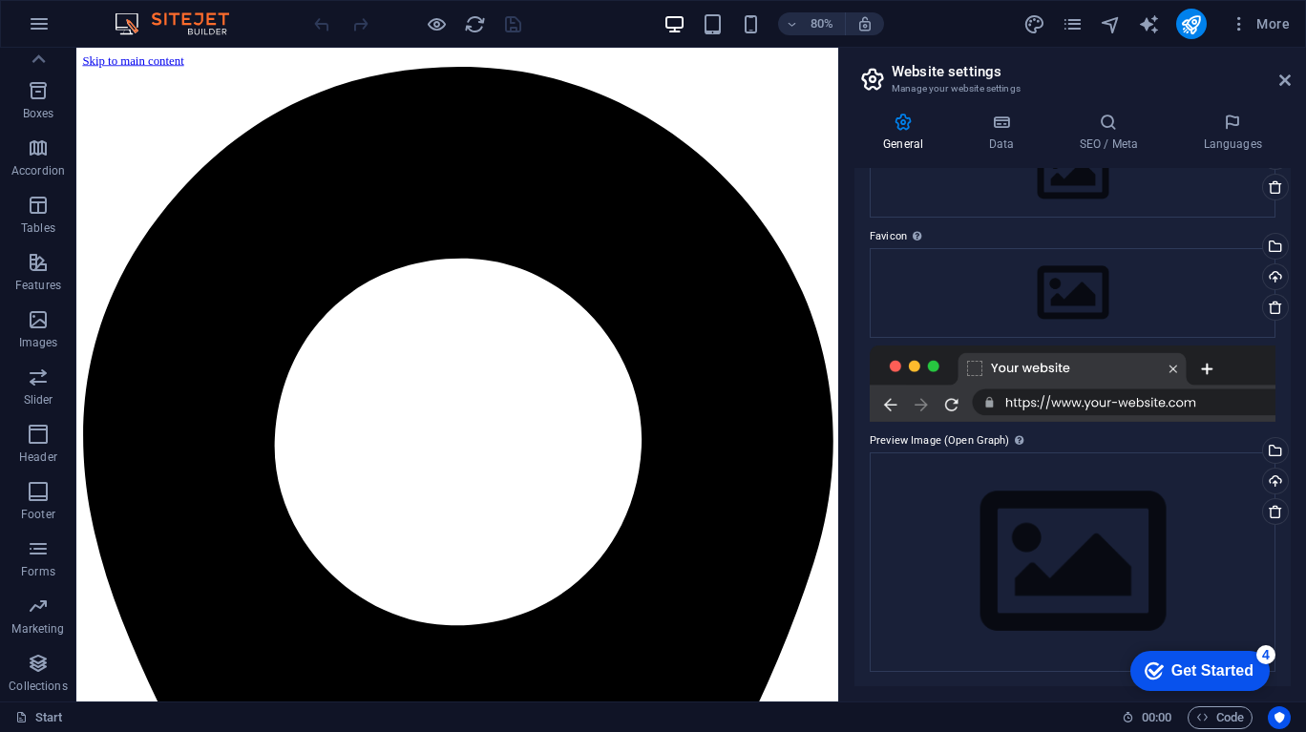
click at [1206, 365] on div at bounding box center [1073, 384] width 406 height 76
click at [1155, 414] on div at bounding box center [1073, 384] width 406 height 76
click at [1131, 409] on div at bounding box center [1073, 384] width 406 height 76
click at [1115, 410] on div at bounding box center [1073, 384] width 406 height 76
click at [1099, 407] on div at bounding box center [1073, 384] width 406 height 76
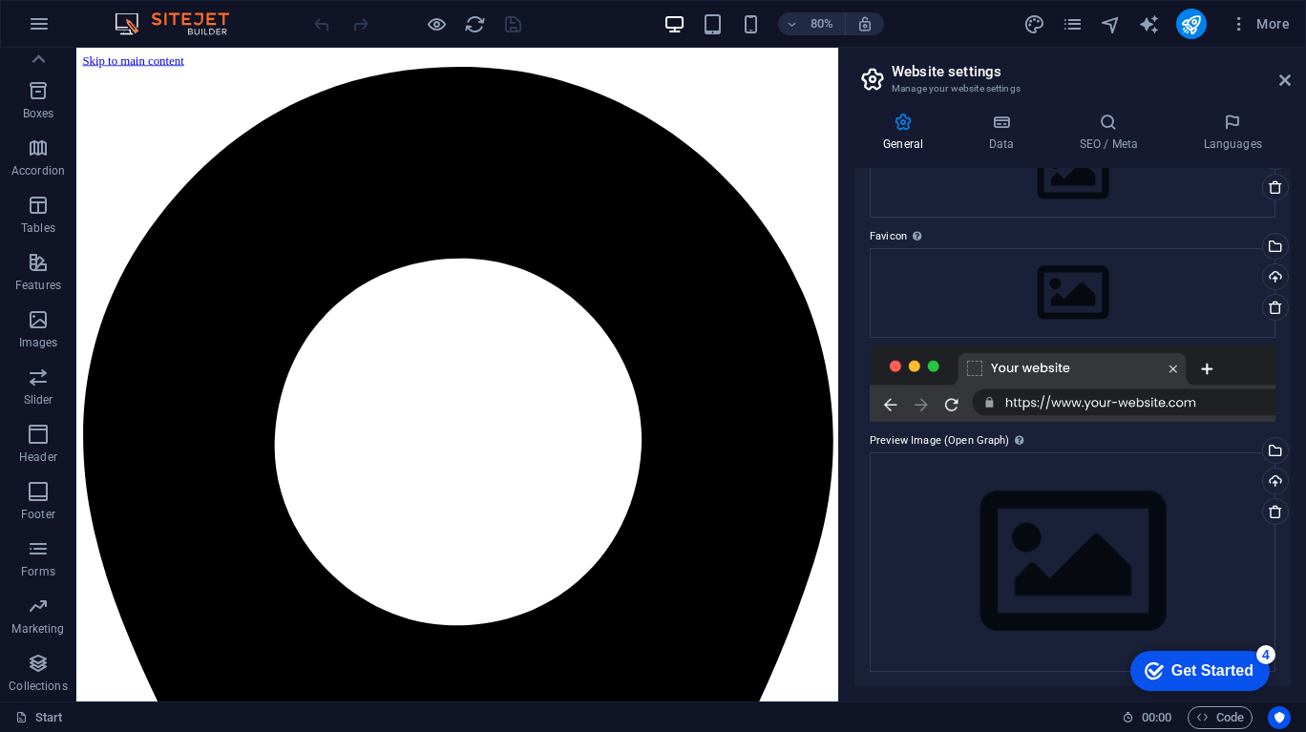
click at [1095, 398] on div at bounding box center [1073, 384] width 406 height 76
click at [1269, 481] on div "Upload" at bounding box center [1273, 483] width 29 height 29
click at [1278, 444] on div "Select files from the file manager, stock photos, or upload file(s)" at bounding box center [1273, 452] width 29 height 29
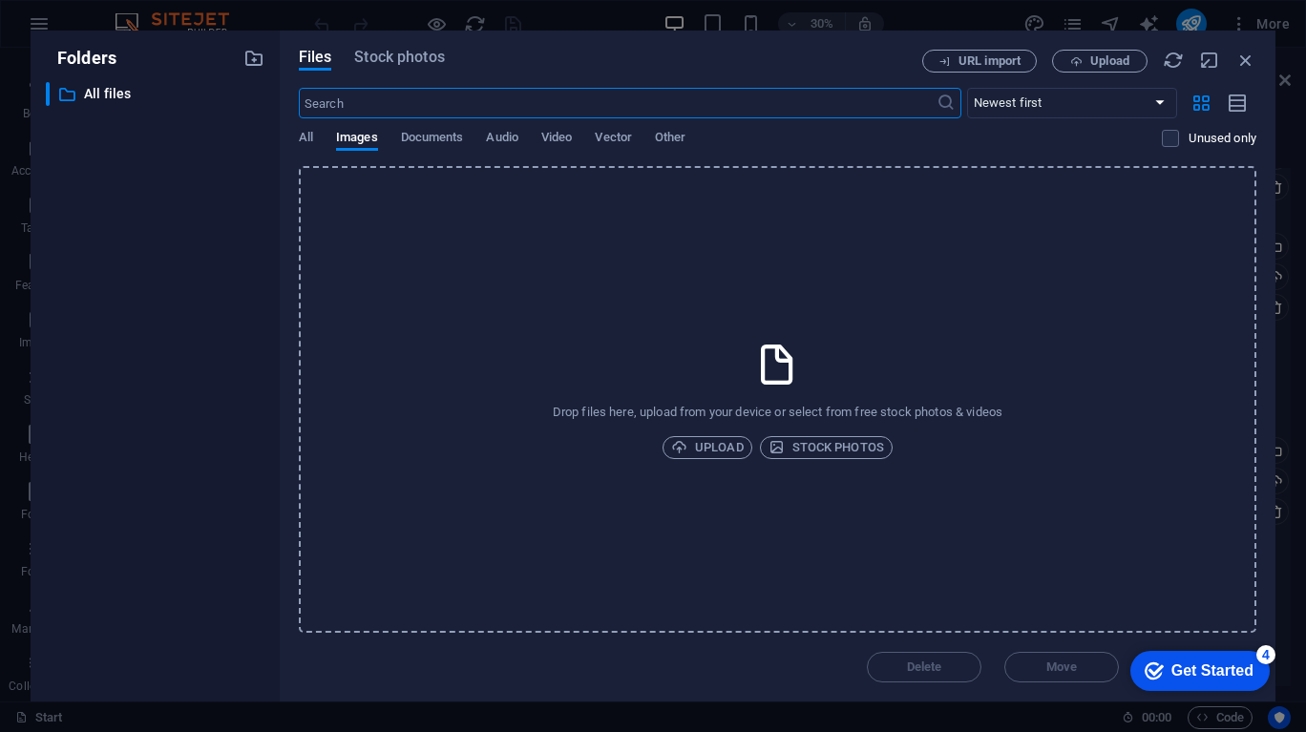
click at [1240, 57] on icon "button" at bounding box center [1245, 60] width 21 height 21
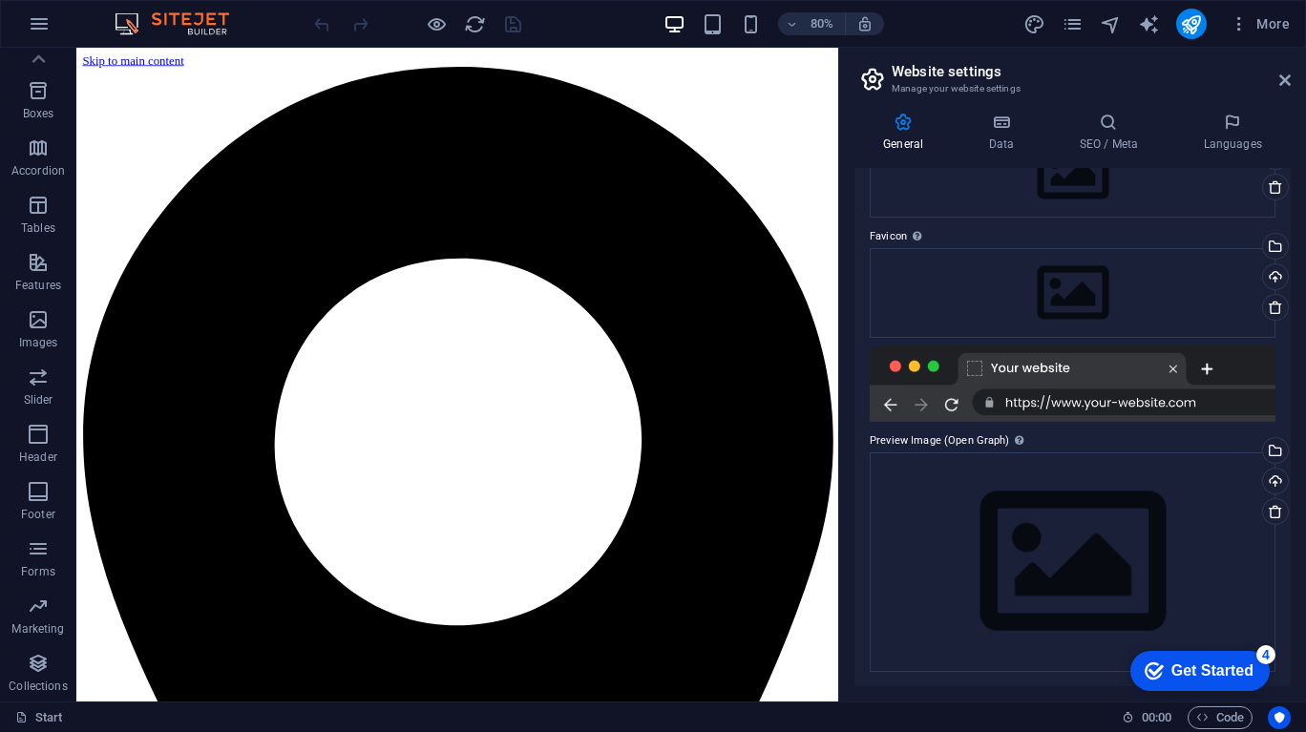
click at [1283, 78] on icon at bounding box center [1284, 80] width 11 height 15
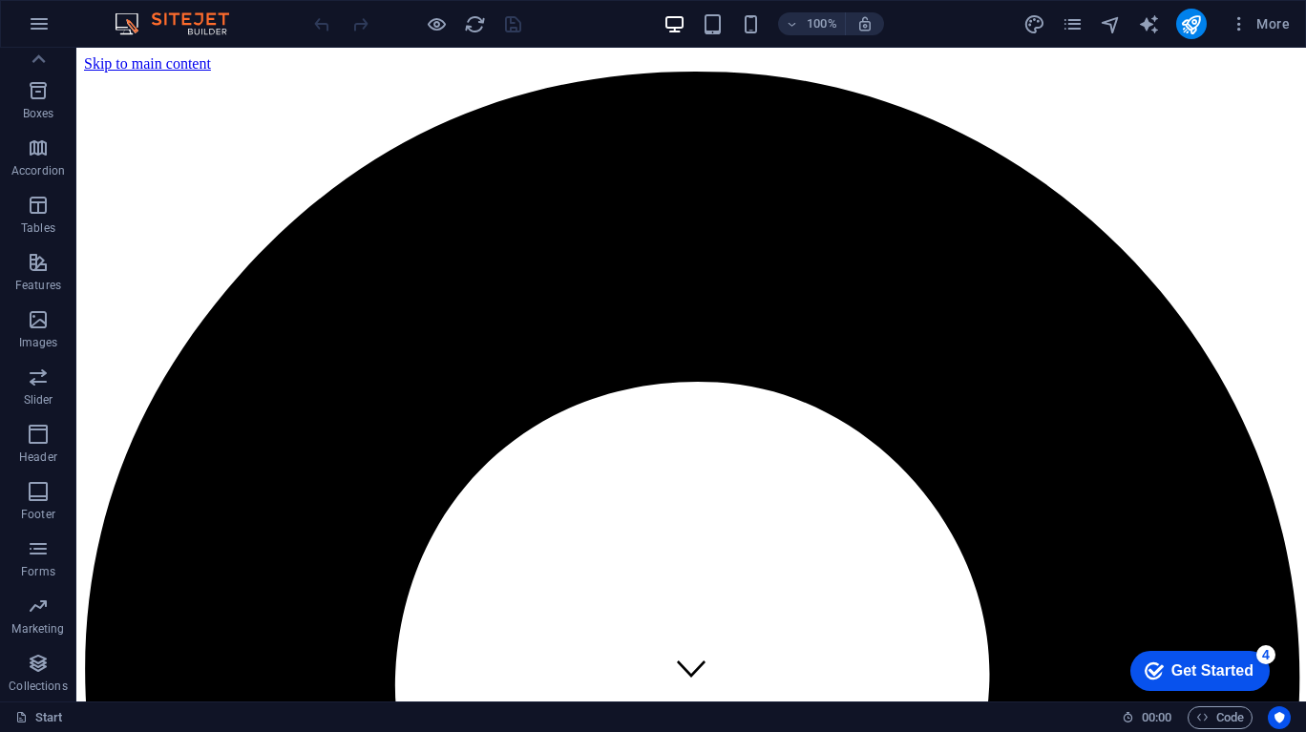
click at [1260, 21] on span "More" at bounding box center [1259, 23] width 60 height 19
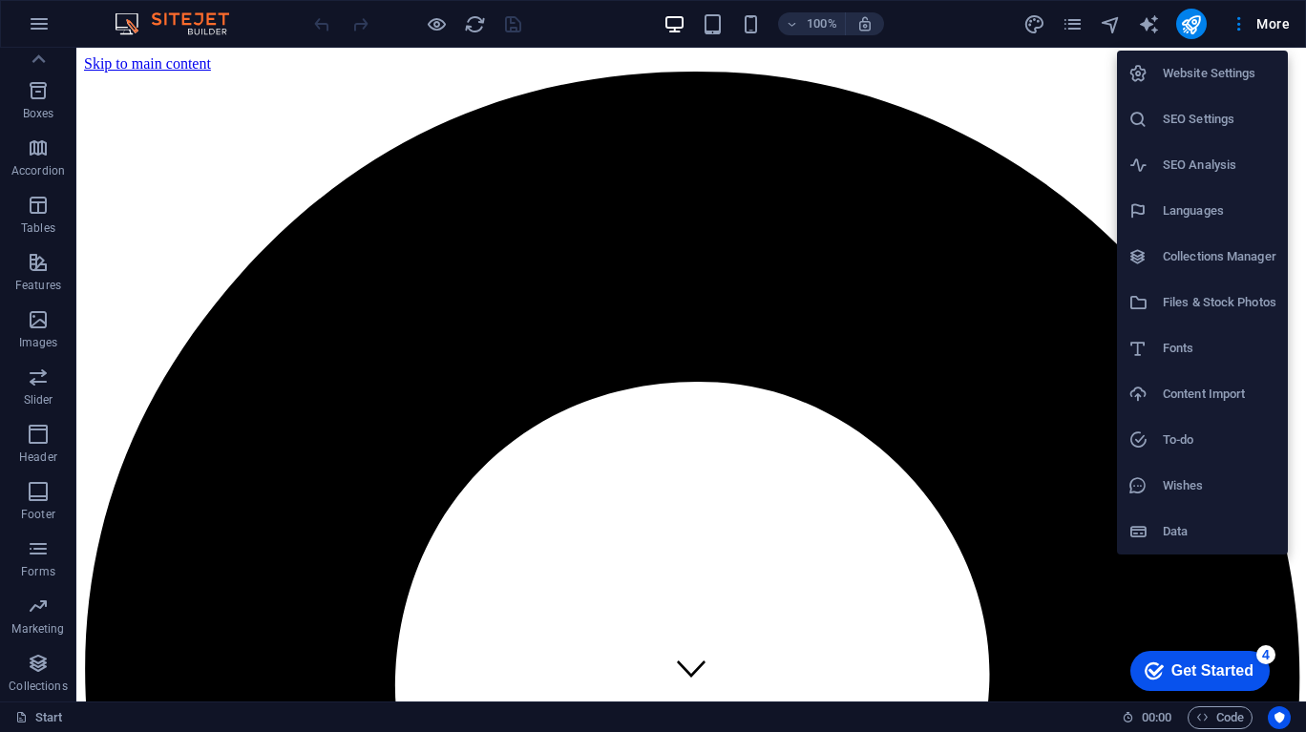
click at [1223, 402] on h6 "Content Import" at bounding box center [1220, 394] width 114 height 23
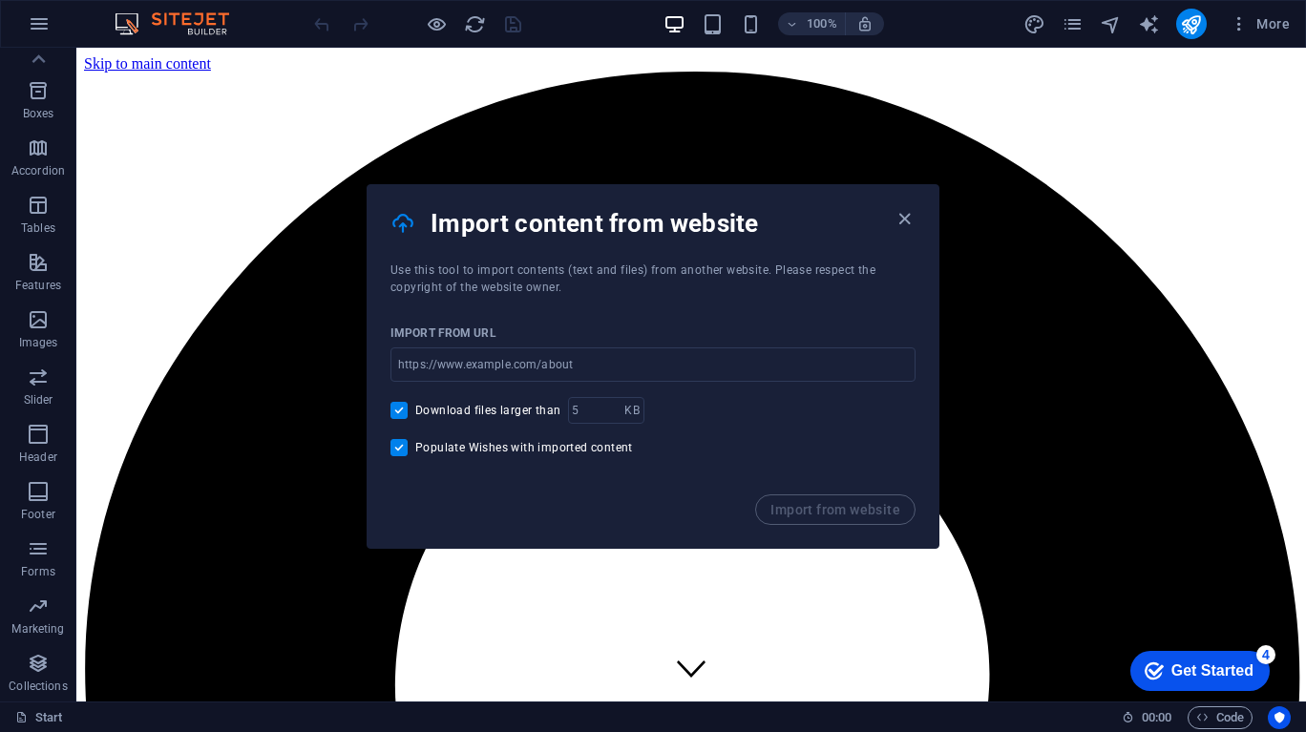
click at [905, 219] on icon "button" at bounding box center [904, 219] width 22 height 22
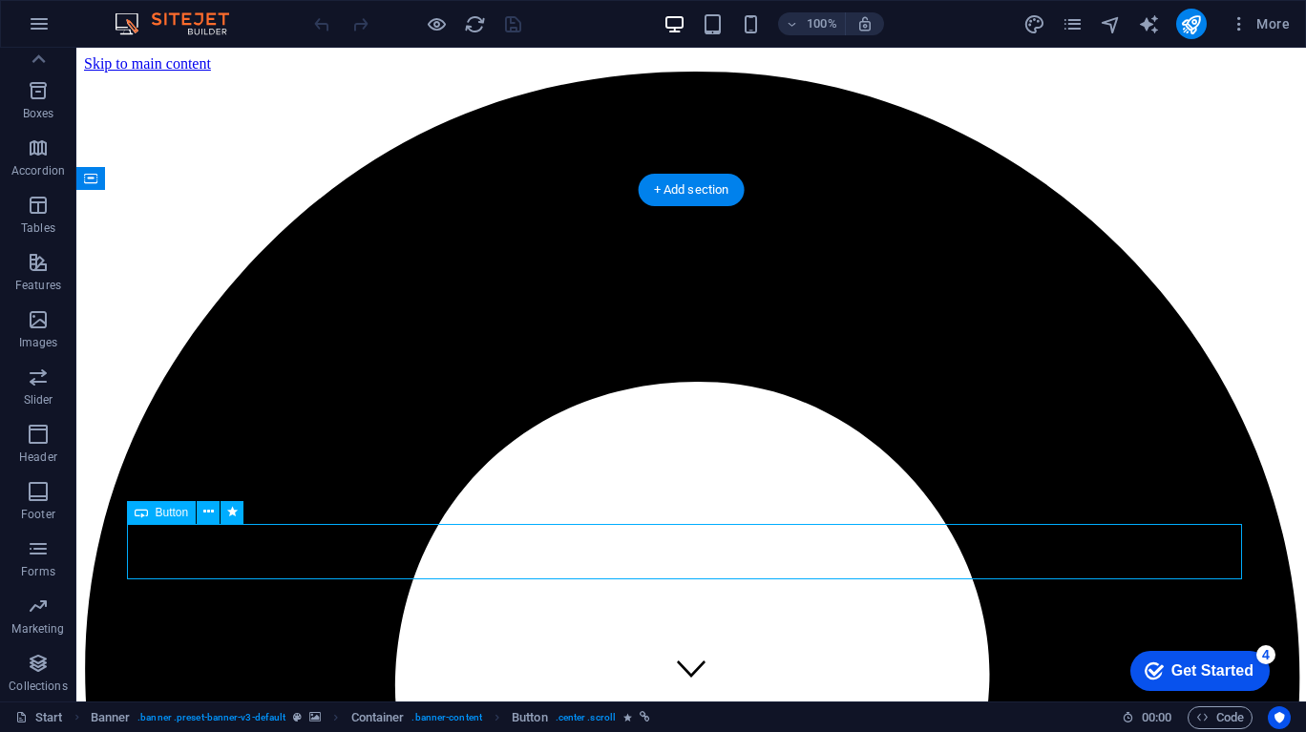
click at [199, 27] on img at bounding box center [181, 23] width 143 height 23
click at [32, 28] on icon "button" at bounding box center [39, 23] width 23 height 23
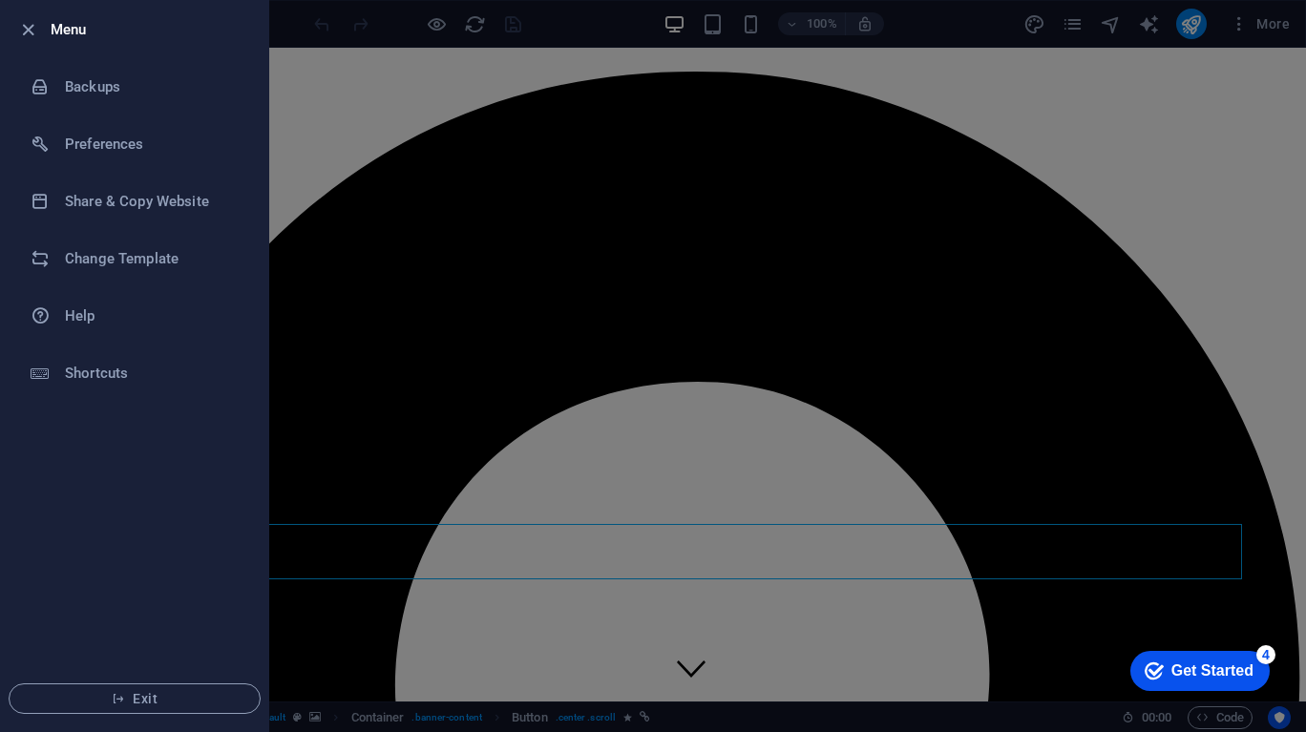
click at [114, 199] on h6 "Share & Copy Website" at bounding box center [153, 201] width 177 height 23
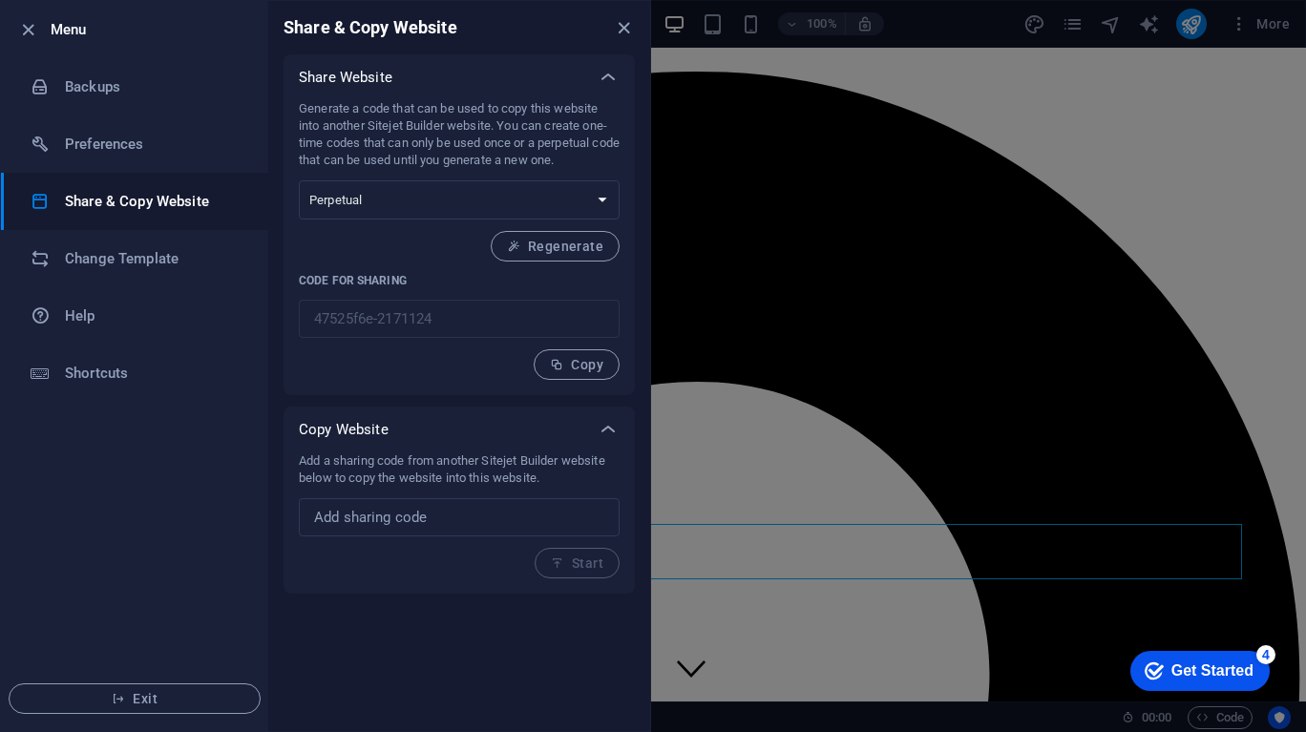
click at [595, 214] on select "One-time Perpetual" at bounding box center [459, 199] width 321 height 39
click at [621, 135] on div "Generate a code that can be used to copy this website into another Sitejet Buil…" at bounding box center [458, 247] width 351 height 295
click at [99, 484] on ul "Menu Backups Preferences Share & Copy Website Change Template Help Shortcuts Ex…" at bounding box center [134, 366] width 267 height 730
click at [629, 10] on div "Share & Copy Website" at bounding box center [459, 27] width 382 height 53
click at [622, 22] on icon "close" at bounding box center [624, 28] width 22 height 22
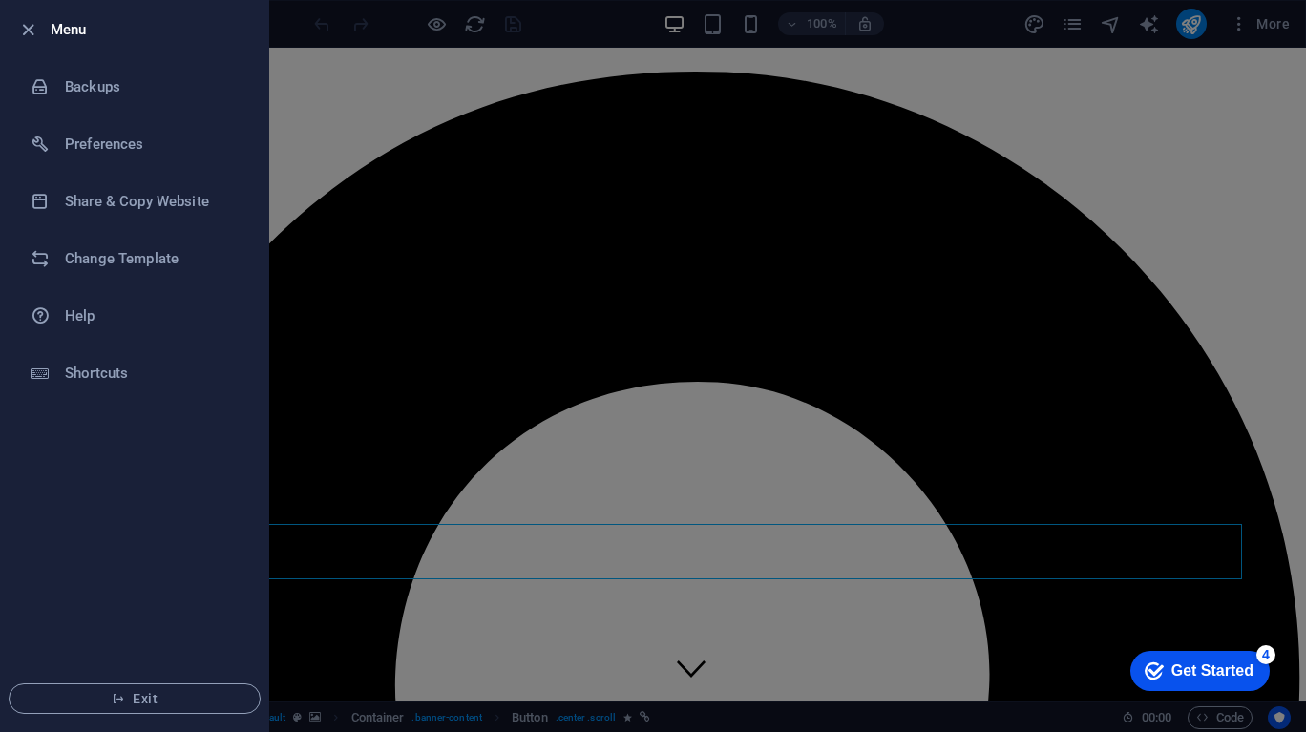
click at [1081, 346] on div at bounding box center [653, 366] width 1306 height 732
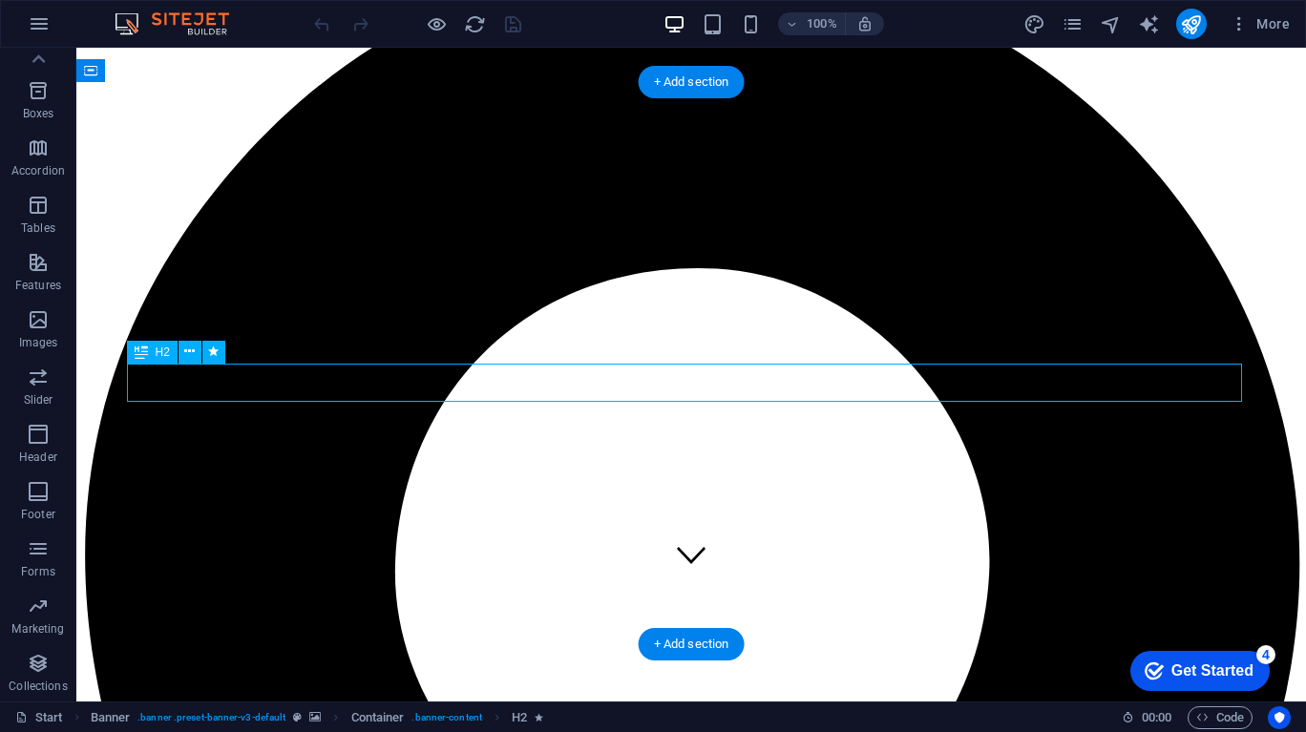
scroll to position [98, 0]
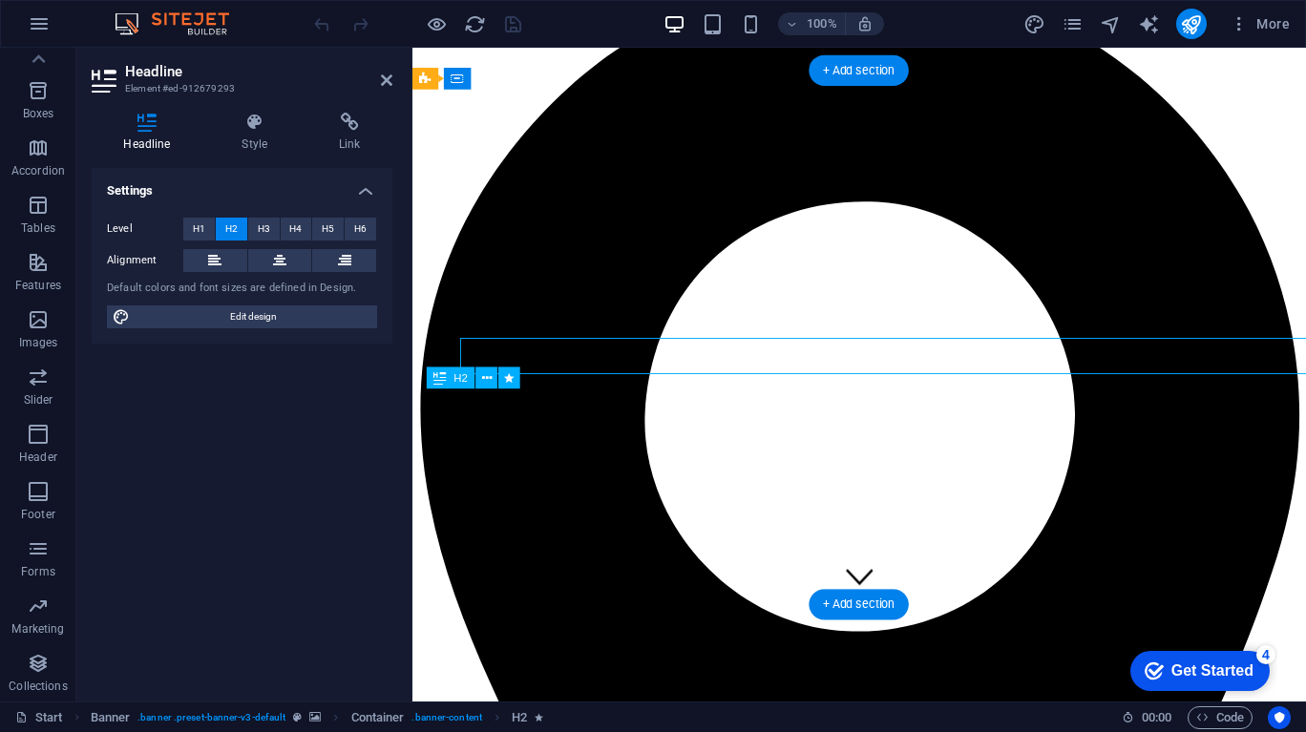
scroll to position [118, 0]
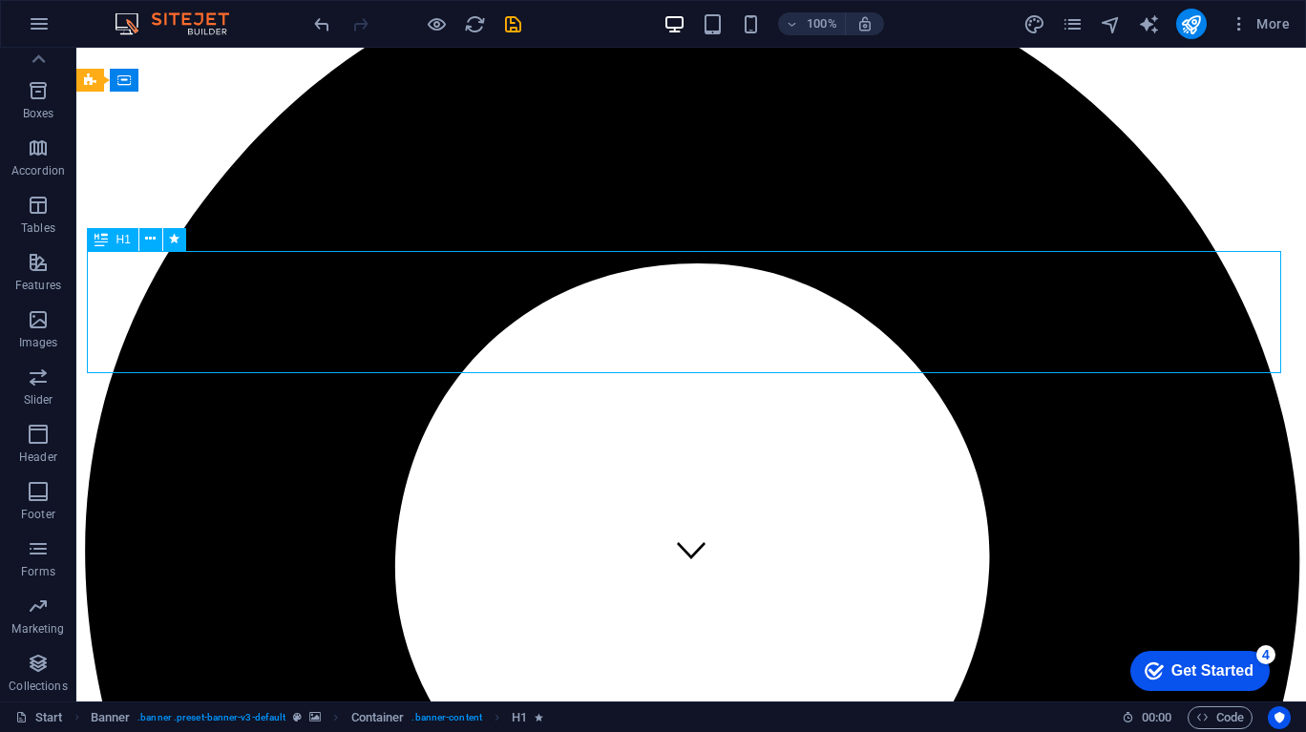
scroll to position [98, 0]
